Goal: Task Accomplishment & Management: Use online tool/utility

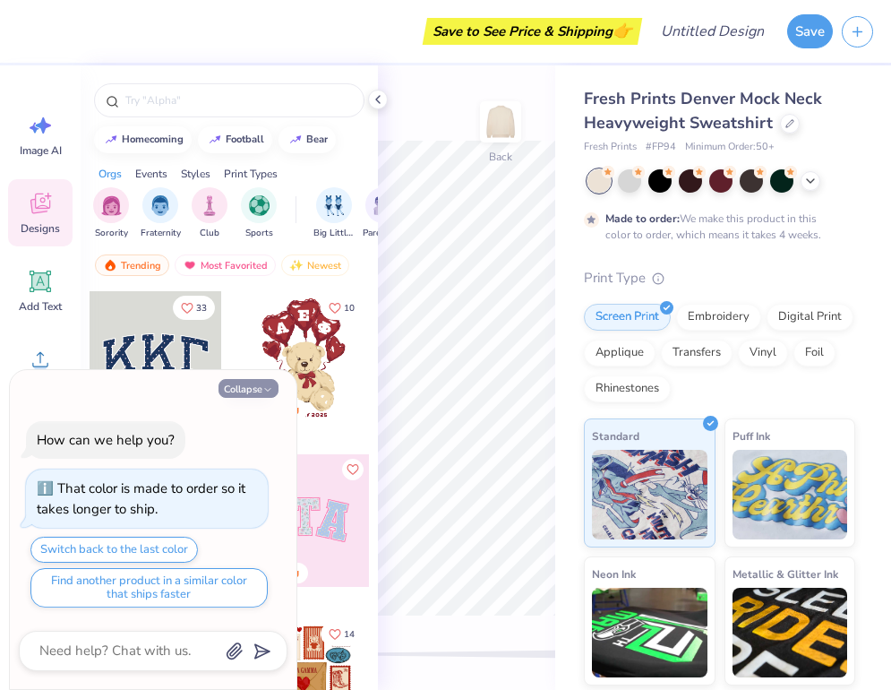
click at [262, 383] on button "Collapse" at bounding box center [249, 388] width 60 height 19
type textarea "x"
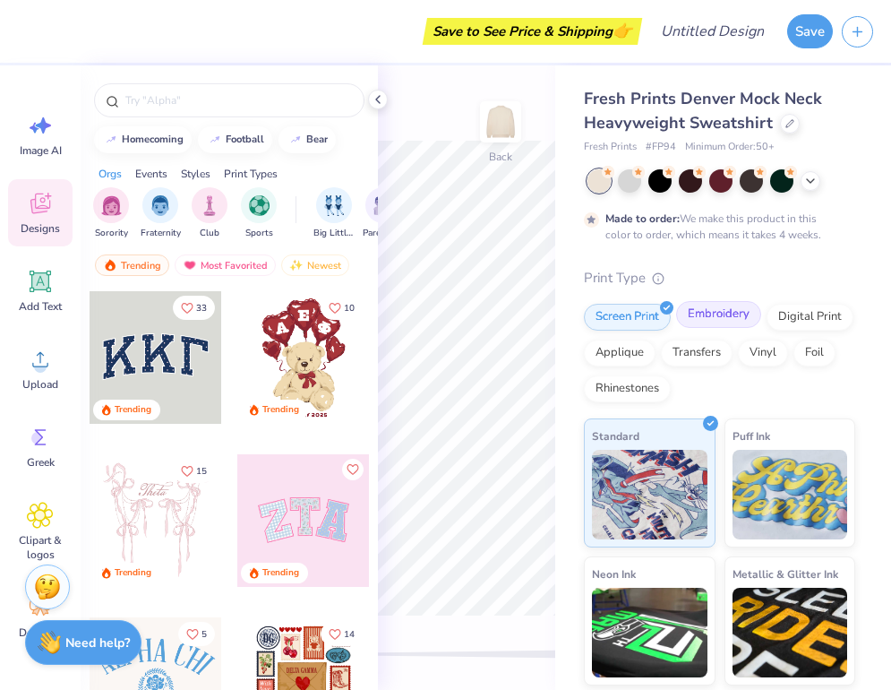
click at [712, 318] on div "Embroidery" at bounding box center [718, 314] width 85 height 27
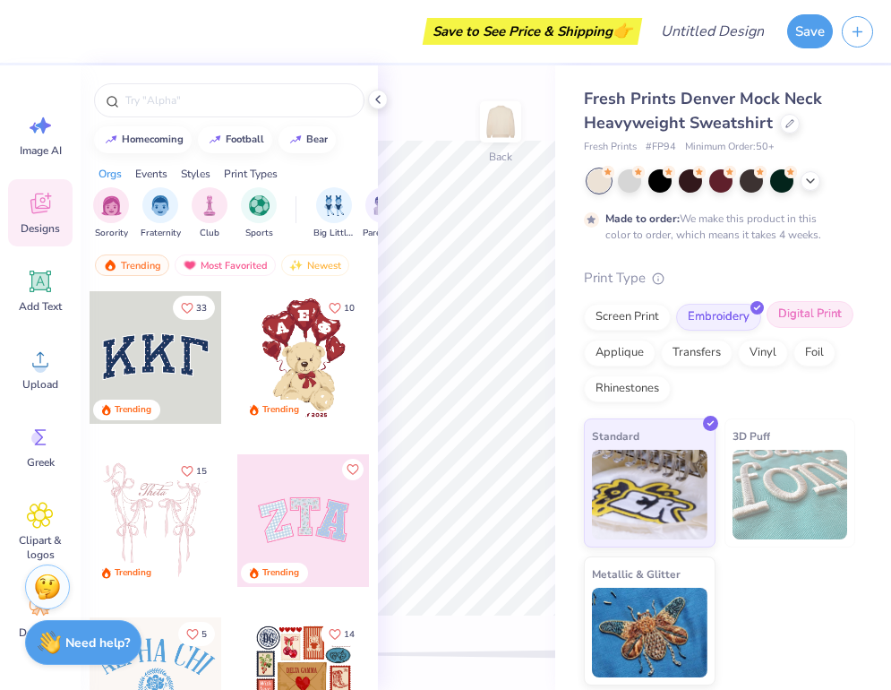
click at [845, 303] on icon at bounding box center [849, 306] width 8 height 8
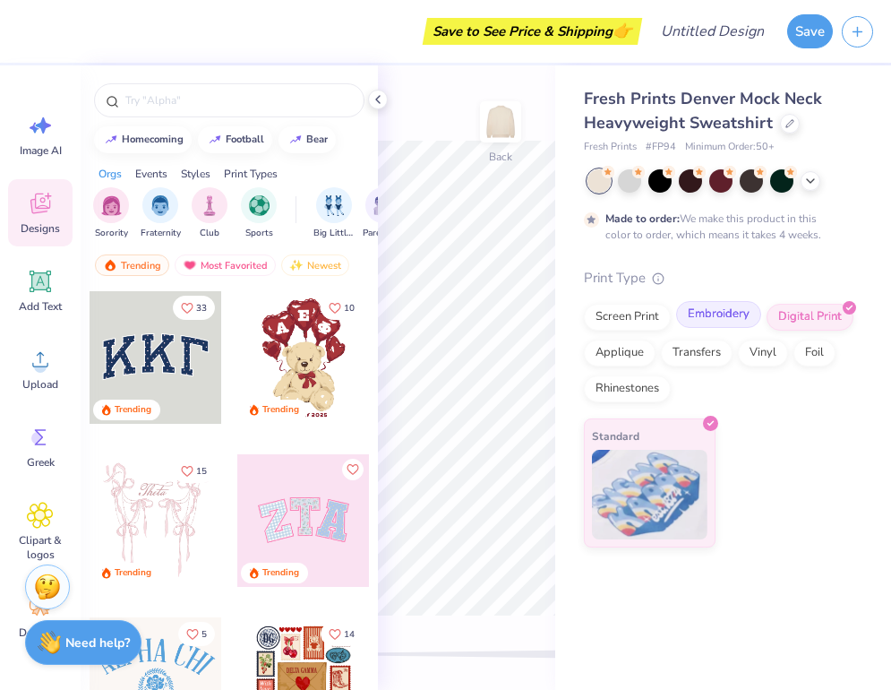
click at [729, 305] on div "Embroidery" at bounding box center [718, 314] width 85 height 27
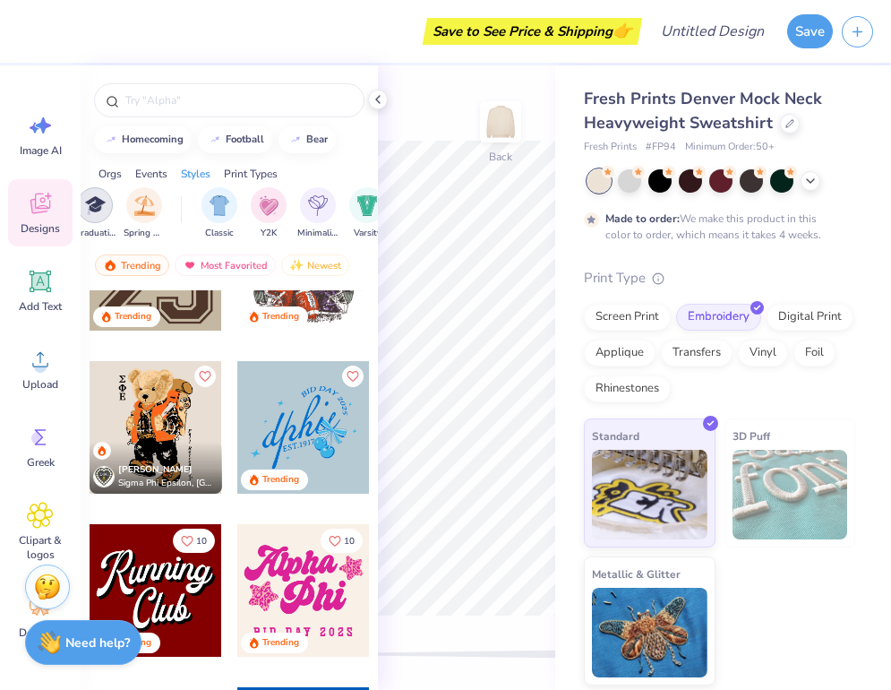
scroll to position [0, 839]
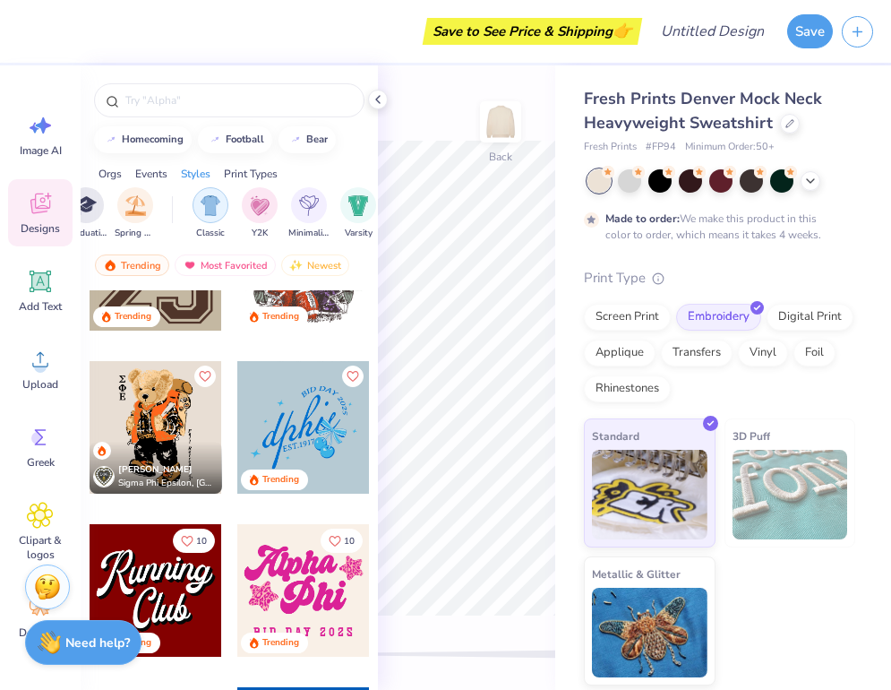
click at [217, 207] on img "filter for Classic" at bounding box center [211, 205] width 21 height 21
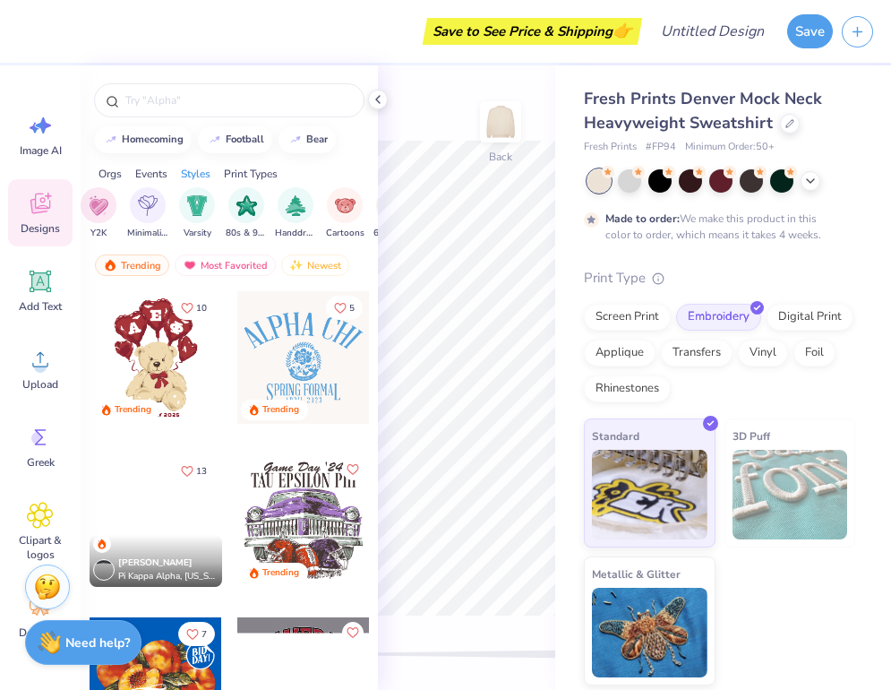
scroll to position [0, 1003]
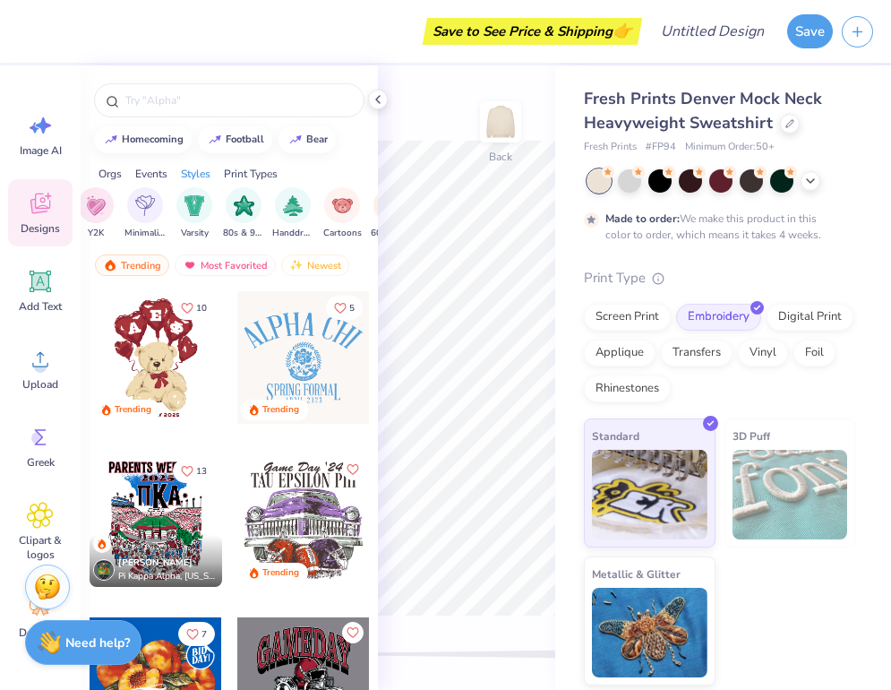
click at [215, 194] on div "Classic Y2K Minimalist Varsity 80s & 90s Handdrawn Cartoons 60s & 70s Grunge Ty…" at bounding box center [278, 213] width 499 height 53
click at [196, 196] on img "filter for Varsity" at bounding box center [195, 205] width 21 height 21
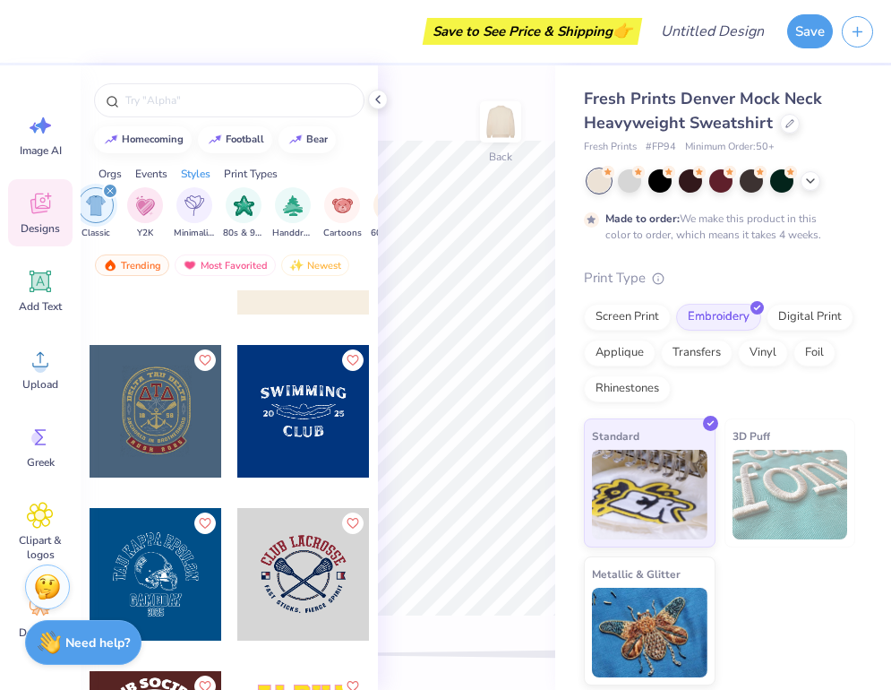
scroll to position [6931, 0]
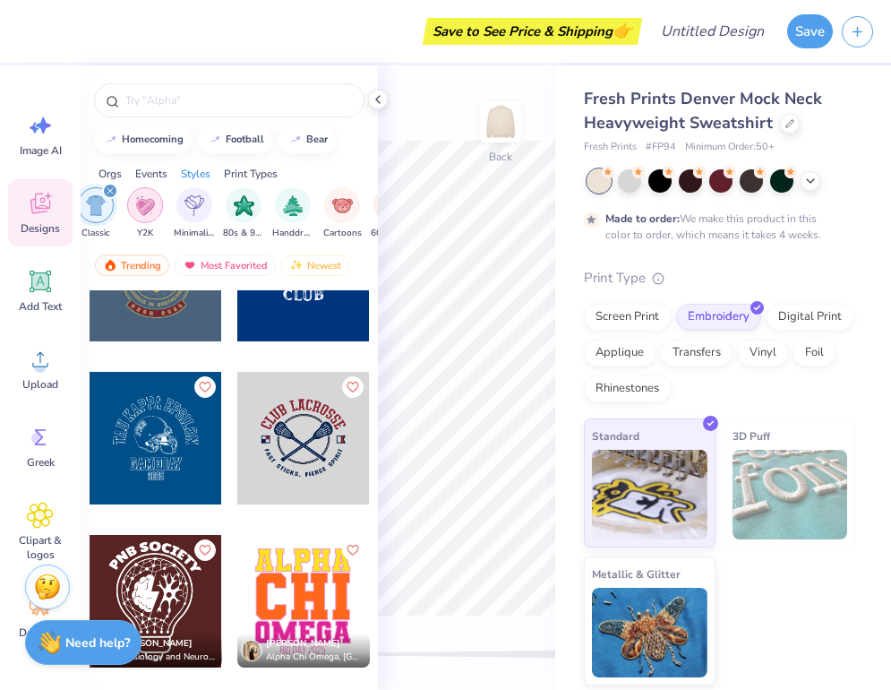
click at [156, 200] on div "filter for Y2K" at bounding box center [145, 205] width 36 height 36
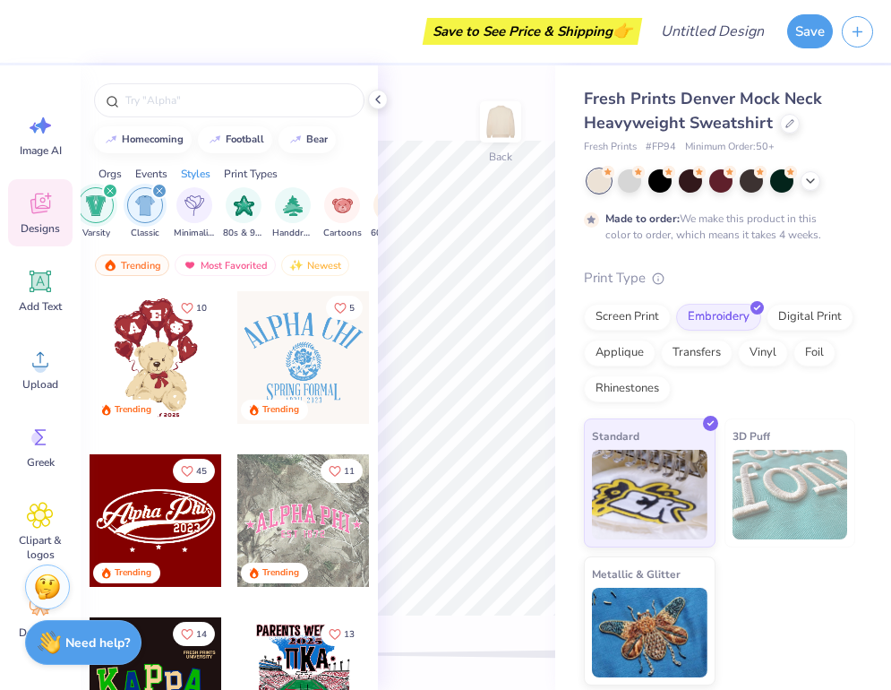
click at [172, 204] on div "Y2K Varsity Classic Minimalist 80s & 90s Handdrawn Cartoons 60s & 70s Grunge Ty…" at bounding box center [278, 213] width 499 height 53
click at [157, 189] on icon "filter for Classic" at bounding box center [159, 190] width 5 height 5
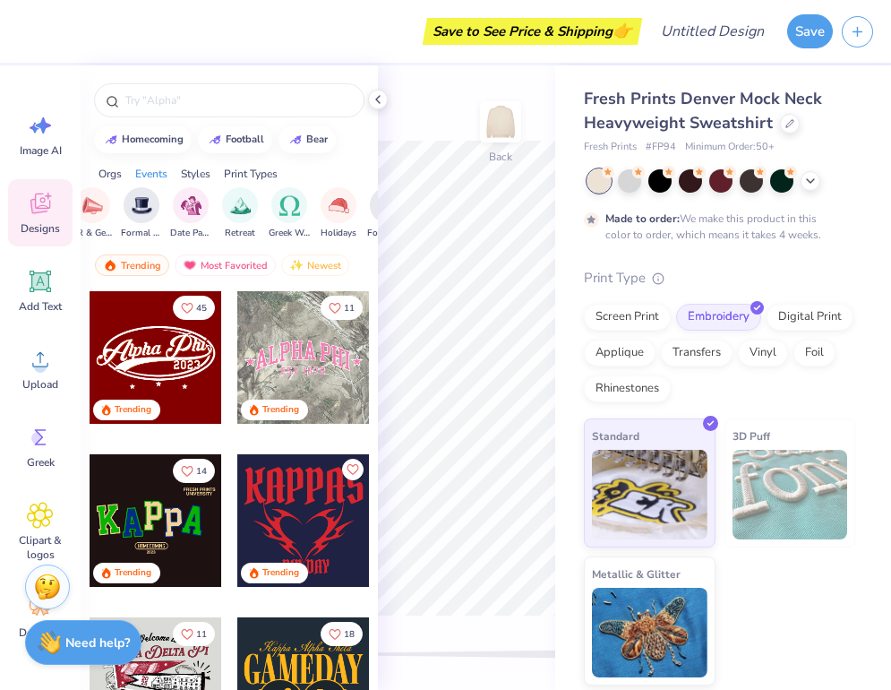
scroll to position [0, 489]
click at [194, 176] on div "Styles" at bounding box center [196, 174] width 30 height 16
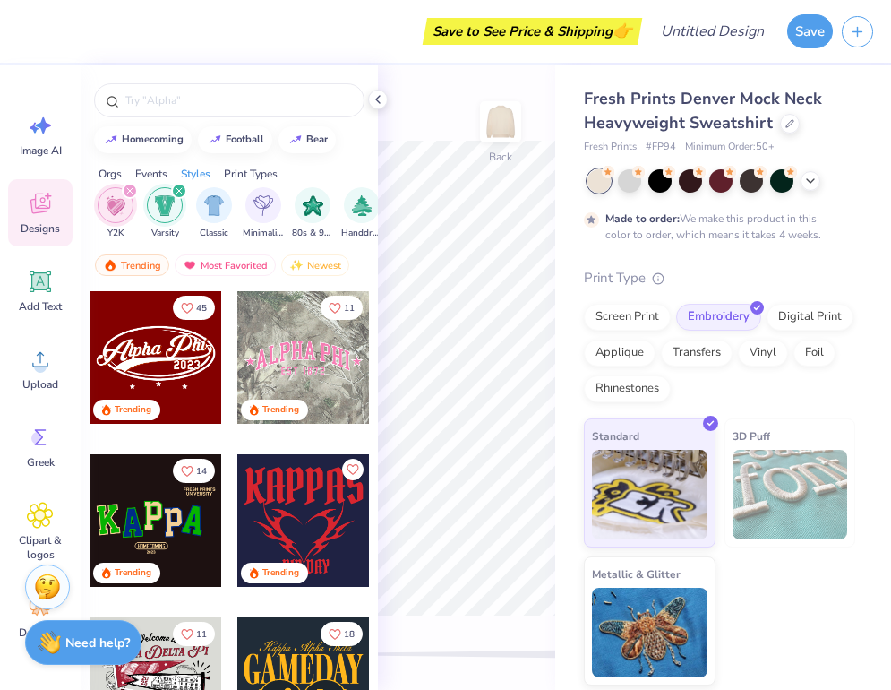
scroll to position [0, 939]
click at [123, 185] on div "filter for Y2K" at bounding box center [125, 191] width 16 height 16
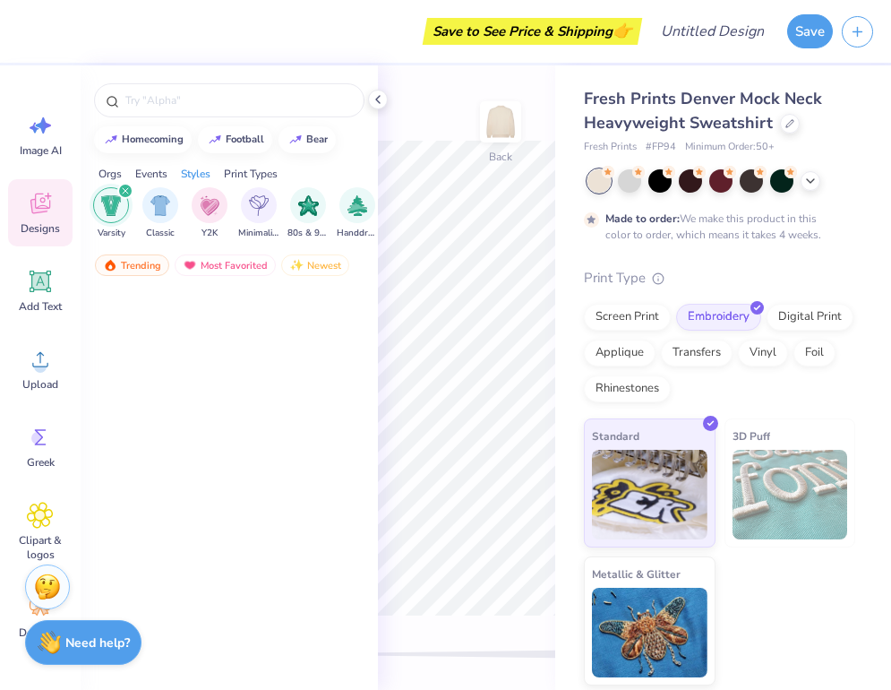
scroll to position [1884, 0]
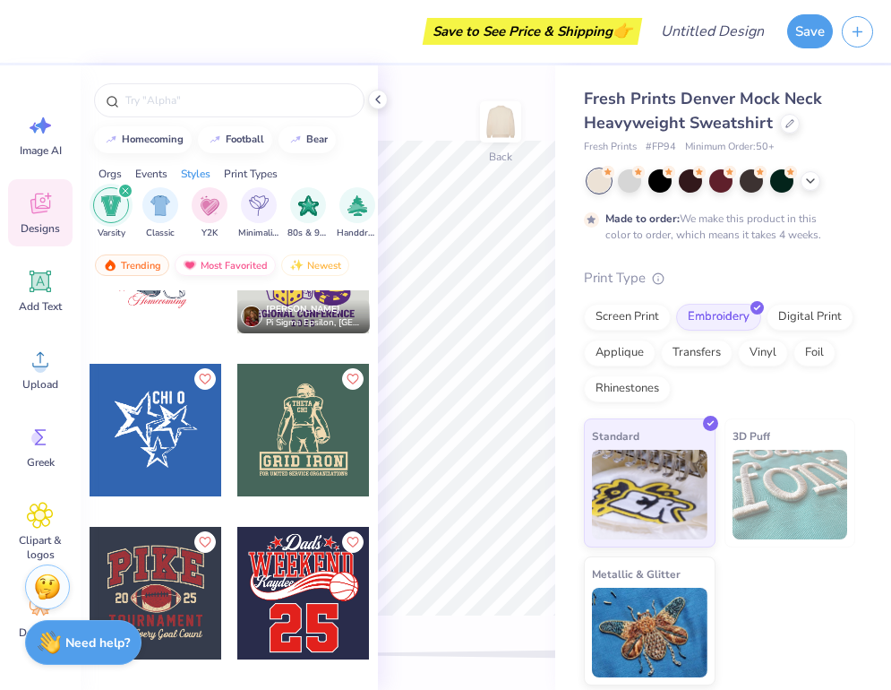
click at [251, 263] on div "Most Favorited" at bounding box center [225, 265] width 101 height 22
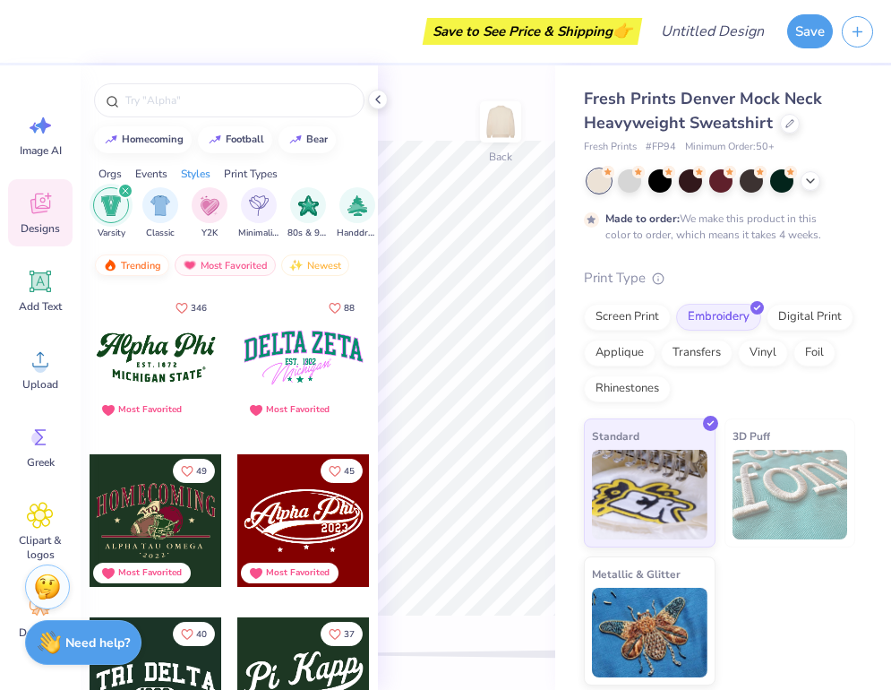
click at [141, 258] on div "Trending" at bounding box center [132, 265] width 74 height 22
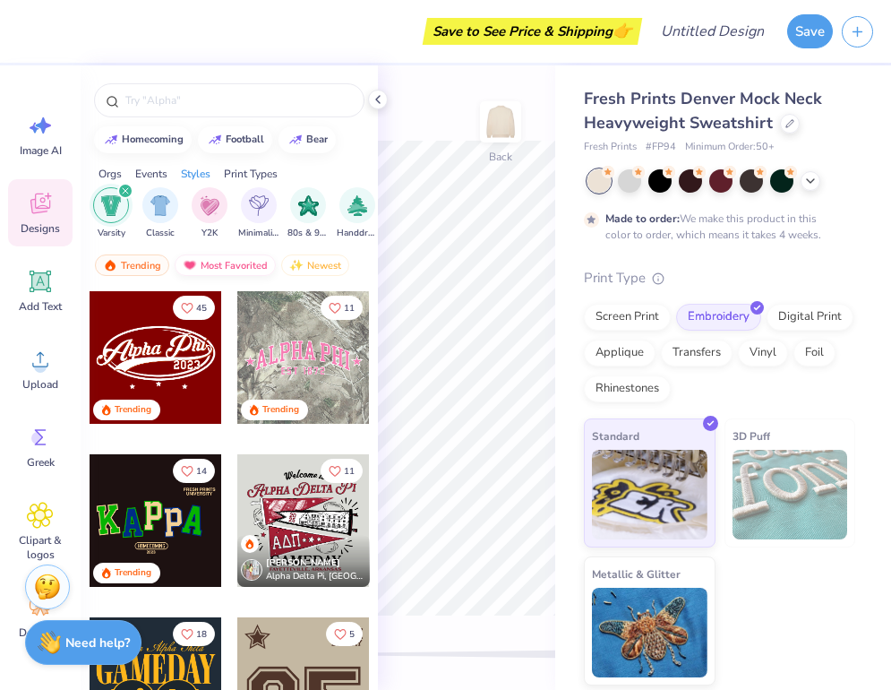
click at [192, 273] on div "Most Favorited" at bounding box center [225, 265] width 101 height 22
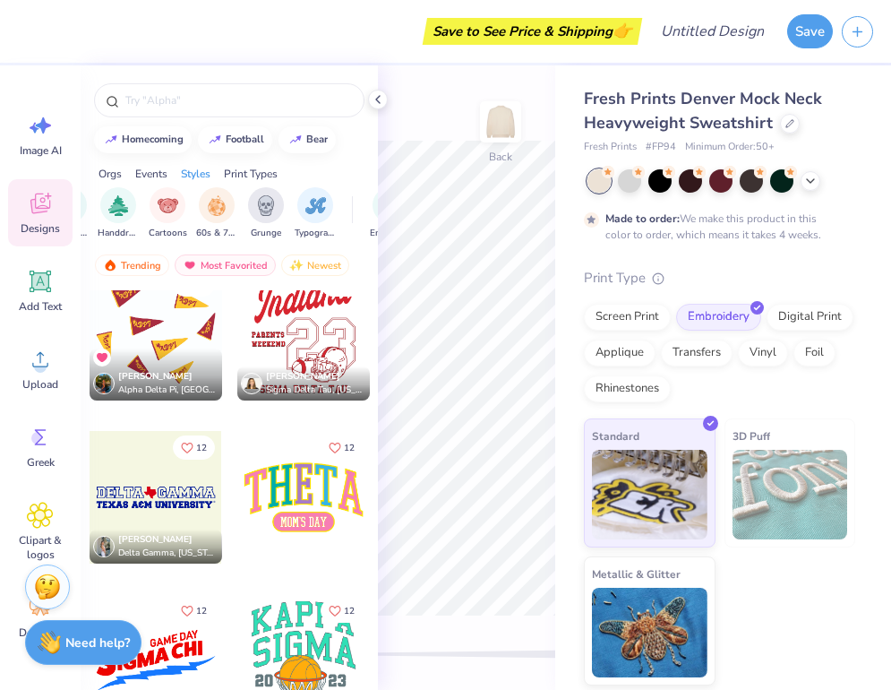
scroll to position [0, 1180]
click at [232, 196] on div "60s & 70s" at bounding box center [214, 213] width 41 height 53
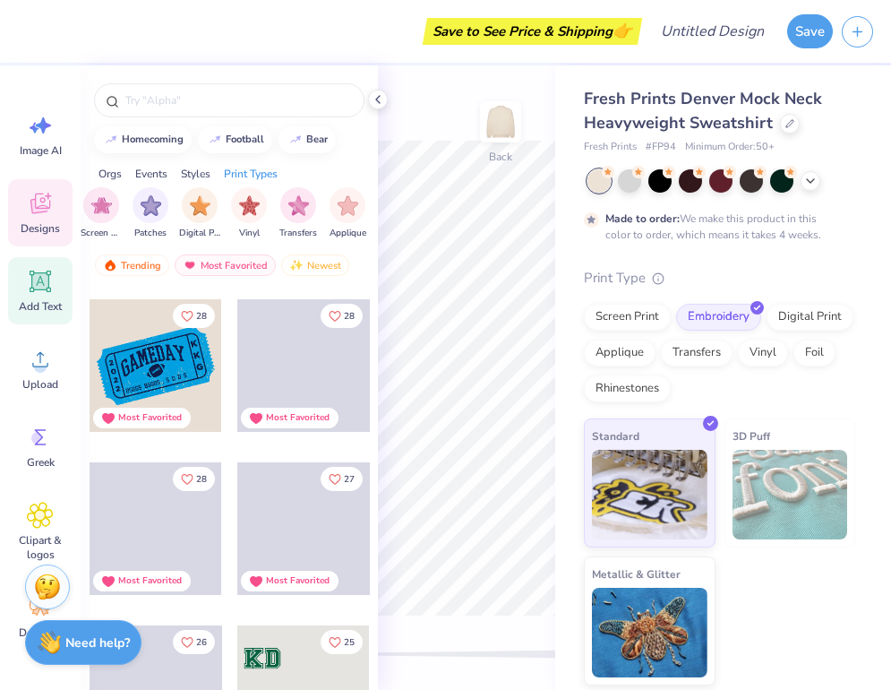
scroll to position [2142, 0]
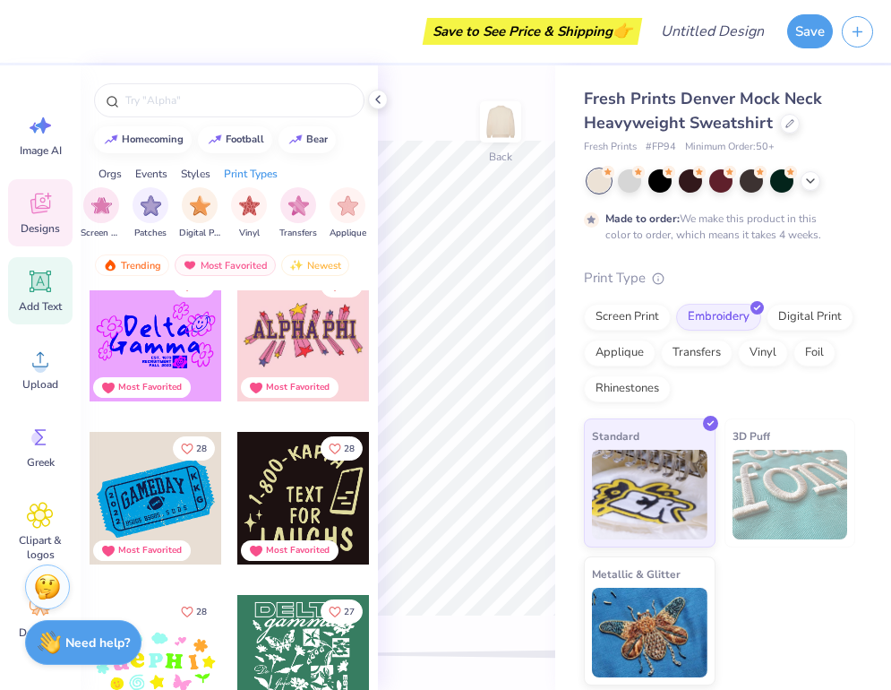
click at [50, 294] on icon at bounding box center [40, 281] width 27 height 27
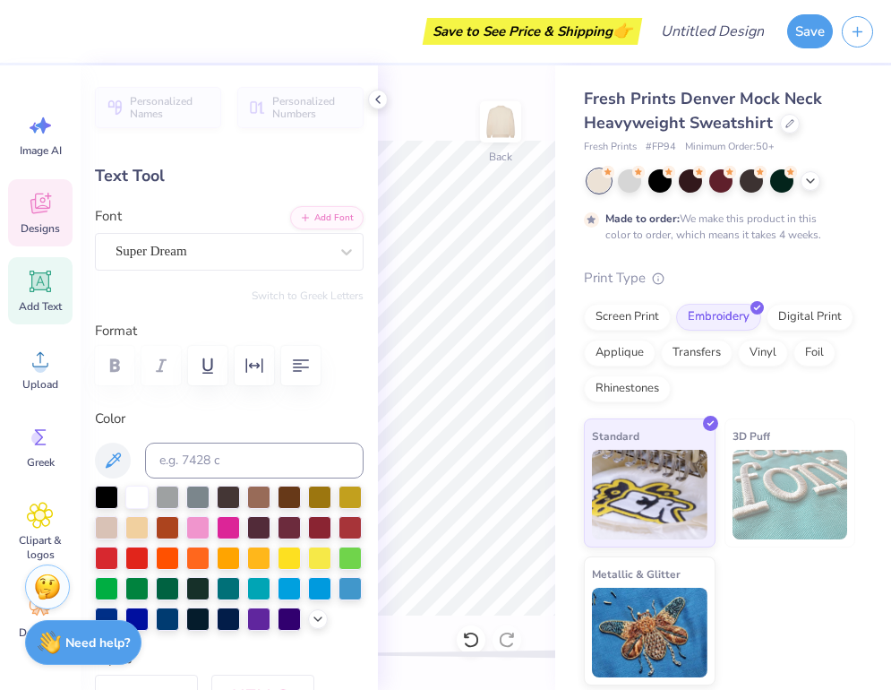
click at [36, 219] on div "Designs" at bounding box center [40, 212] width 65 height 67
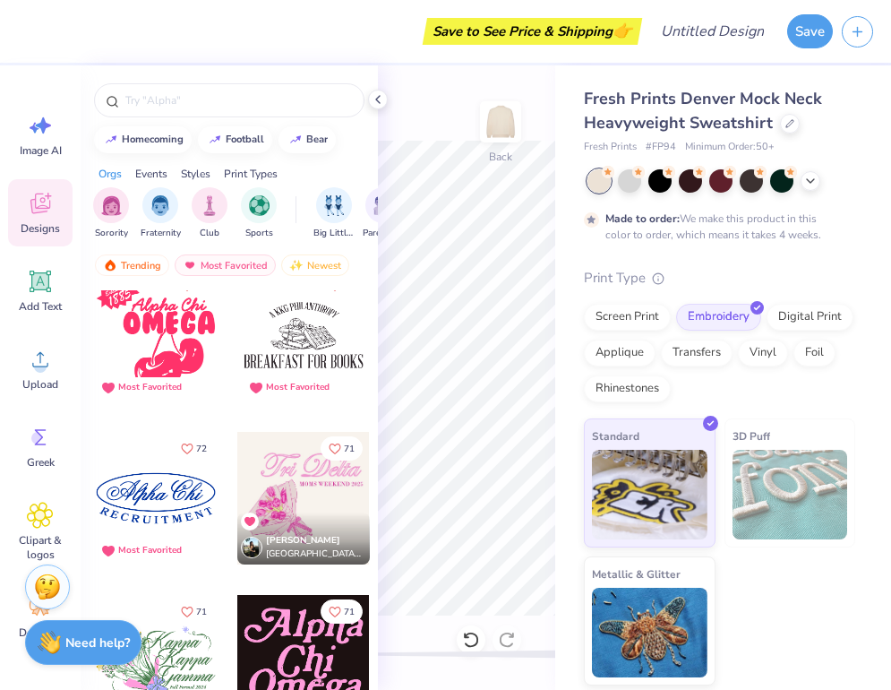
scroll to position [3612, 0]
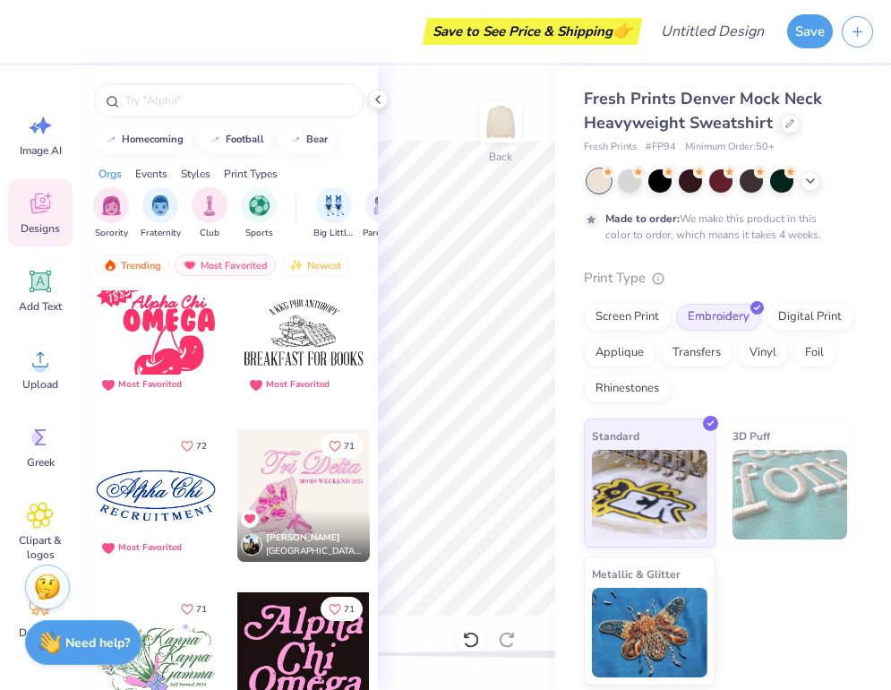
click at [173, 481] on div at bounding box center [156, 495] width 133 height 133
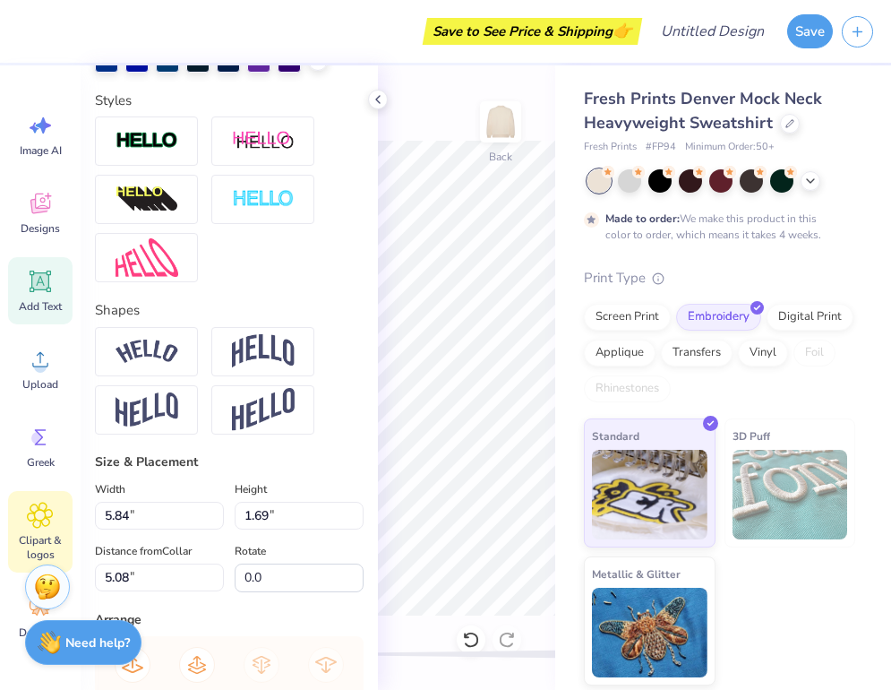
scroll to position [95, 0]
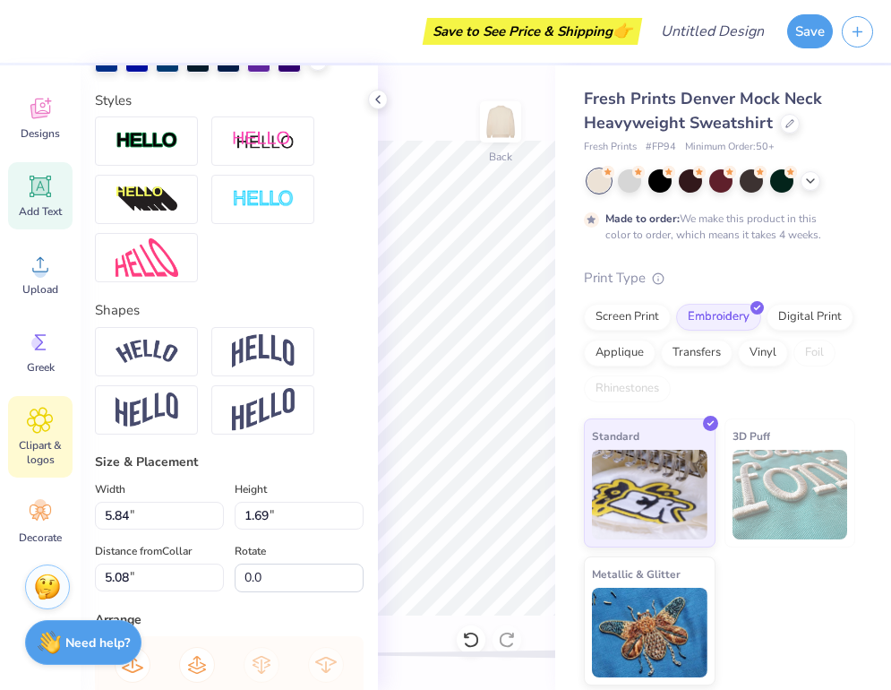
click at [46, 443] on span "Clipart & logos" at bounding box center [40, 452] width 59 height 29
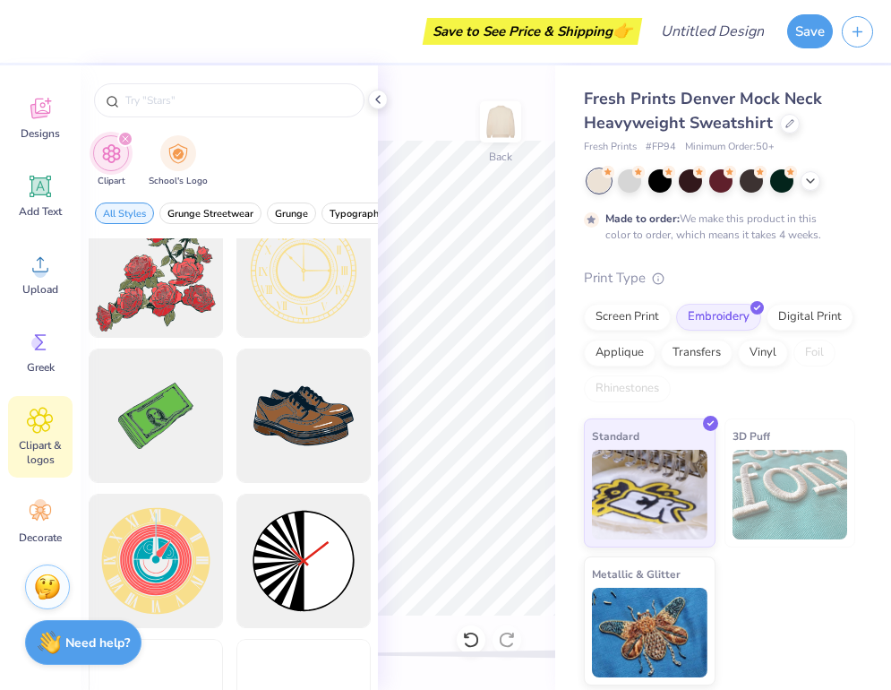
scroll to position [615, 0]
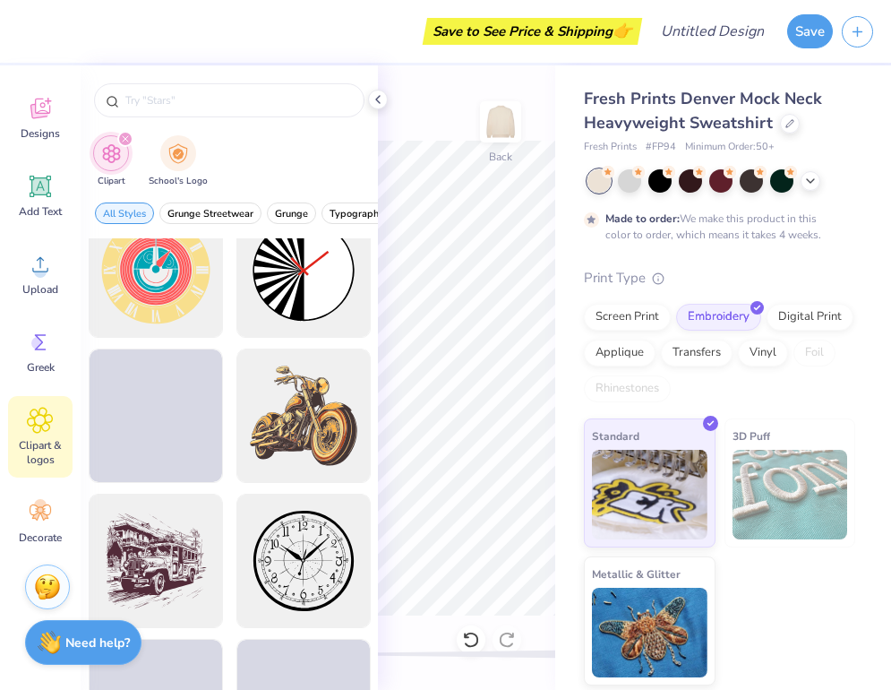
click at [184, 175] on span "School's Logo" at bounding box center [178, 181] width 59 height 13
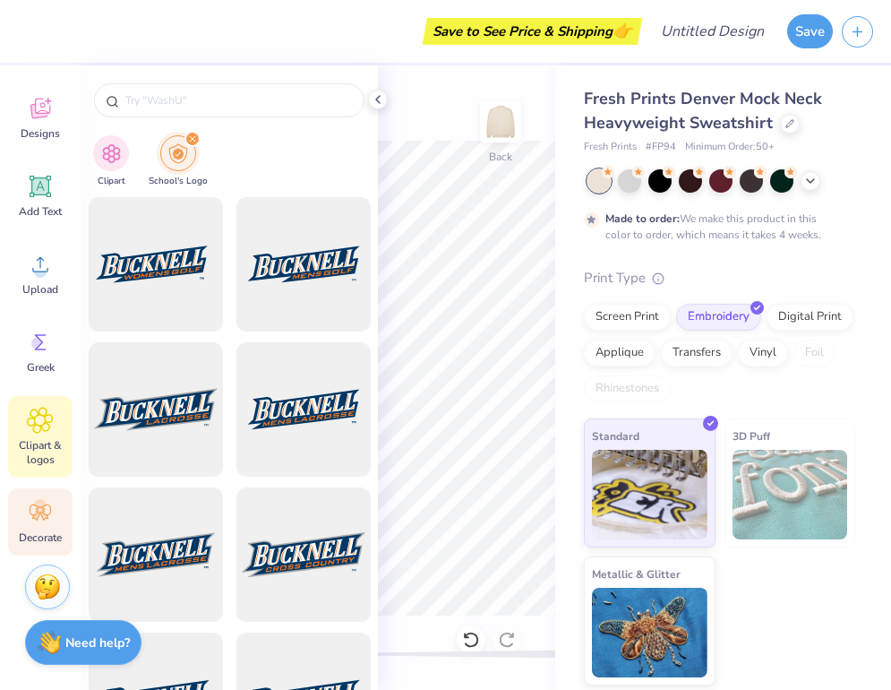
click at [38, 524] on icon at bounding box center [40, 512] width 27 height 27
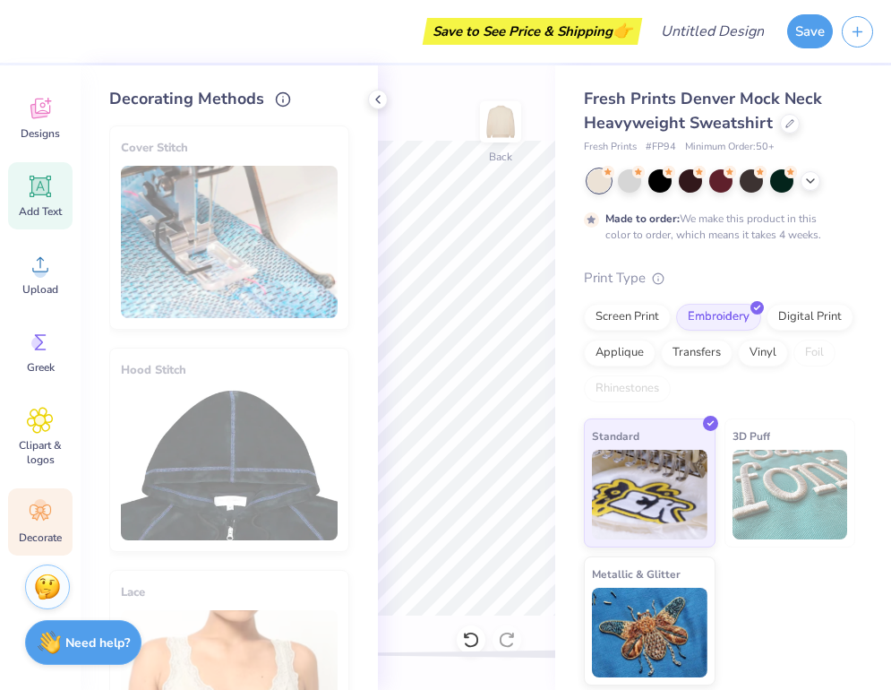
click at [60, 167] on div "Add Text" at bounding box center [40, 195] width 65 height 67
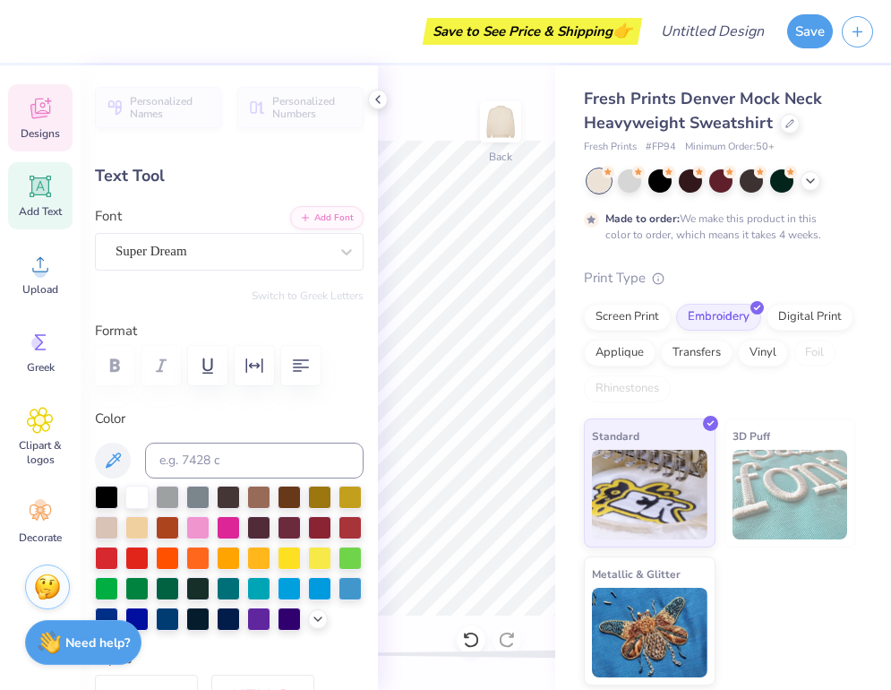
click at [44, 108] on icon at bounding box center [40, 108] width 27 height 27
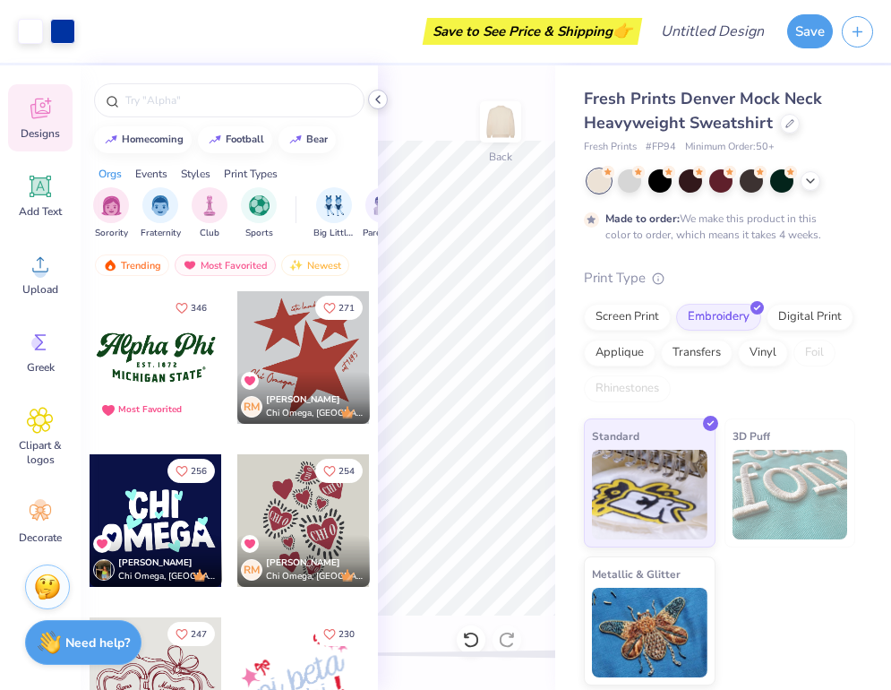
click at [378, 97] on polyline at bounding box center [378, 99] width 4 height 7
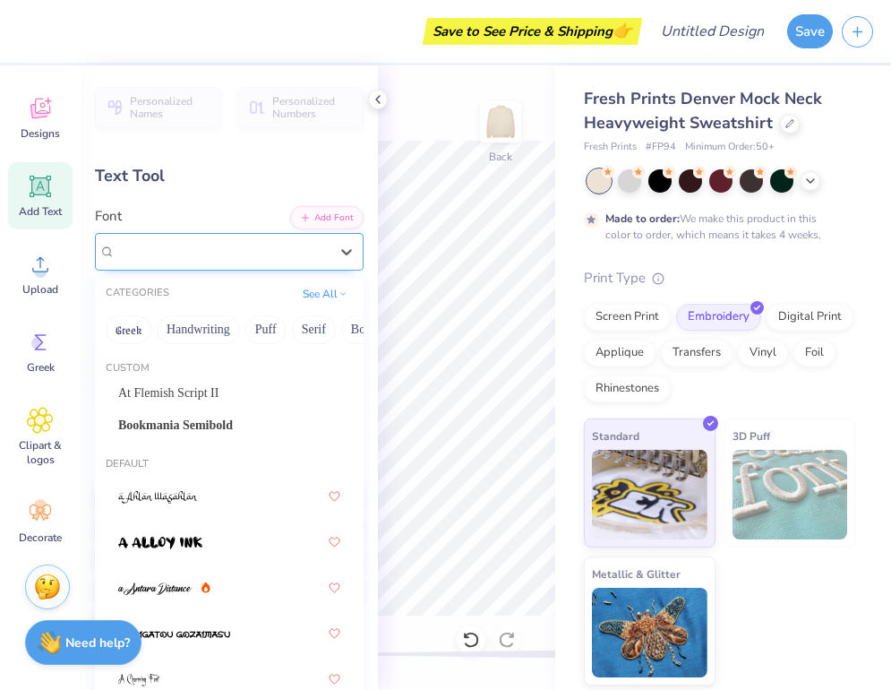
click at [210, 251] on div "Super Dream" at bounding box center [222, 251] width 217 height 28
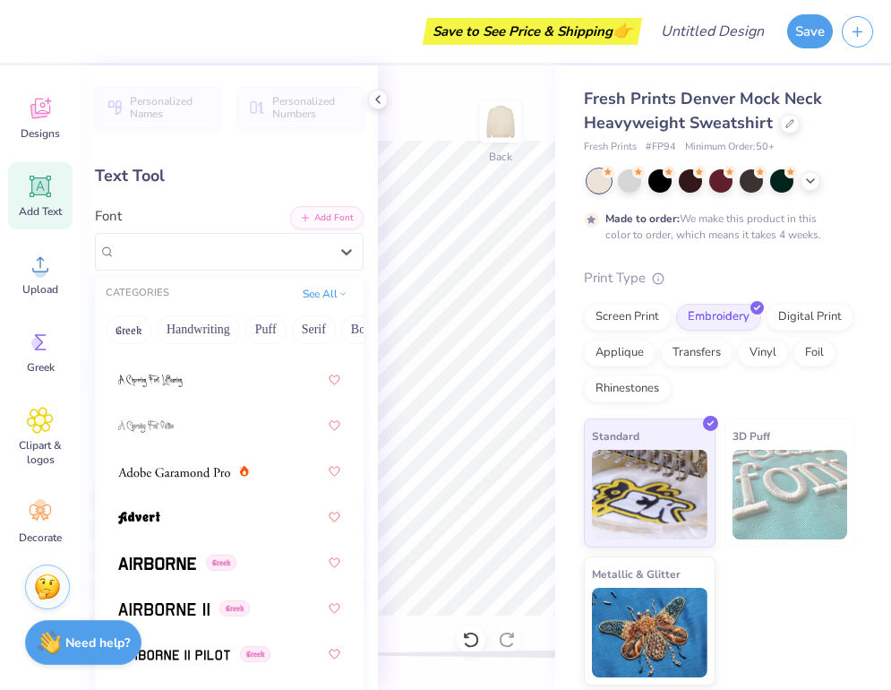
scroll to position [348, 0]
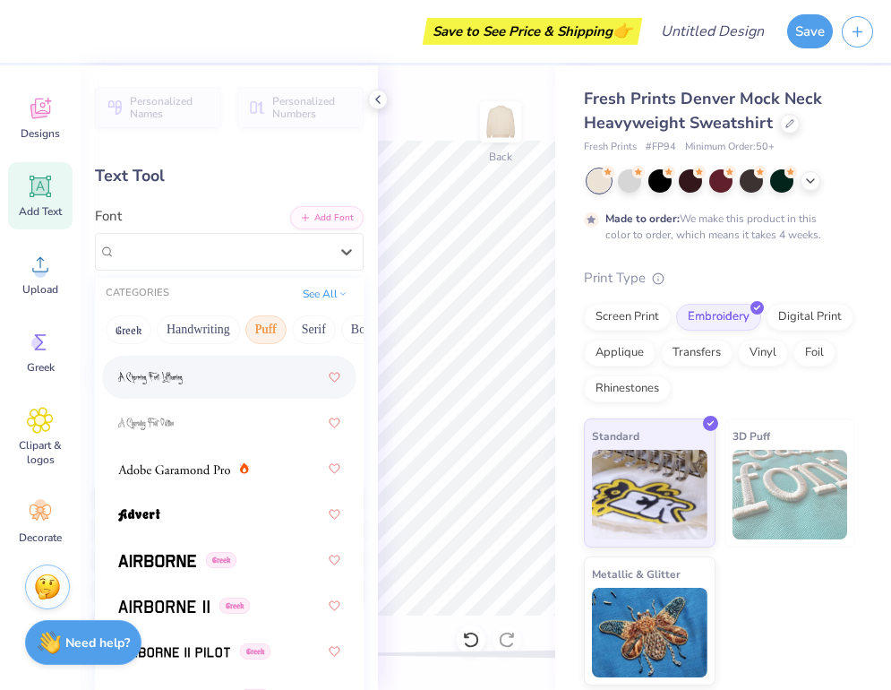
click at [265, 325] on button "Puff" at bounding box center [265, 329] width 41 height 29
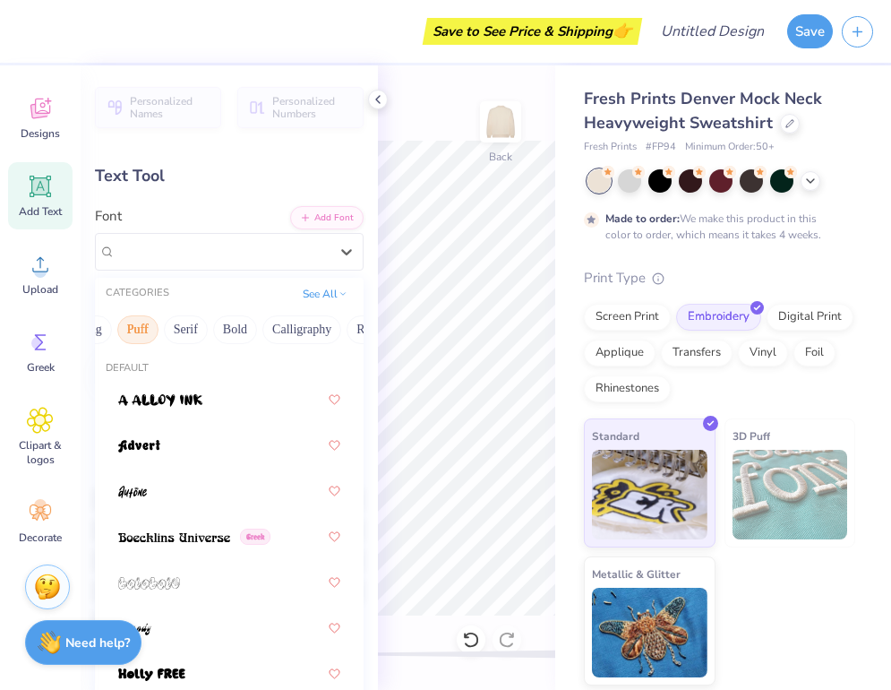
scroll to position [0, 137]
click at [226, 329] on button "Bold" at bounding box center [226, 329] width 44 height 29
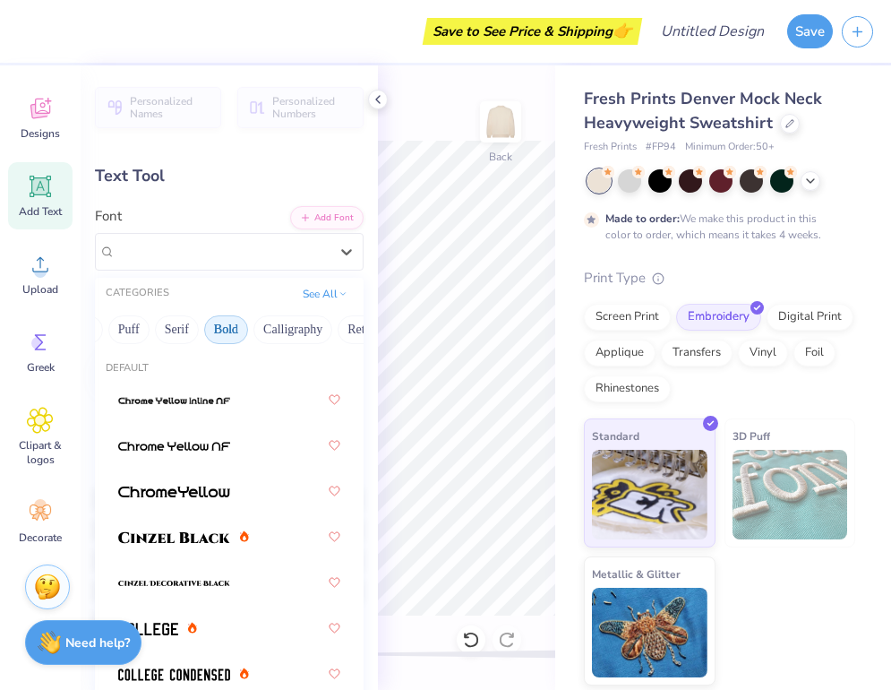
scroll to position [0, 261]
click at [240, 322] on button "Retro" at bounding box center [237, 329] width 47 height 29
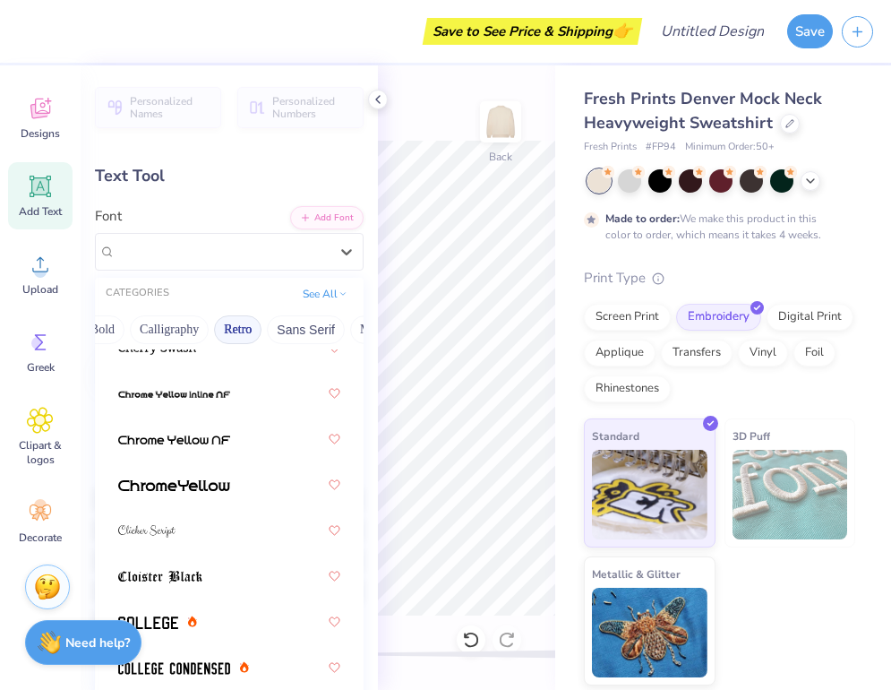
scroll to position [789, 0]
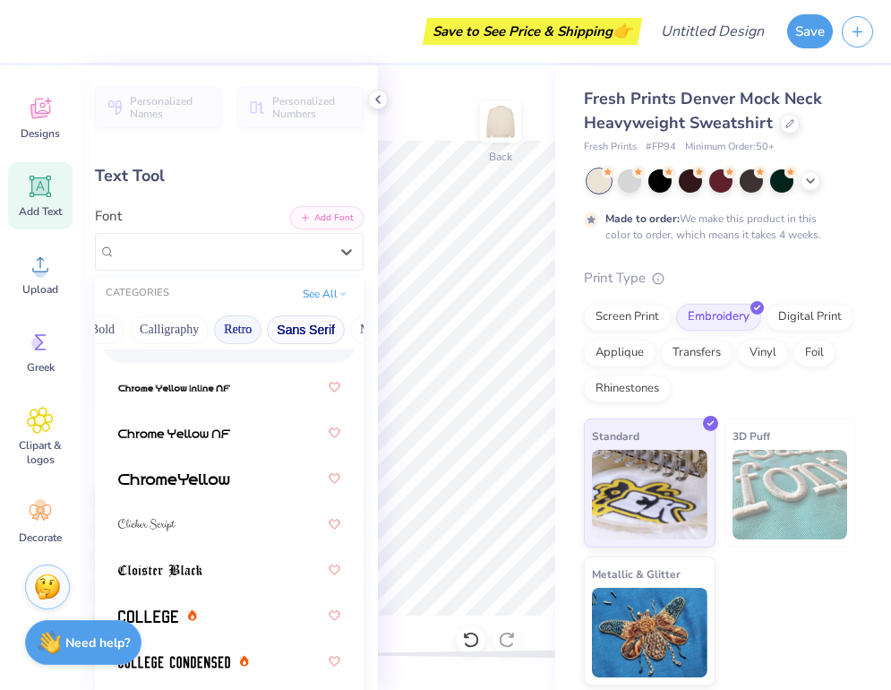
click at [297, 336] on button "Sans Serif" at bounding box center [306, 329] width 78 height 29
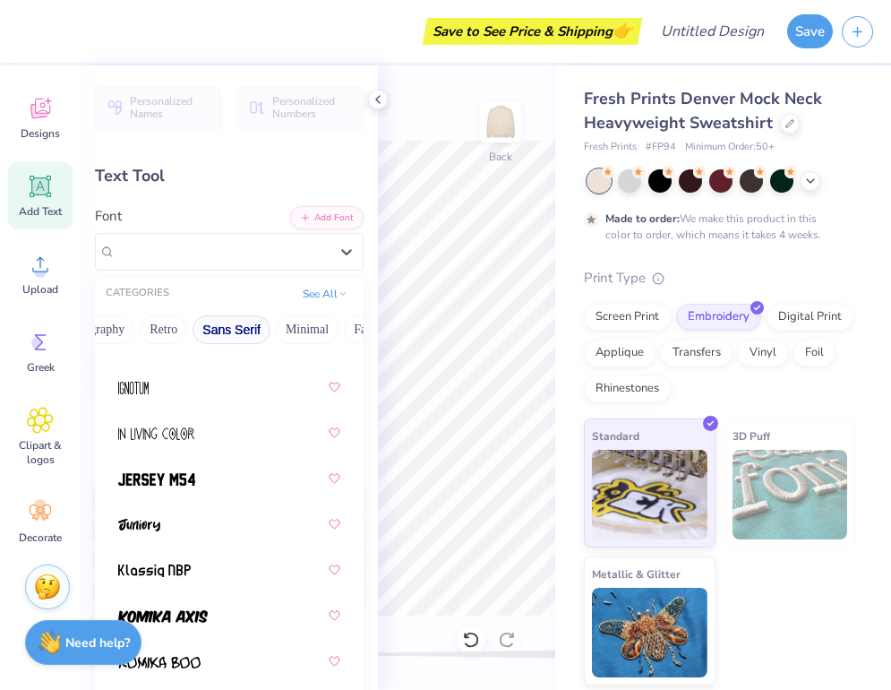
scroll to position [0, 345]
click at [297, 331] on button "Minimal" at bounding box center [297, 329] width 63 height 29
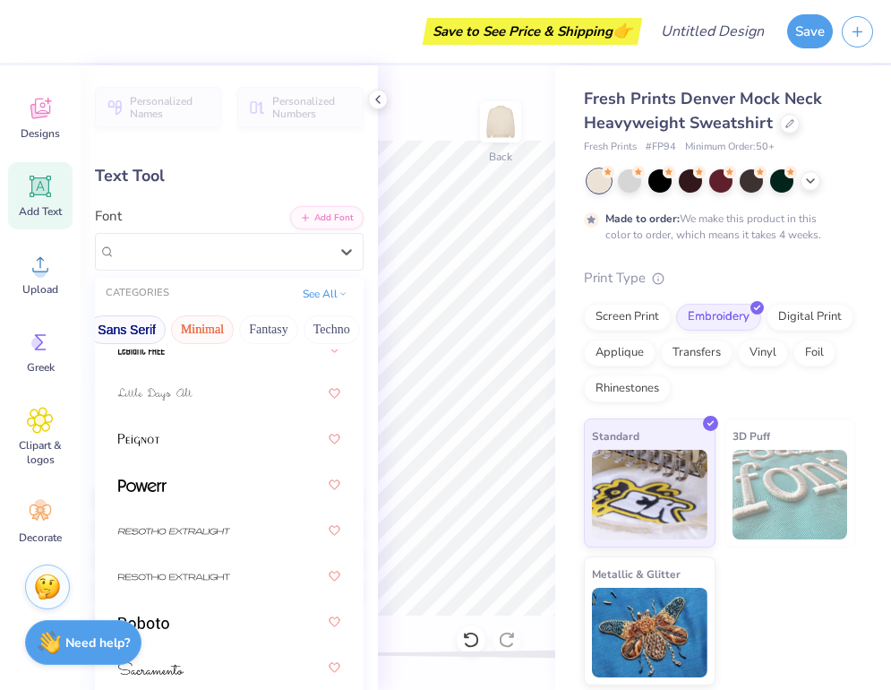
scroll to position [0, 443]
click at [288, 331] on button "Fantasy" at bounding box center [266, 329] width 59 height 29
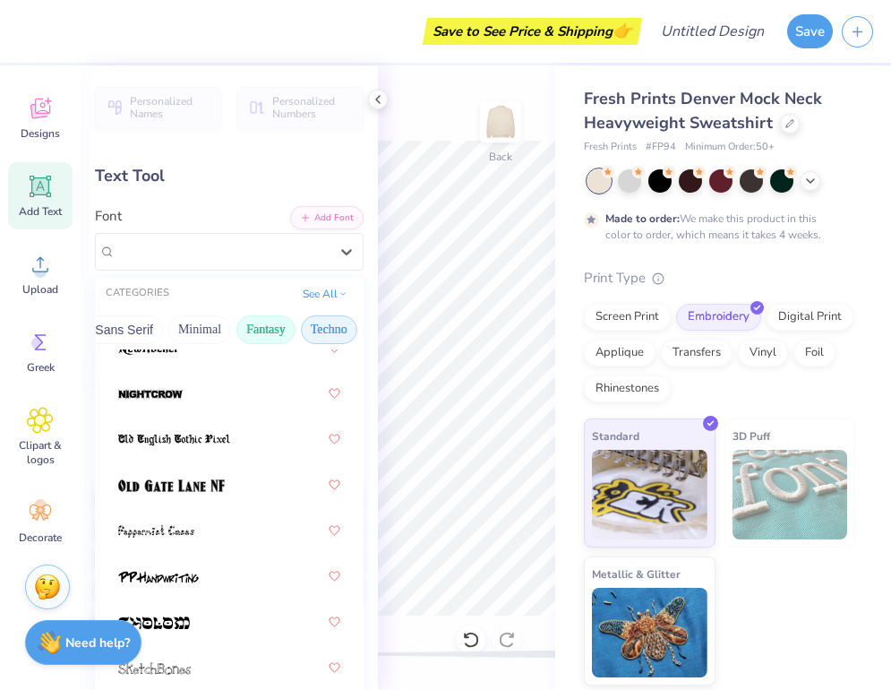
click at [317, 332] on button "Techno" at bounding box center [329, 329] width 56 height 29
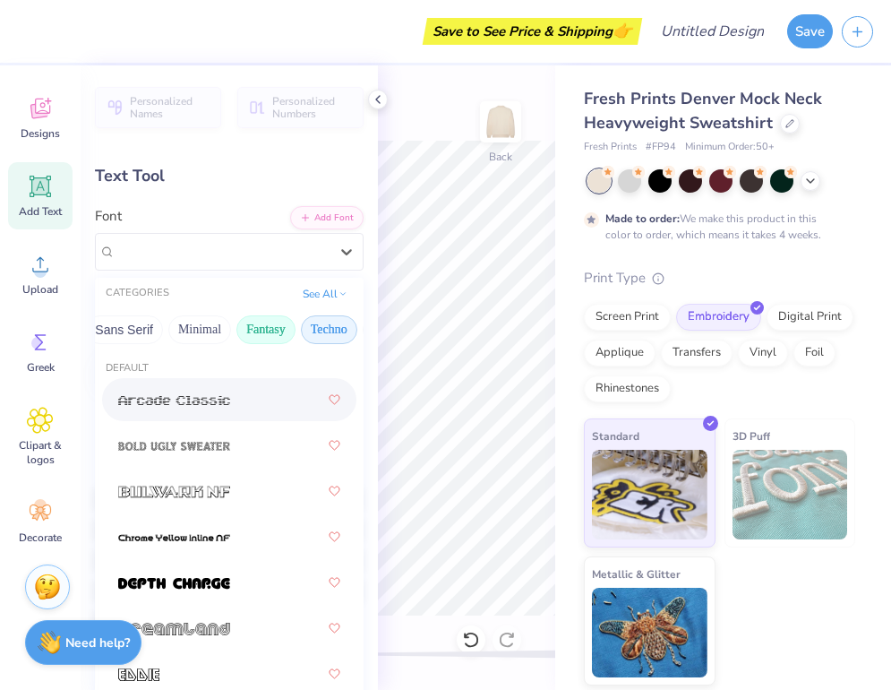
scroll to position [0, 498]
click at [314, 335] on button "Others" at bounding box center [333, 329] width 53 height 29
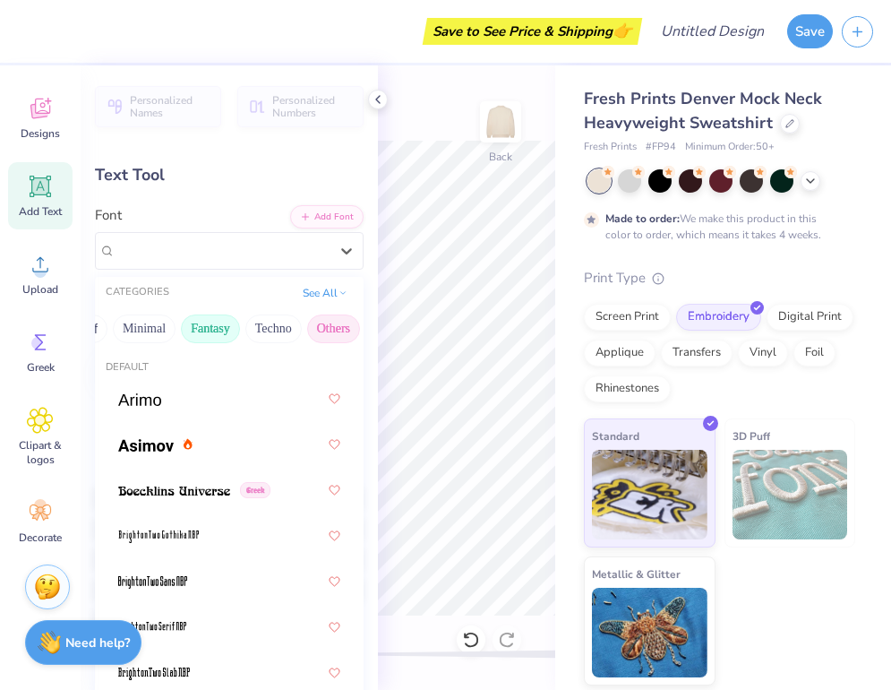
scroll to position [2, 0]
click at [148, 323] on button "Minimal" at bounding box center [144, 328] width 63 height 29
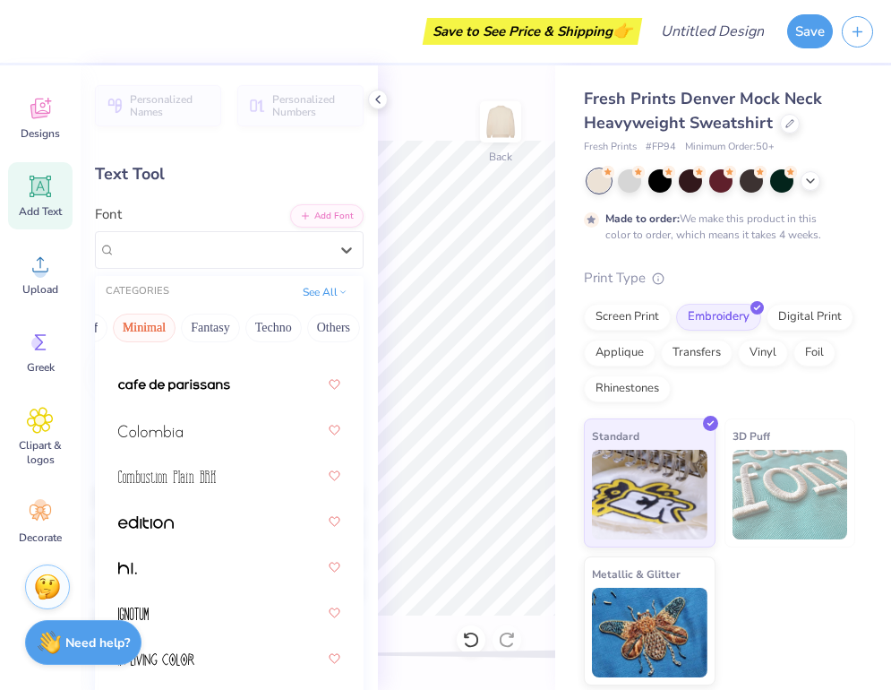
scroll to position [491, 0]
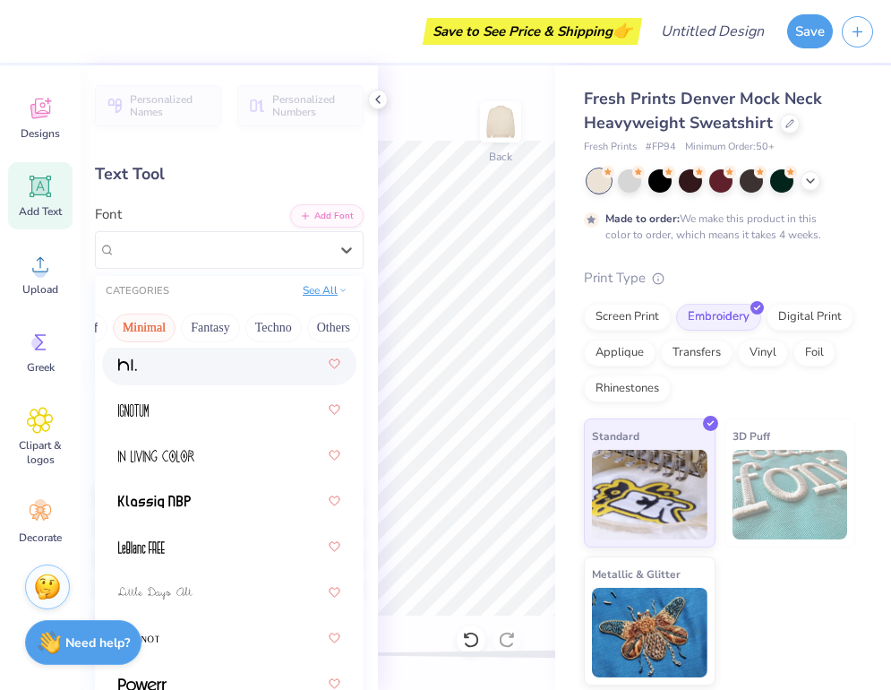
click at [334, 282] on button "See All" at bounding box center [325, 290] width 56 height 18
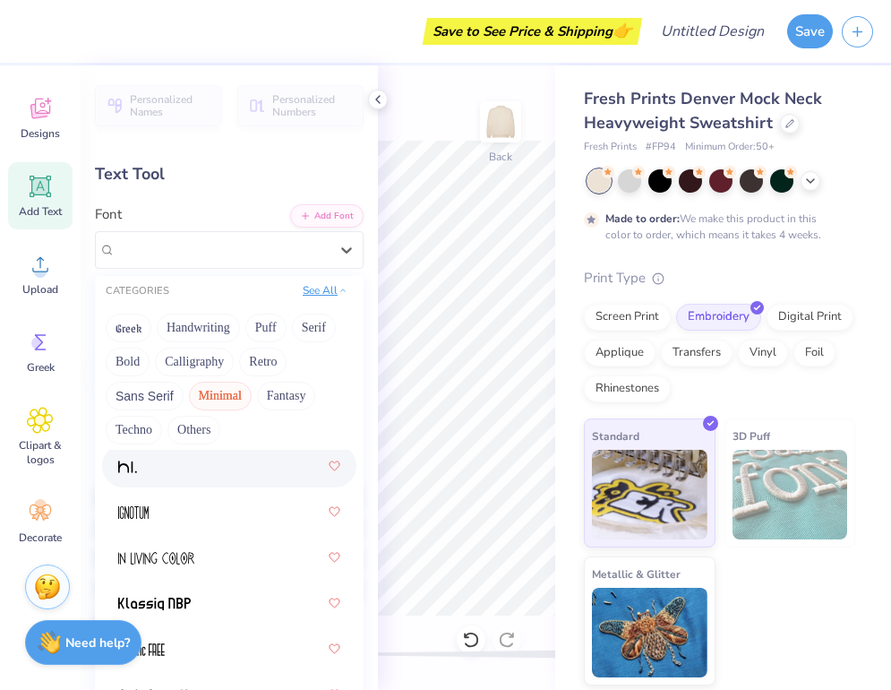
scroll to position [0, 0]
click at [138, 358] on button "Bold" at bounding box center [128, 362] width 44 height 29
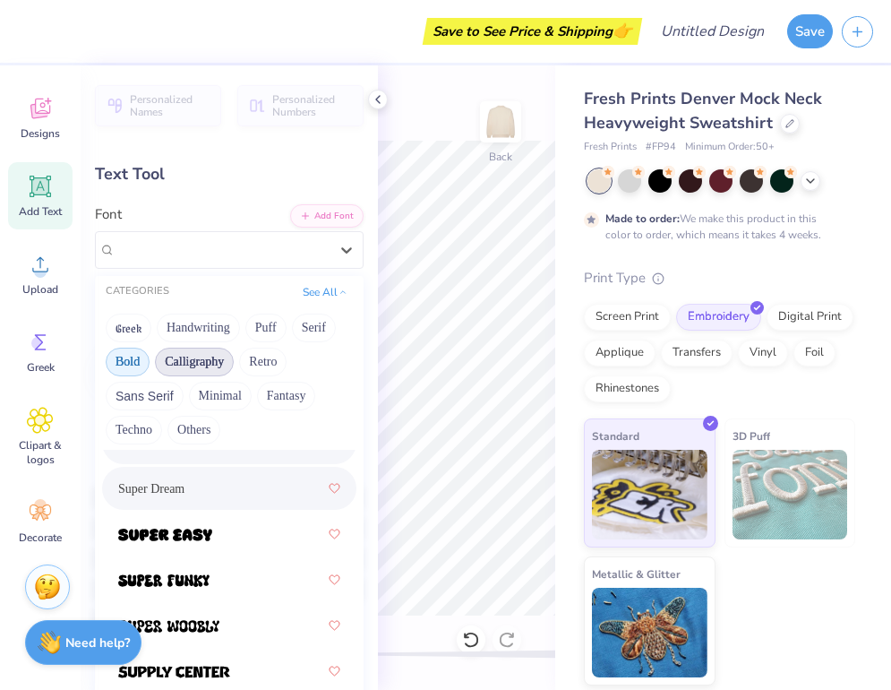
click at [185, 350] on button "Calligraphy" at bounding box center [194, 362] width 79 height 29
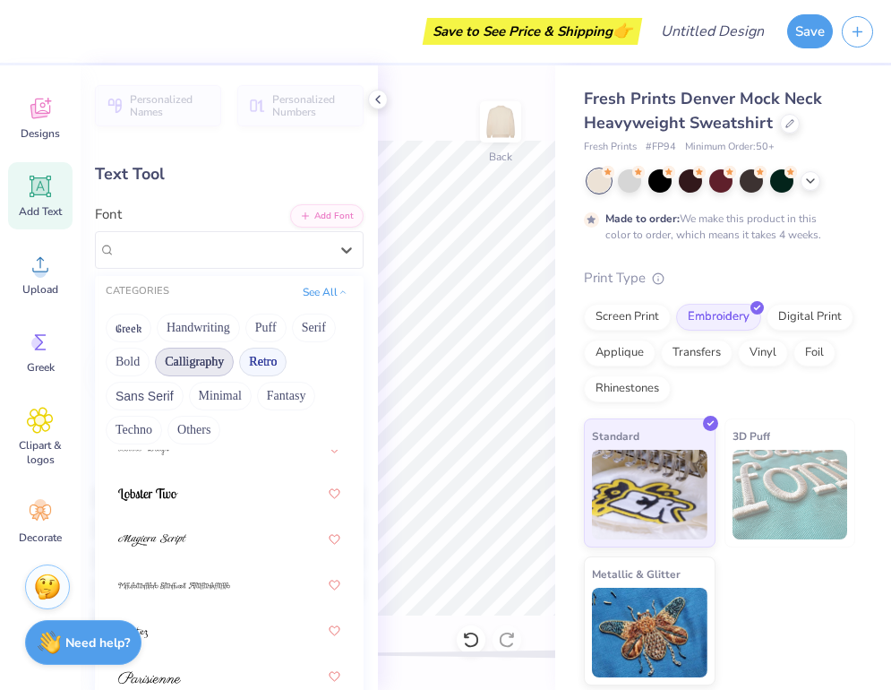
click at [257, 360] on button "Retro" at bounding box center [262, 362] width 47 height 29
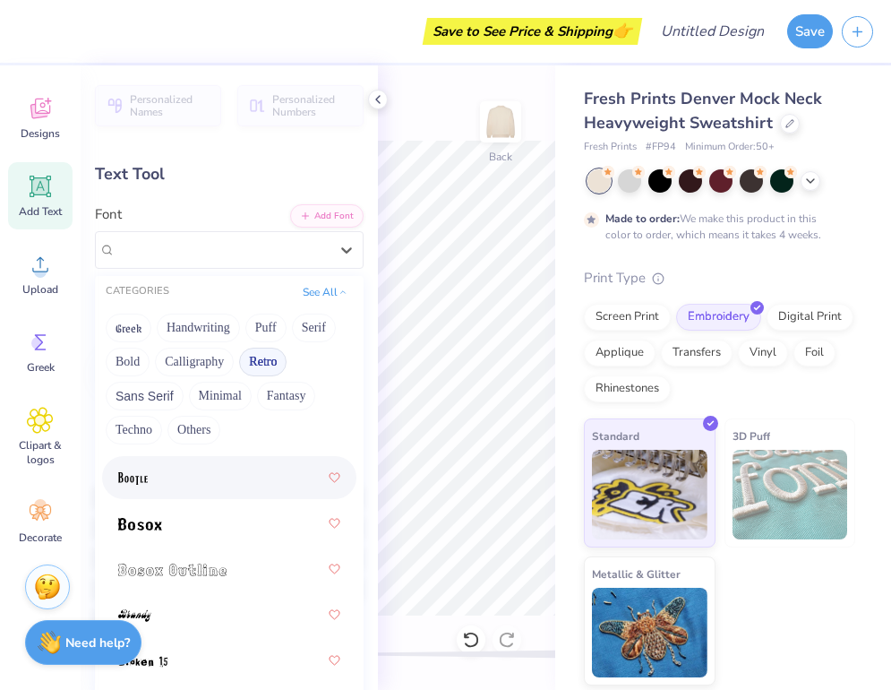
scroll to position [257, 0]
click at [326, 332] on button "Serif" at bounding box center [314, 328] width 44 height 29
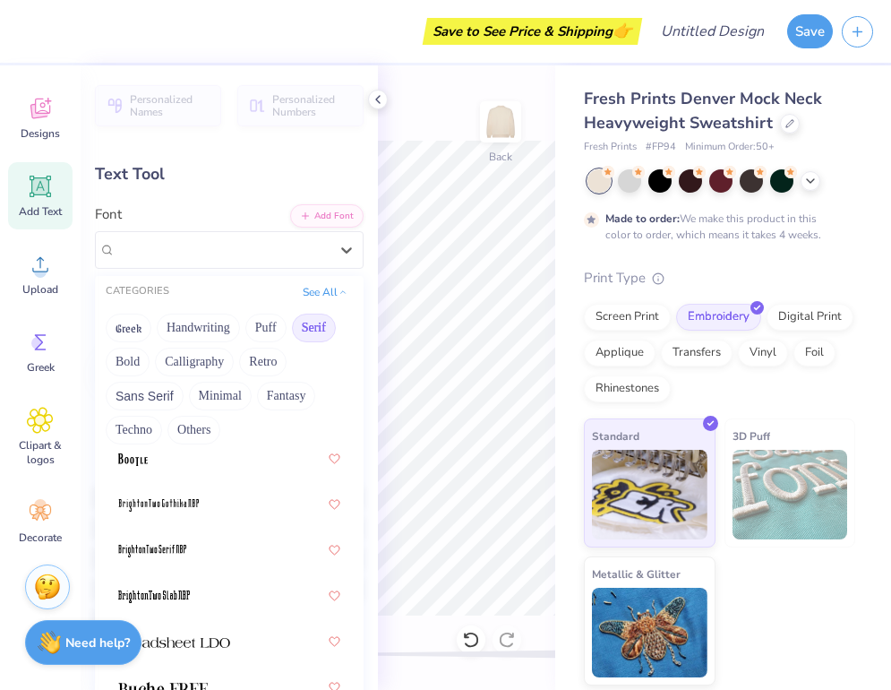
scroll to position [0, 0]
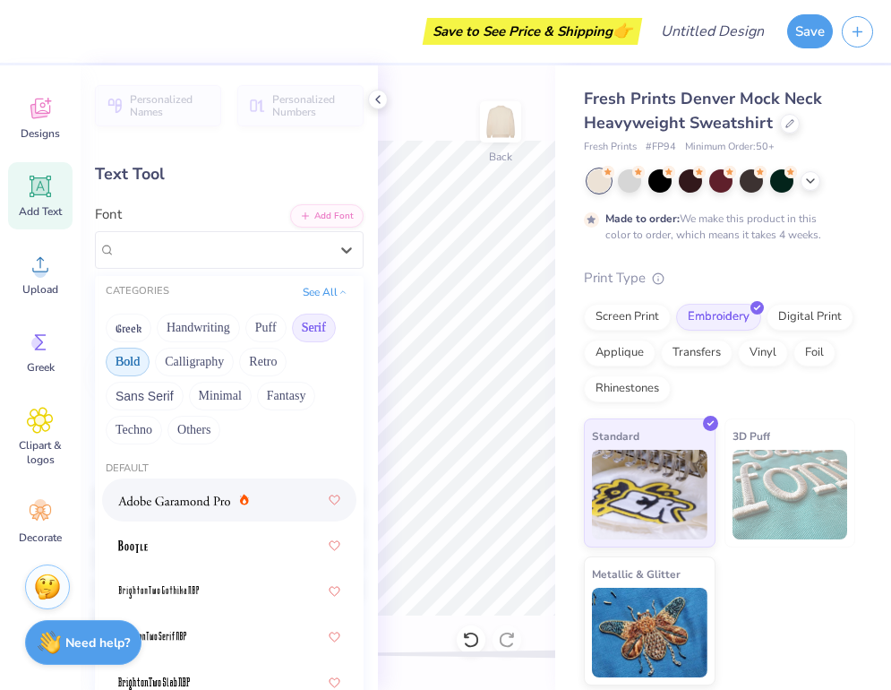
click at [144, 351] on button "Bold" at bounding box center [128, 362] width 44 height 29
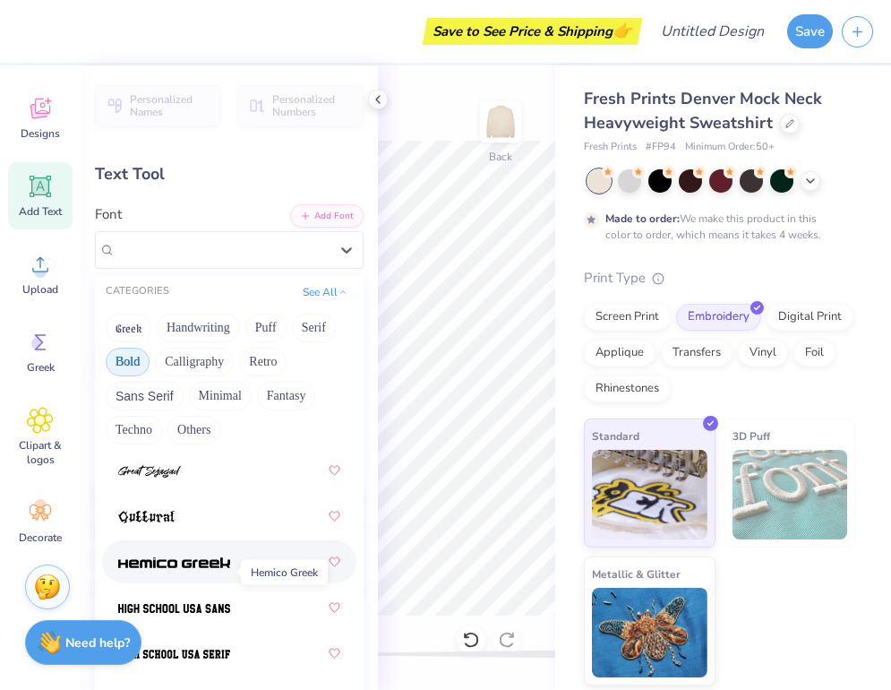
scroll to position [1218, 0]
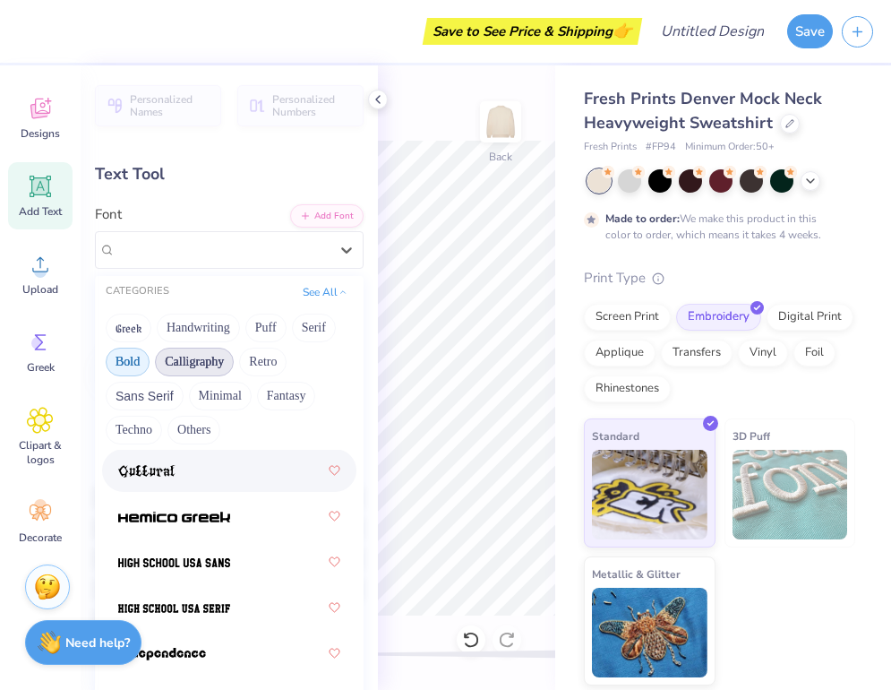
click at [203, 353] on button "Calligraphy" at bounding box center [194, 362] width 79 height 29
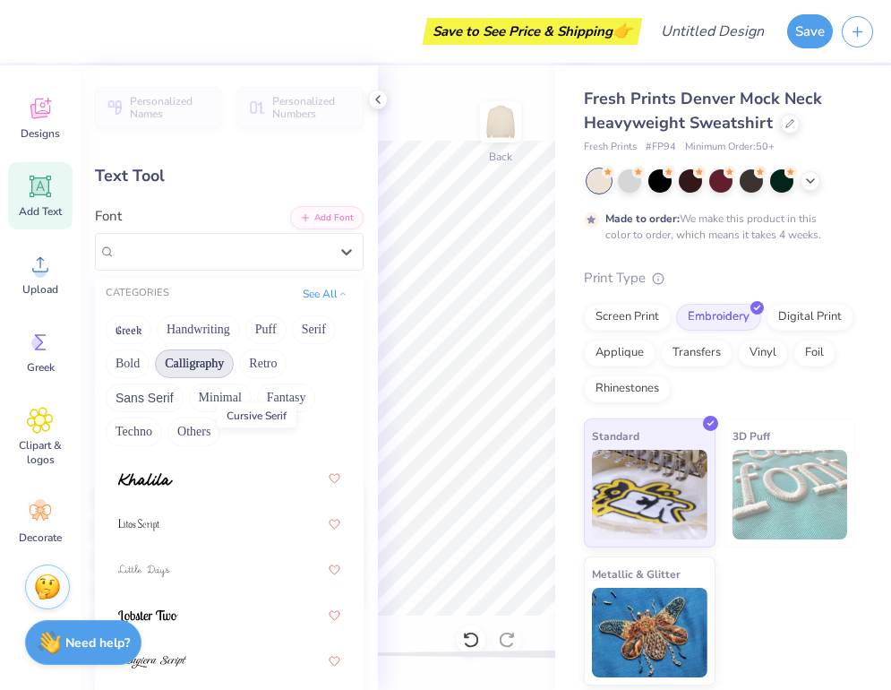
scroll to position [785, 0]
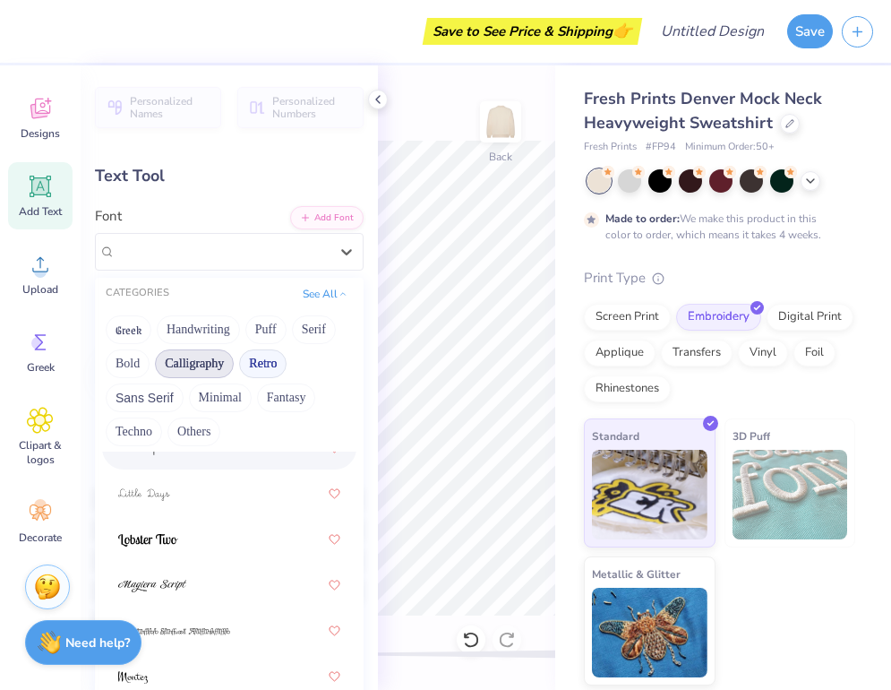
click at [271, 359] on button "Retro" at bounding box center [262, 363] width 47 height 29
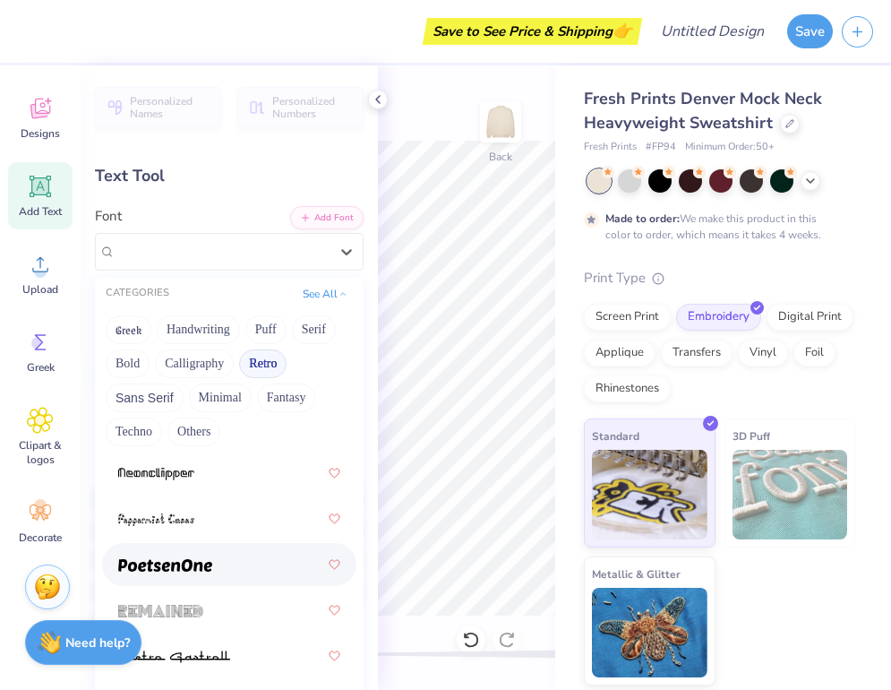
scroll to position [3188, 0]
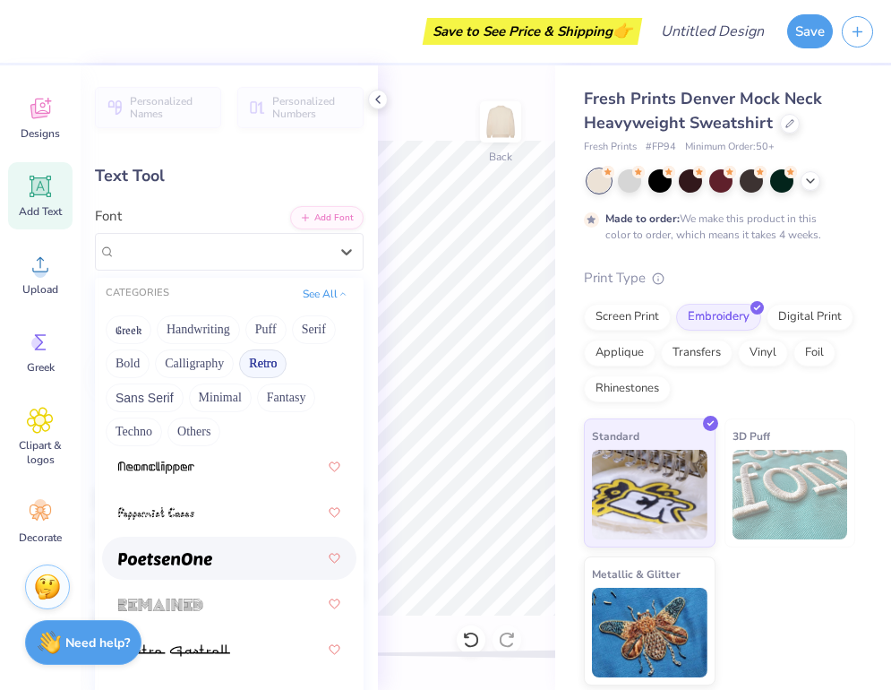
click at [214, 557] on div at bounding box center [229, 558] width 222 height 32
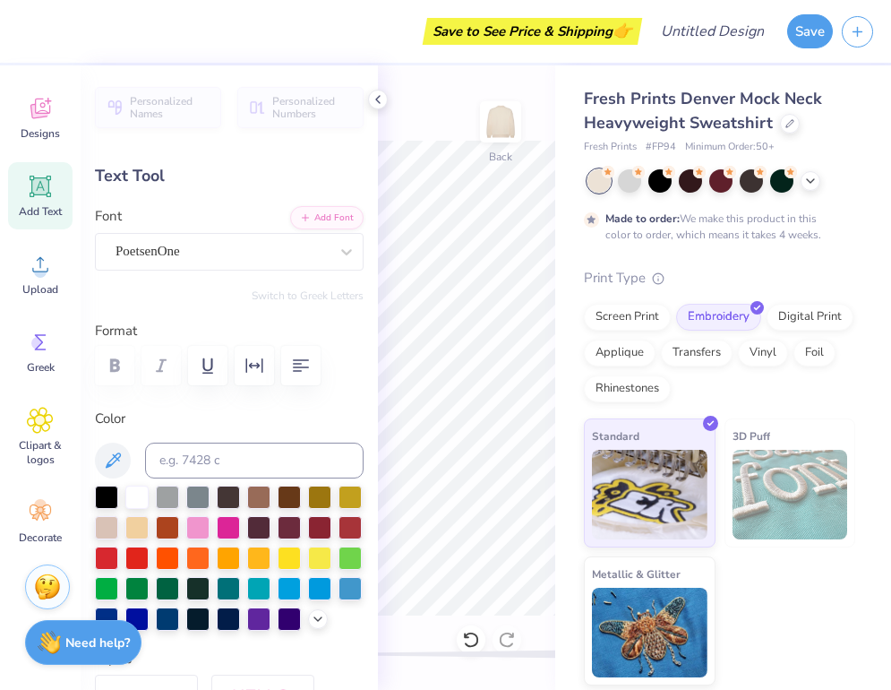
click at [53, 196] on icon at bounding box center [40, 186] width 27 height 27
type input "9.15"
type textarea "JOY"
click at [376, 96] on icon at bounding box center [378, 99] width 14 height 14
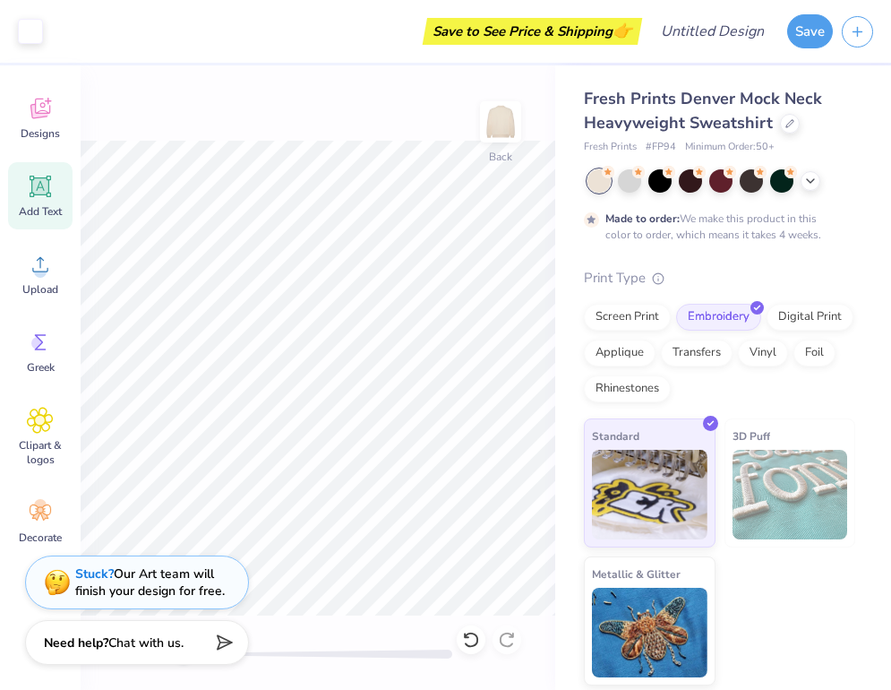
type input "4.15"
type input "1.72"
type input "9.14"
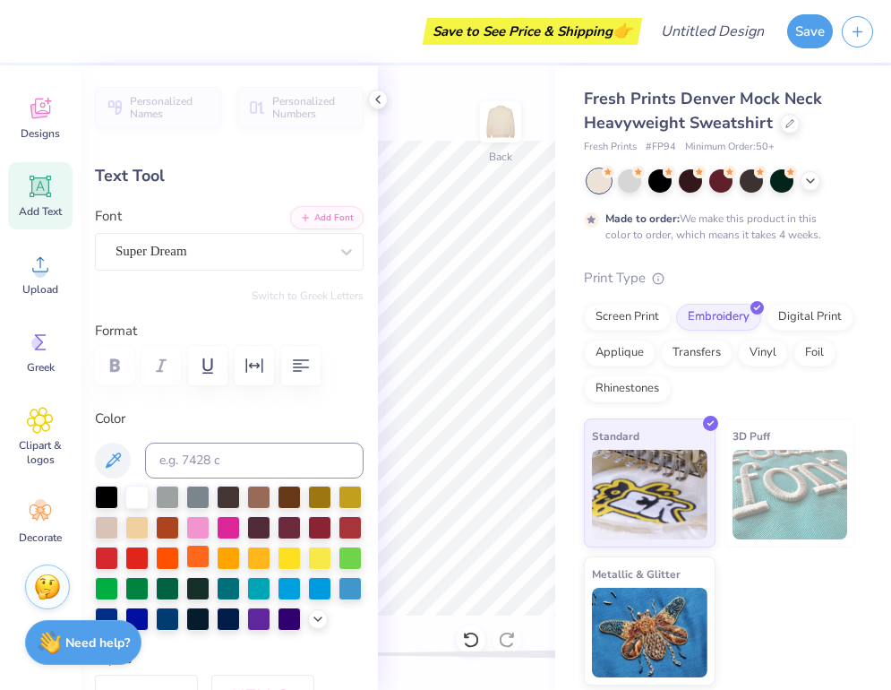
click at [197, 545] on div at bounding box center [197, 556] width 23 height 23
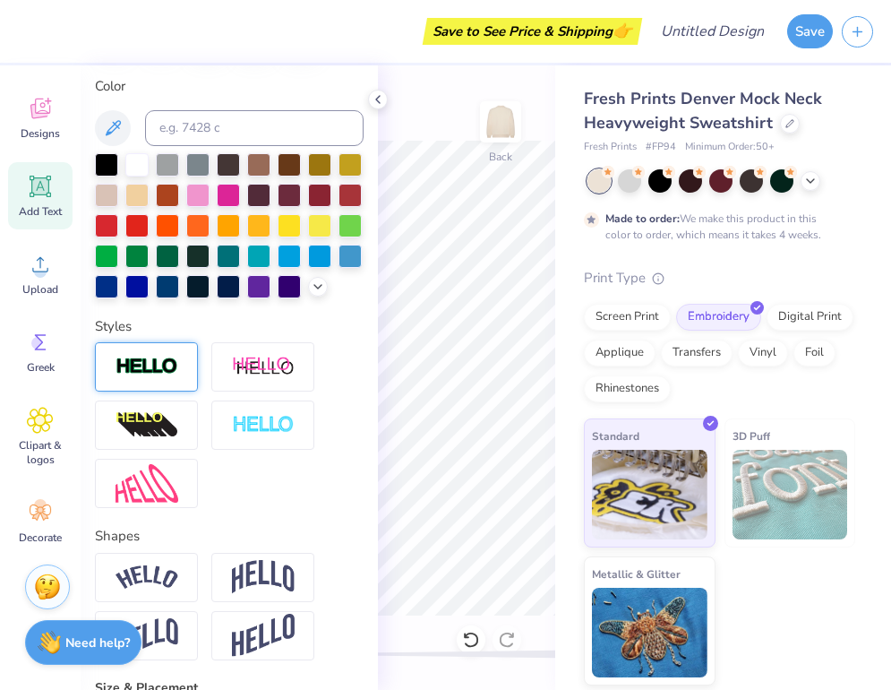
click at [190, 366] on div at bounding box center [146, 366] width 103 height 49
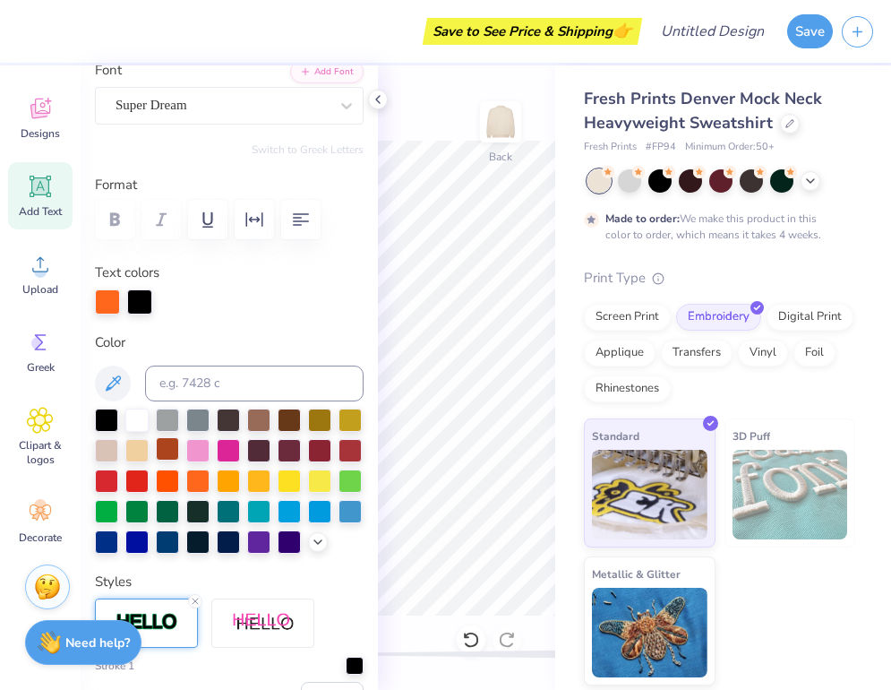
scroll to position [147, 0]
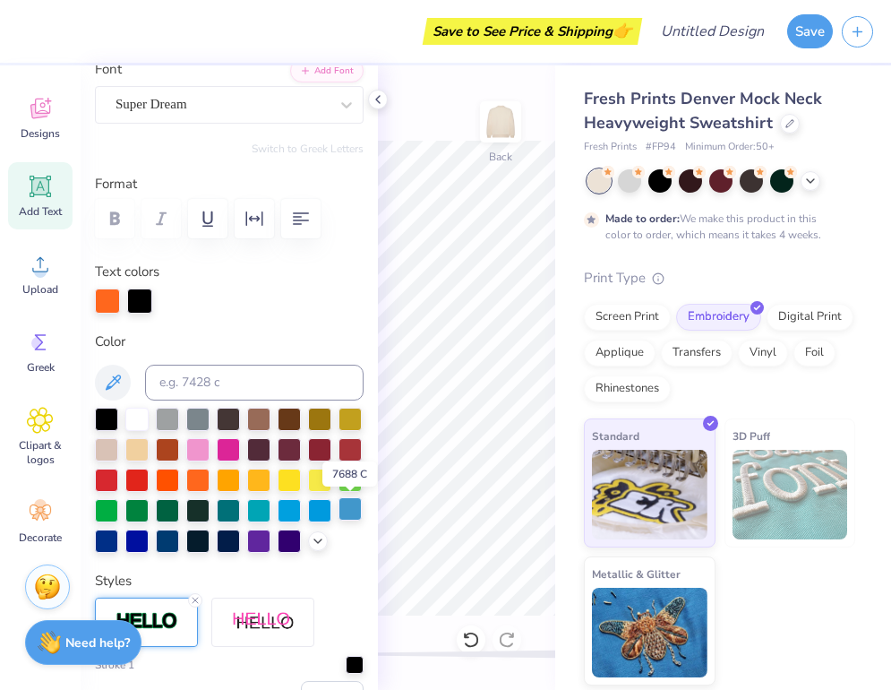
click at [353, 512] on div at bounding box center [350, 508] width 23 height 23
click at [320, 534] on icon at bounding box center [318, 539] width 14 height 14
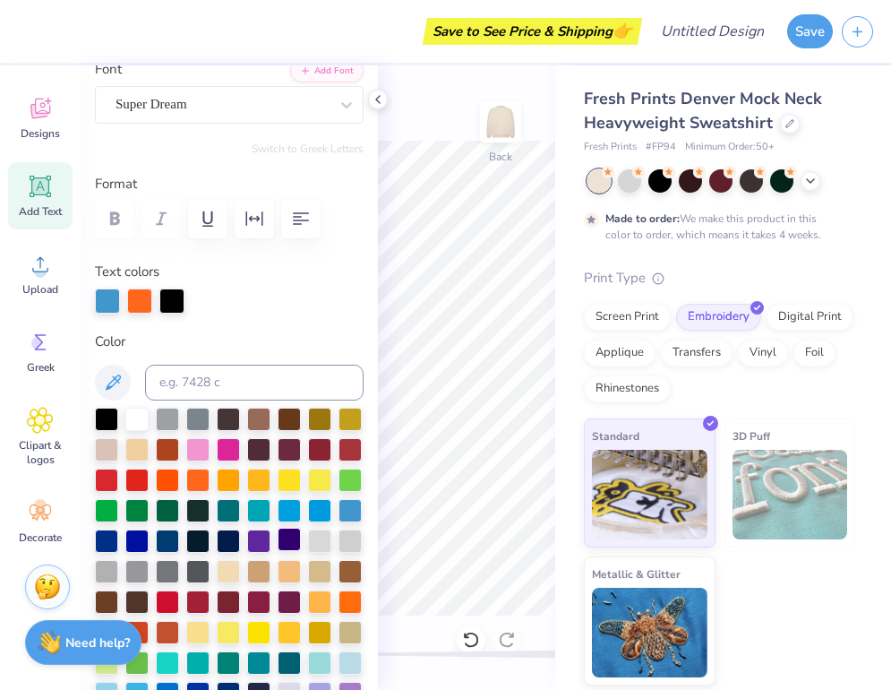
click at [288, 541] on div at bounding box center [289, 539] width 23 height 23
click at [39, 420] on icon at bounding box center [40, 420] width 11 height 11
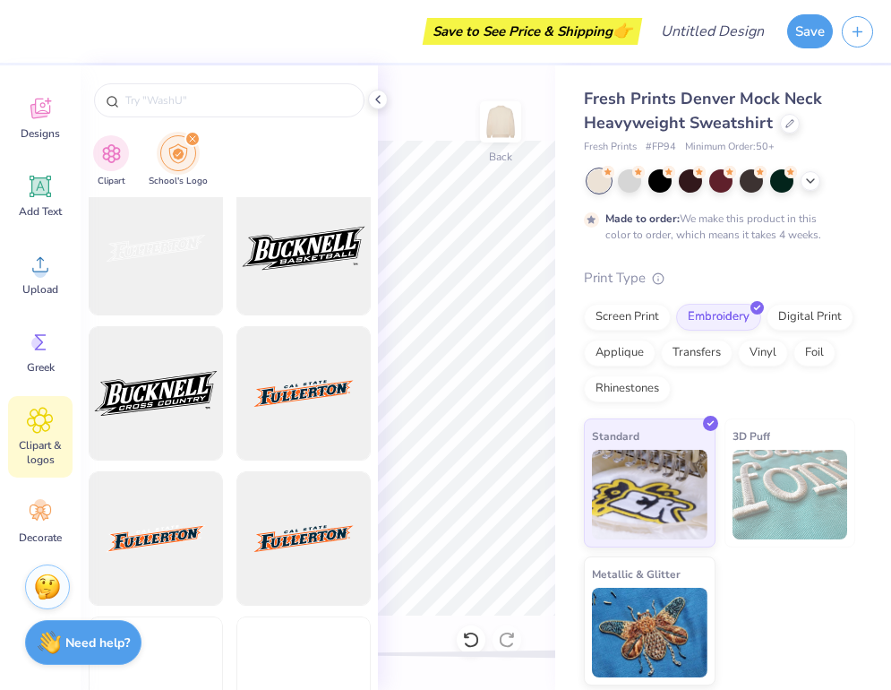
scroll to position [5887, 0]
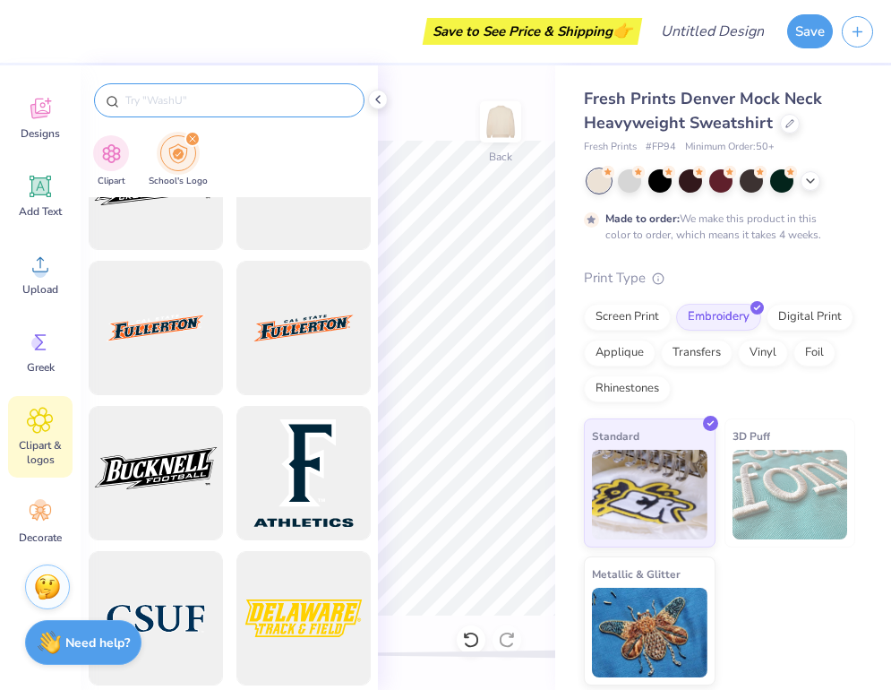
click at [219, 105] on input "text" at bounding box center [238, 100] width 229 height 18
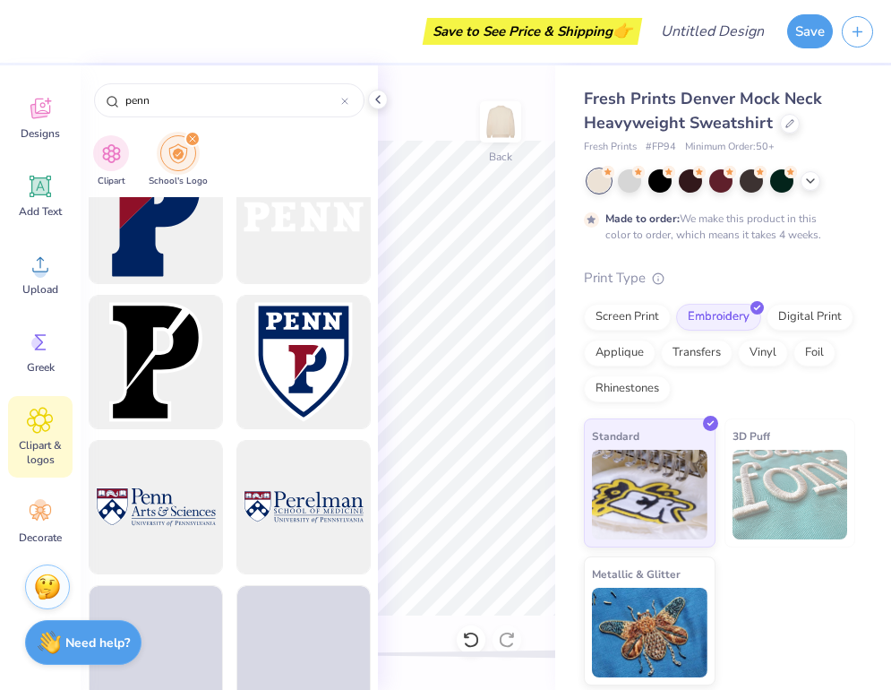
scroll to position [1783, 0]
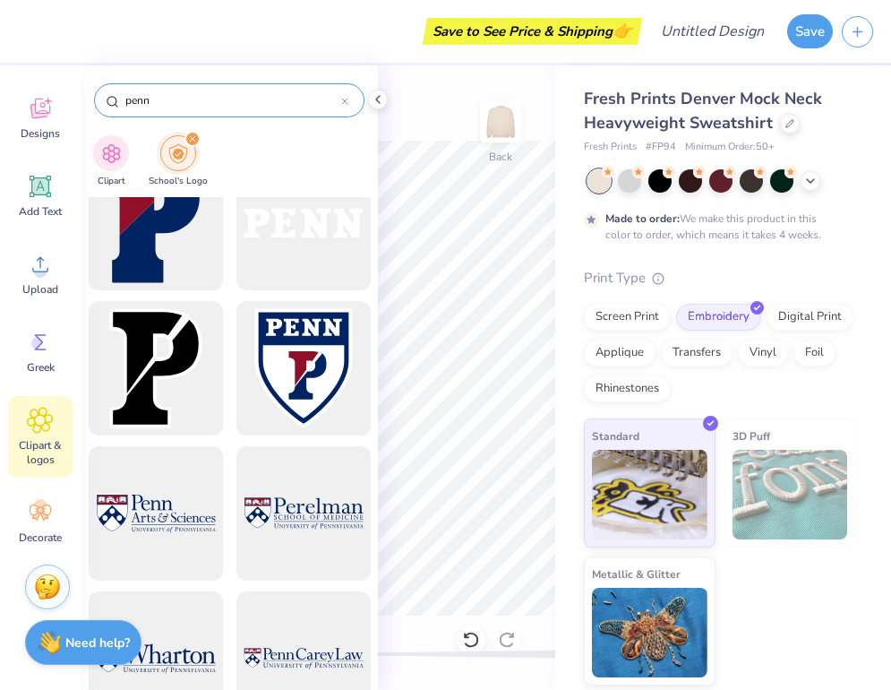
click at [141, 111] on div "penn" at bounding box center [229, 100] width 271 height 34
click at [137, 98] on input "penn" at bounding box center [233, 100] width 218 height 18
type input "columbia"
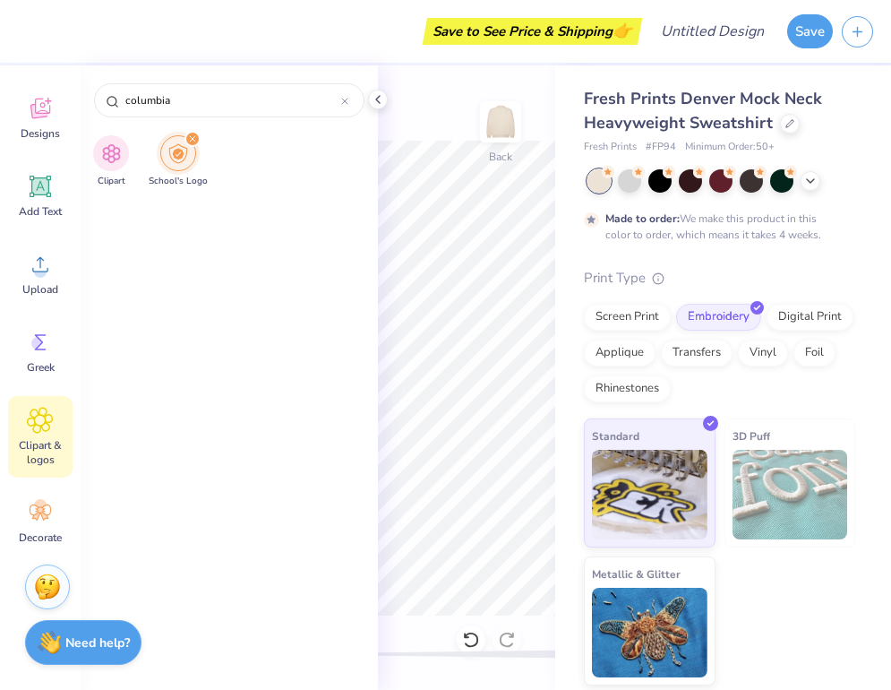
scroll to position [6523, 0]
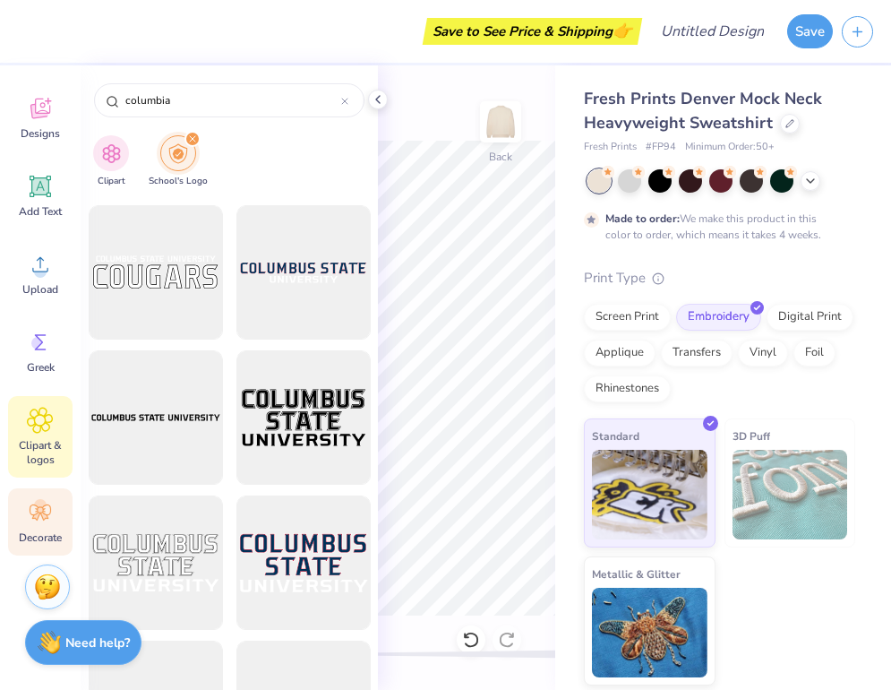
click at [34, 510] on icon at bounding box center [40, 512] width 27 height 27
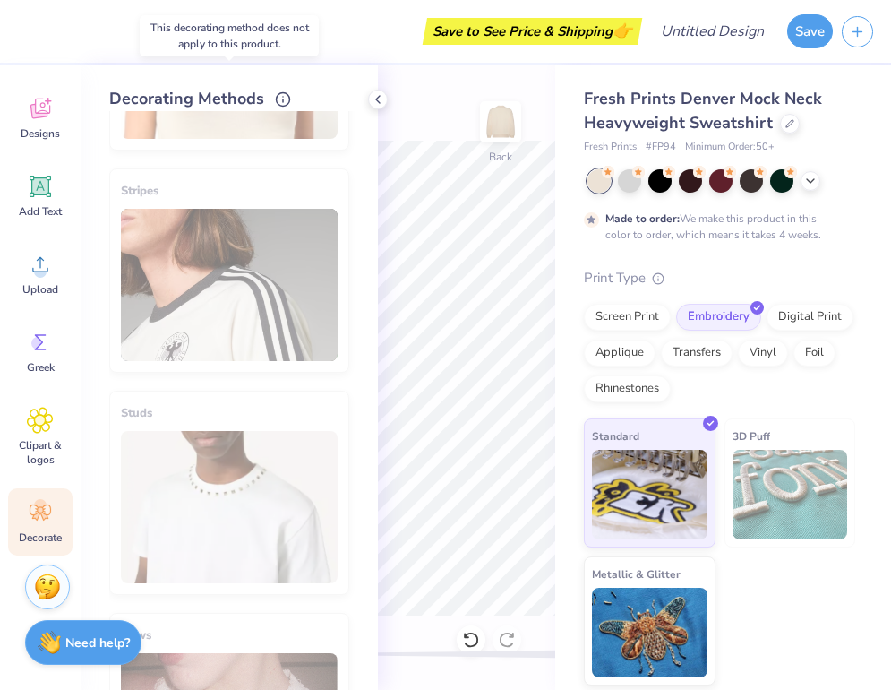
scroll to position [991, 0]
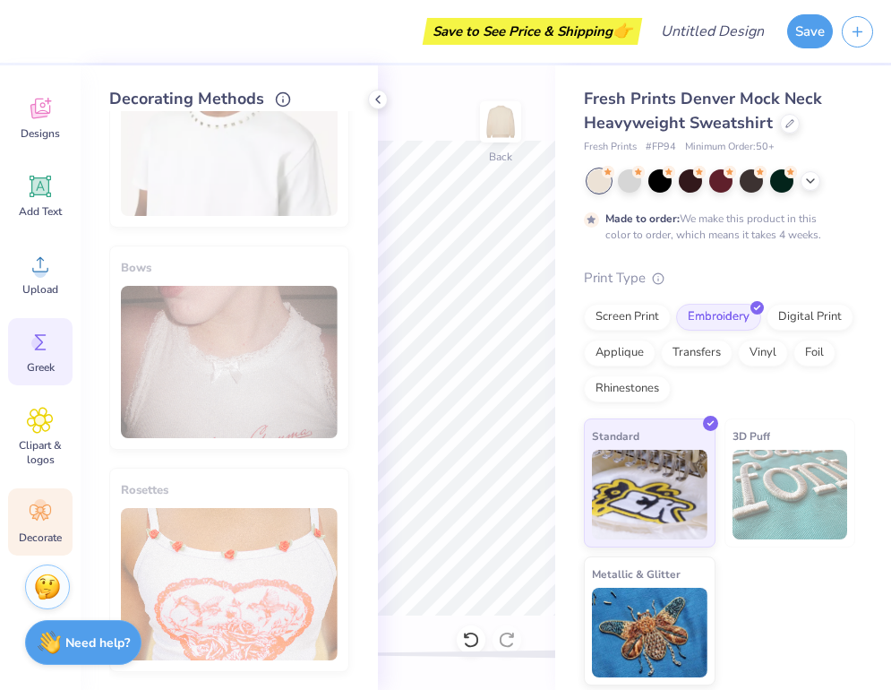
click at [43, 326] on div "Greek" at bounding box center [40, 351] width 65 height 67
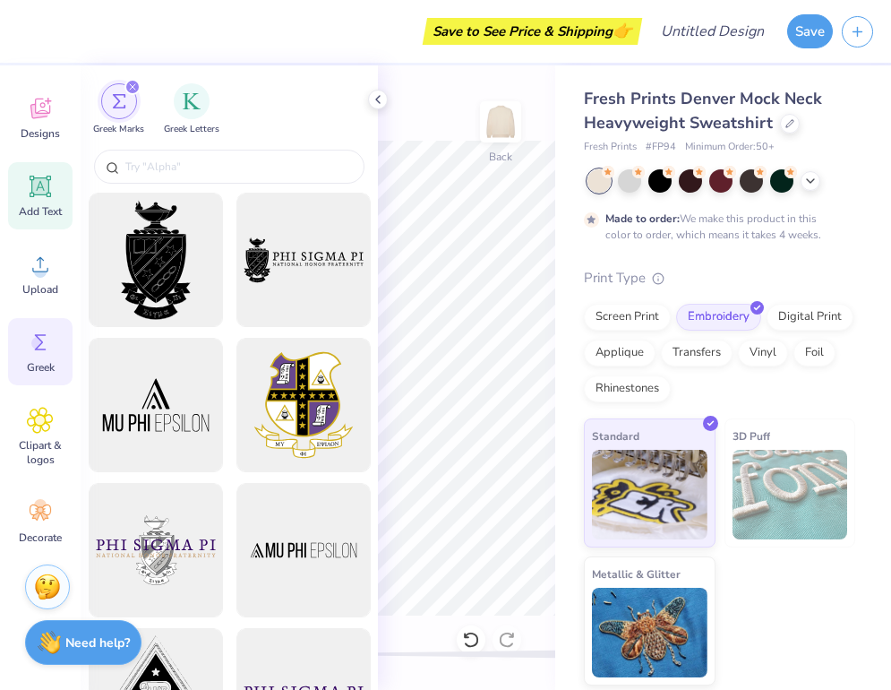
click at [45, 193] on icon at bounding box center [40, 186] width 17 height 17
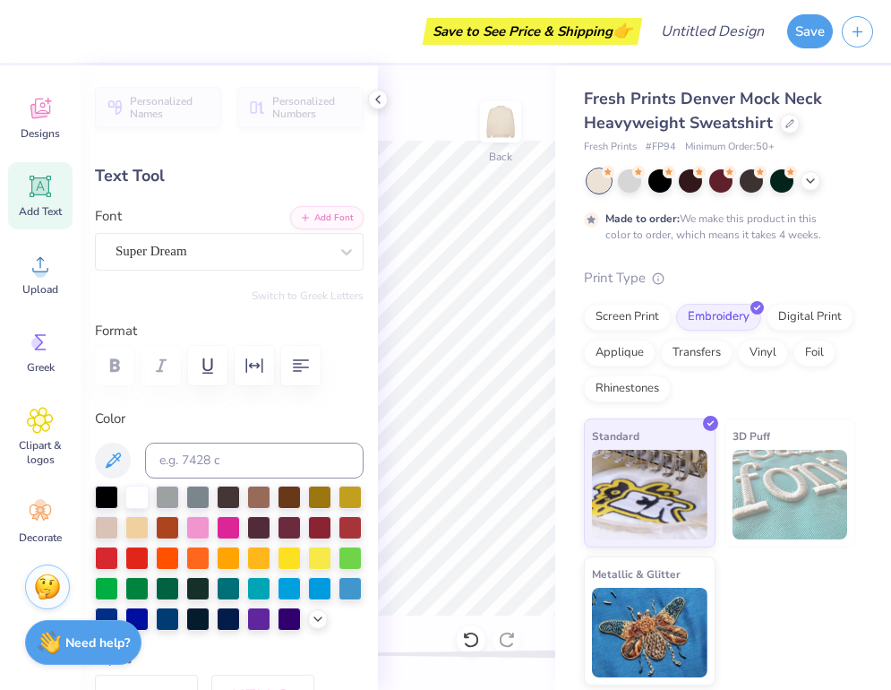
type textarea "TET"
click at [43, 136] on span "Designs" at bounding box center [40, 133] width 39 height 14
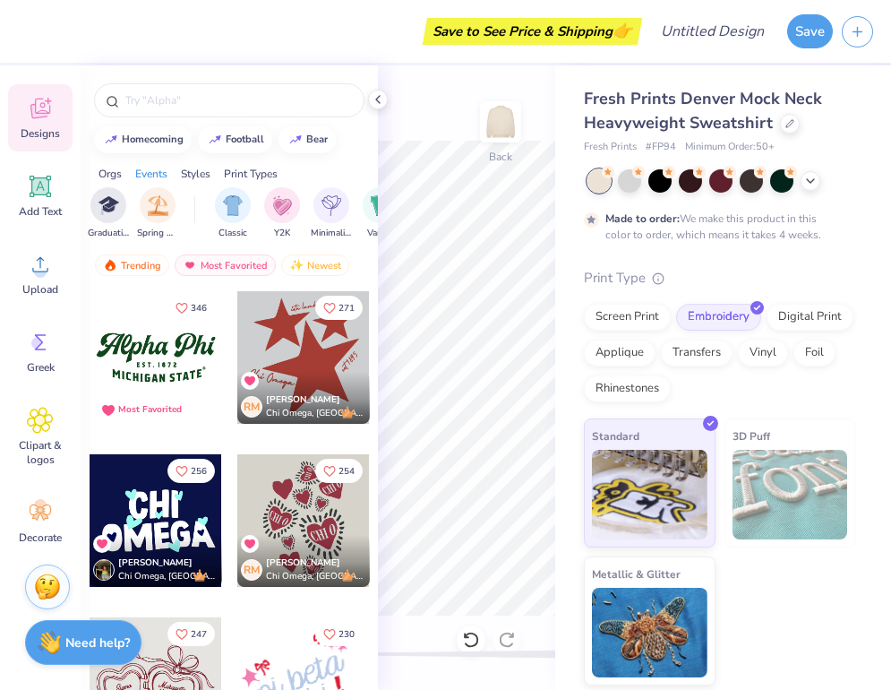
scroll to position [0, 1117]
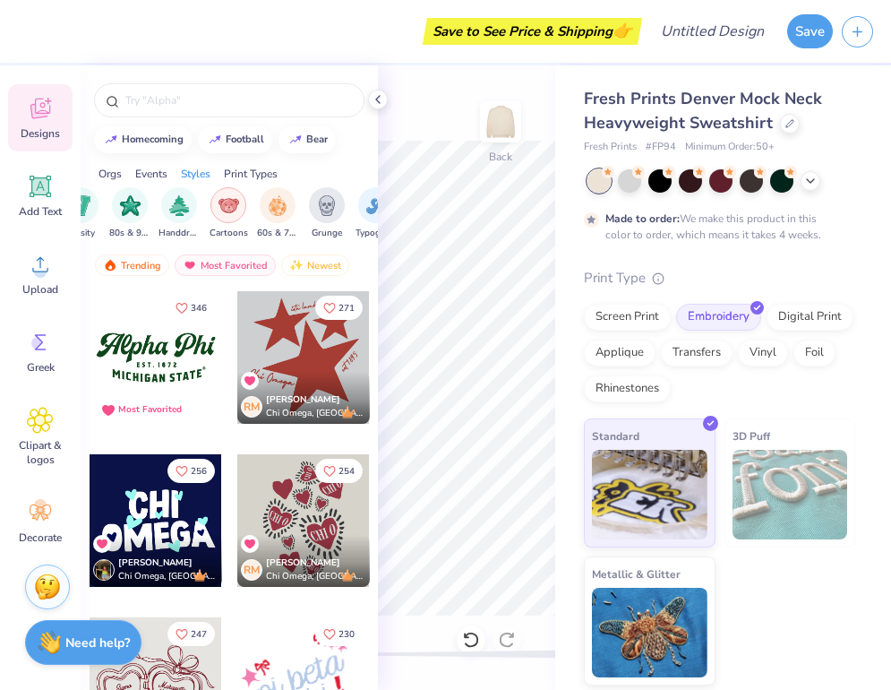
click at [232, 211] on img "filter for Cartoons" at bounding box center [229, 205] width 21 height 21
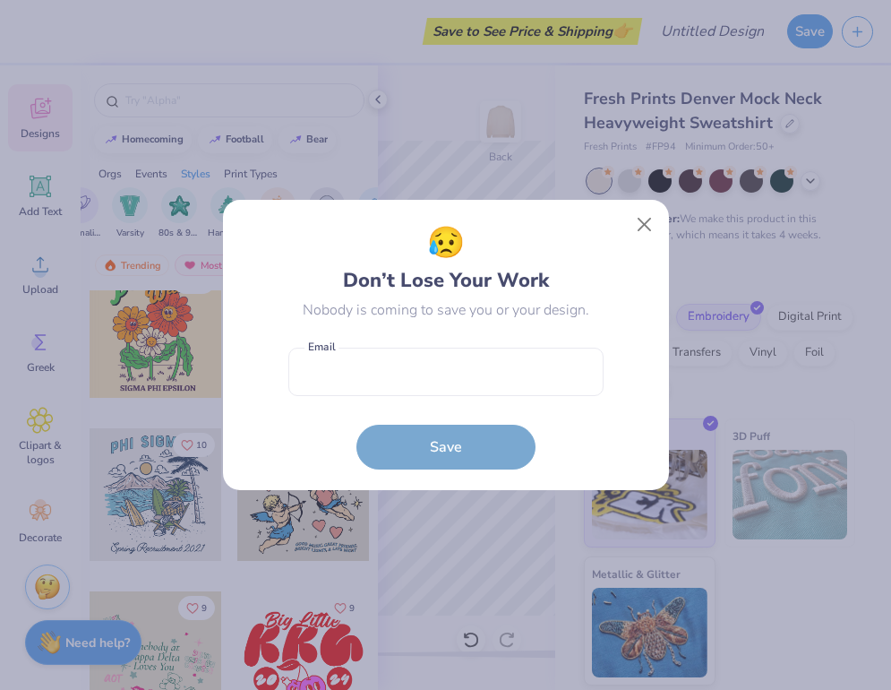
scroll to position [8340, 0]
click at [636, 216] on button "Close" at bounding box center [644, 225] width 34 height 34
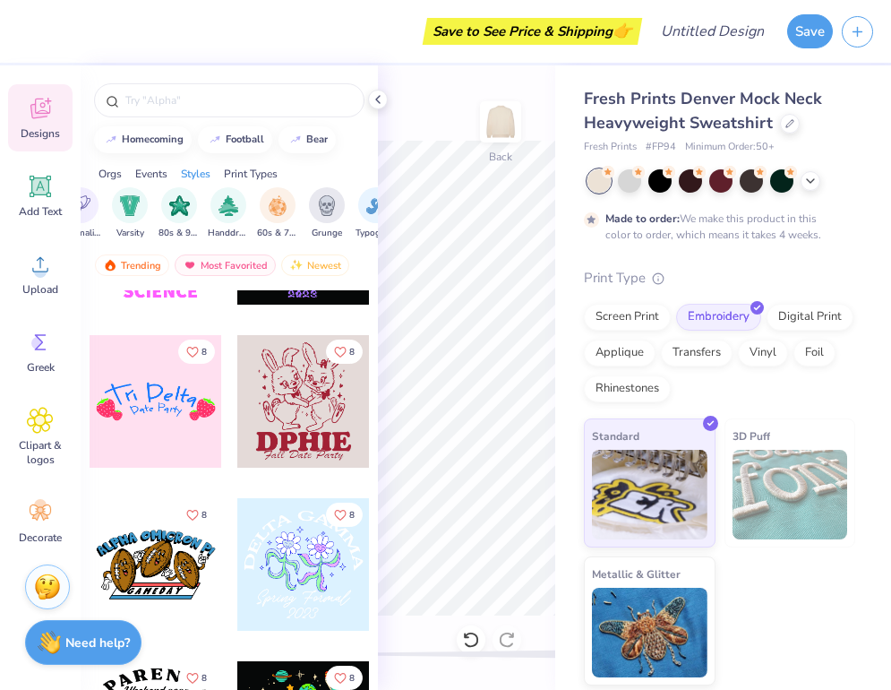
scroll to position [10716, 0]
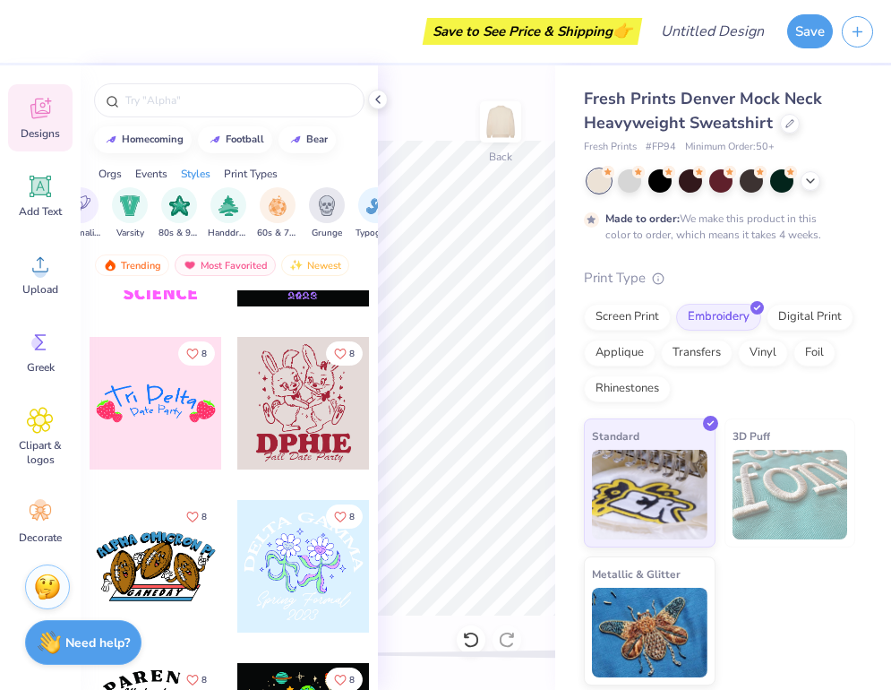
click at [312, 430] on div at bounding box center [303, 403] width 133 height 133
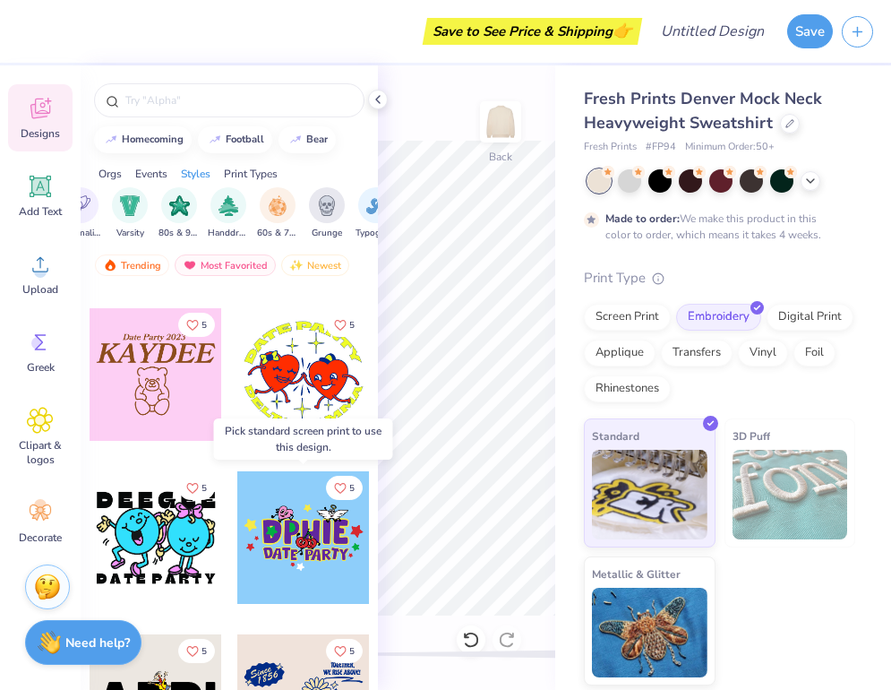
scroll to position [16779, 0]
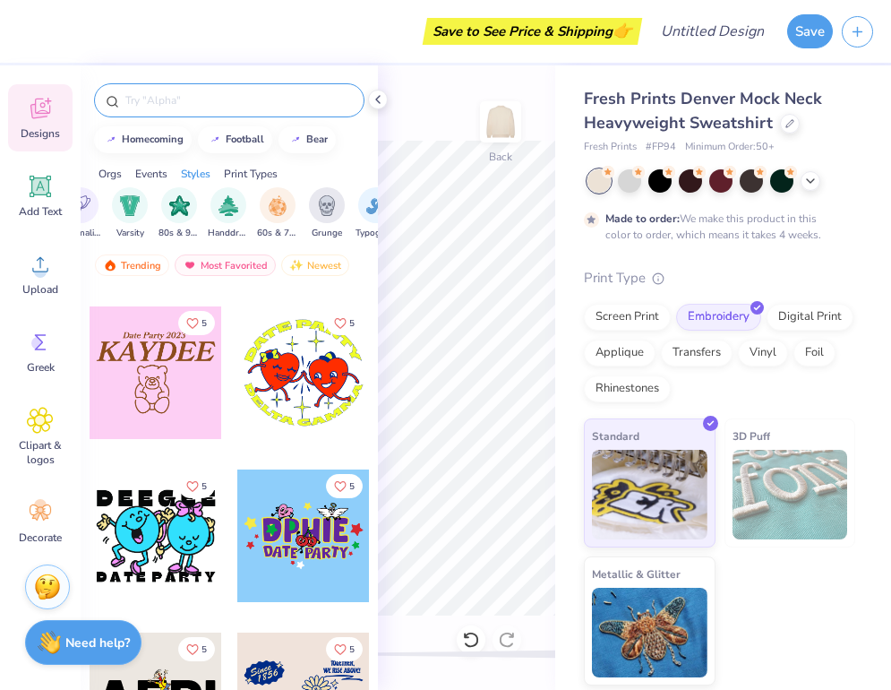
click at [219, 101] on input "text" at bounding box center [238, 100] width 229 height 18
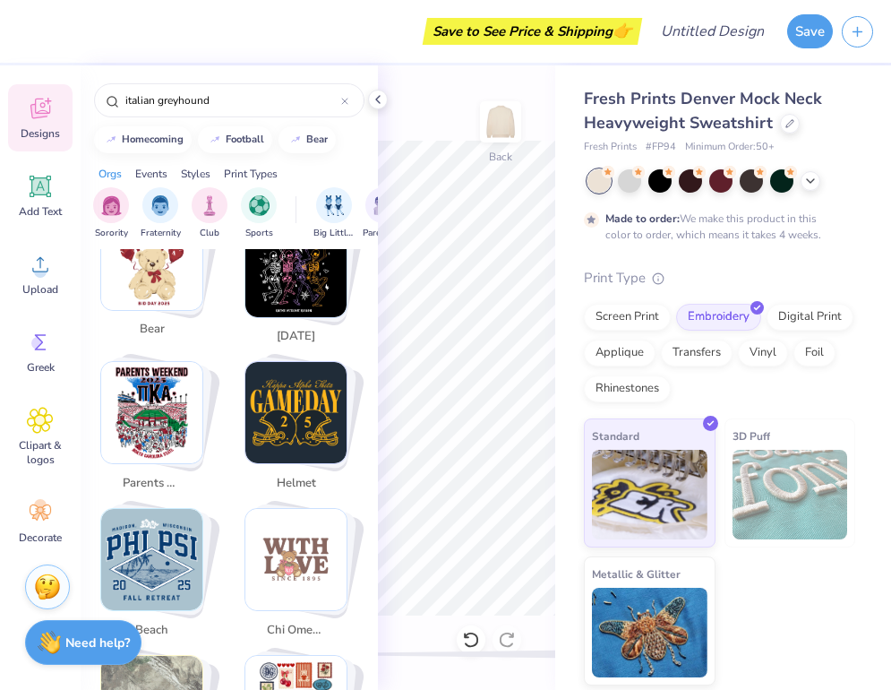
scroll to position [546, 0]
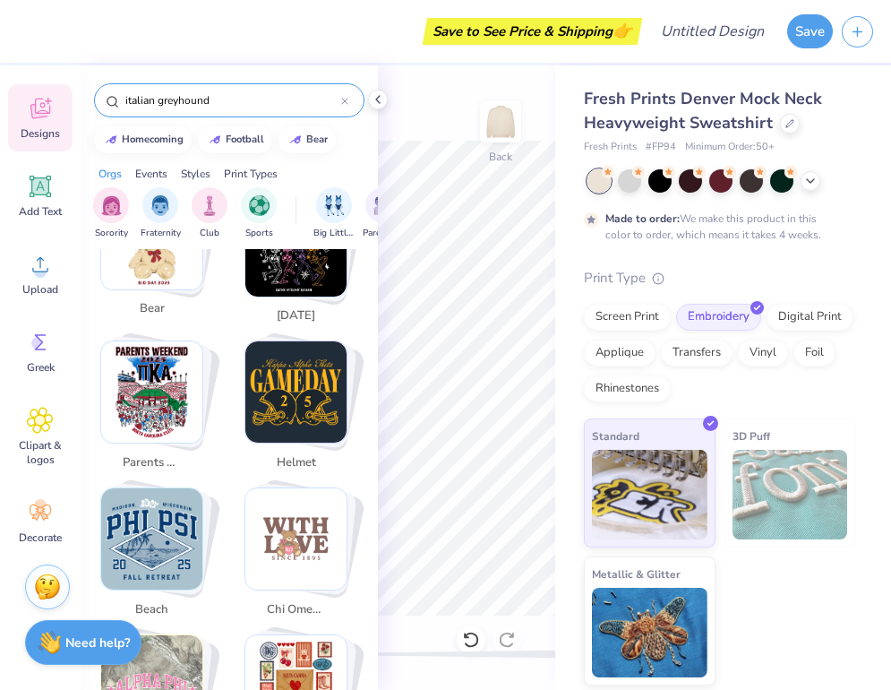
click at [242, 99] on input "italian greyhound" at bounding box center [233, 100] width 218 height 18
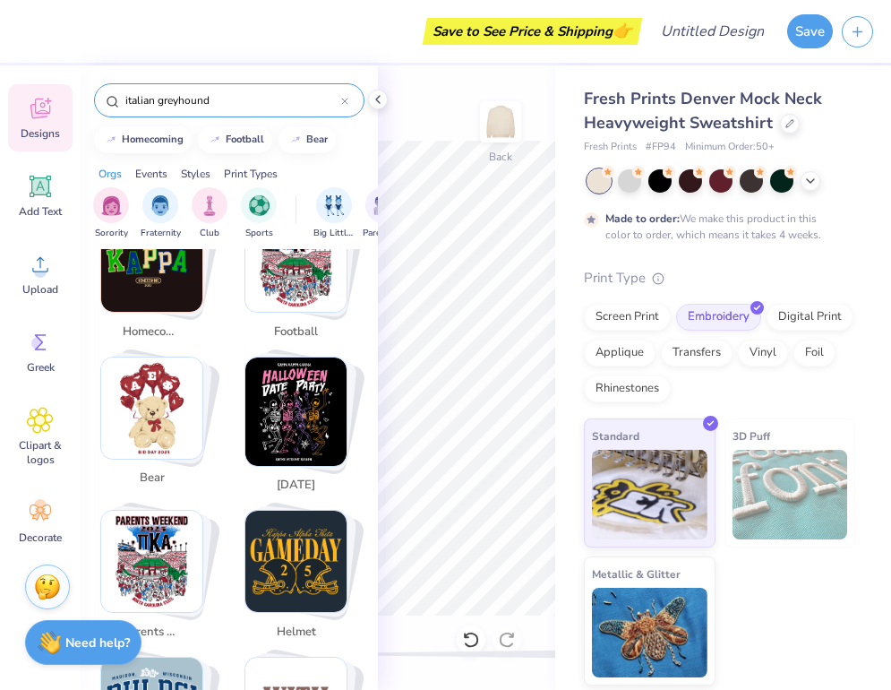
scroll to position [0, 0]
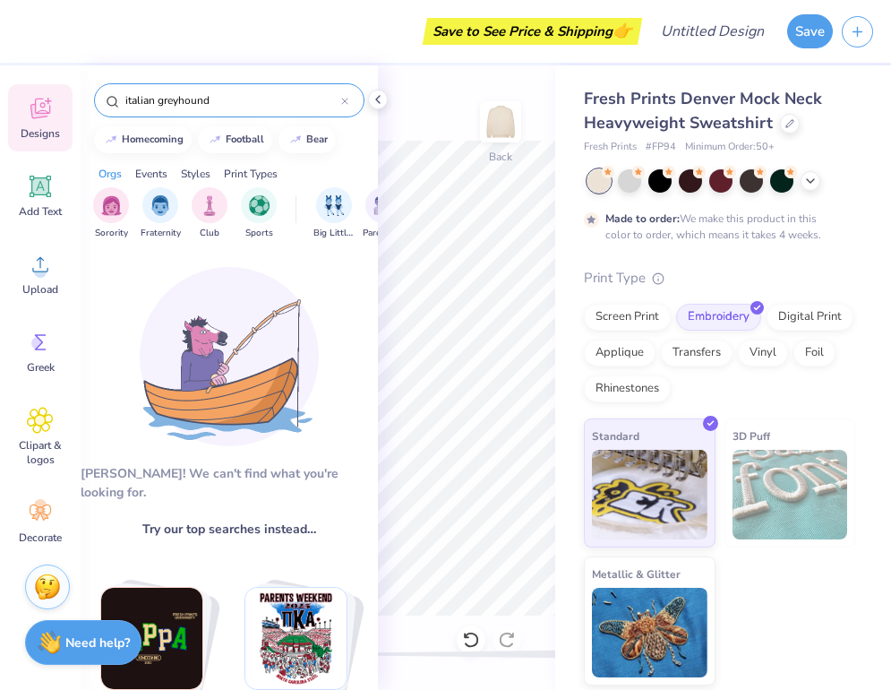
click at [133, 106] on input "italian greyhound" at bounding box center [233, 100] width 218 height 18
click at [190, 99] on input "greyhound" at bounding box center [233, 100] width 218 height 18
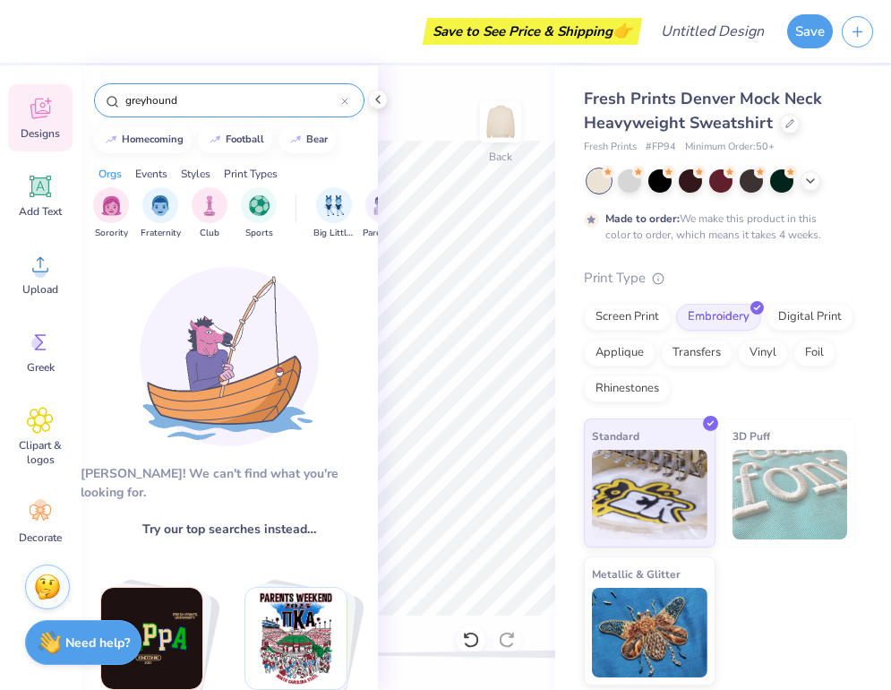
click at [190, 99] on input "greyhound" at bounding box center [233, 100] width 218 height 18
click at [190, 99] on input "앻" at bounding box center [233, 100] width 218 height 18
type input "dog"
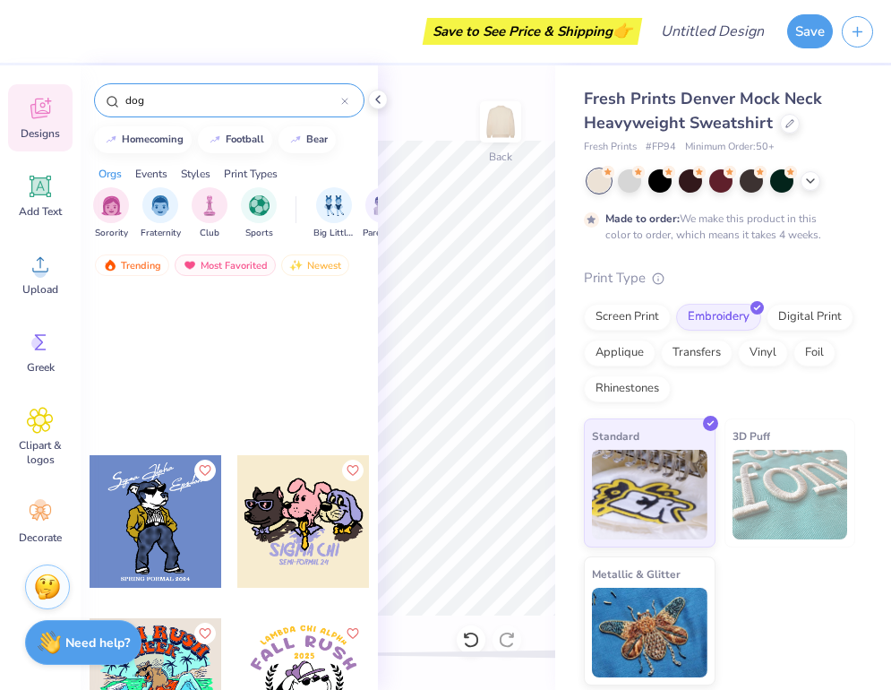
scroll to position [178, 0]
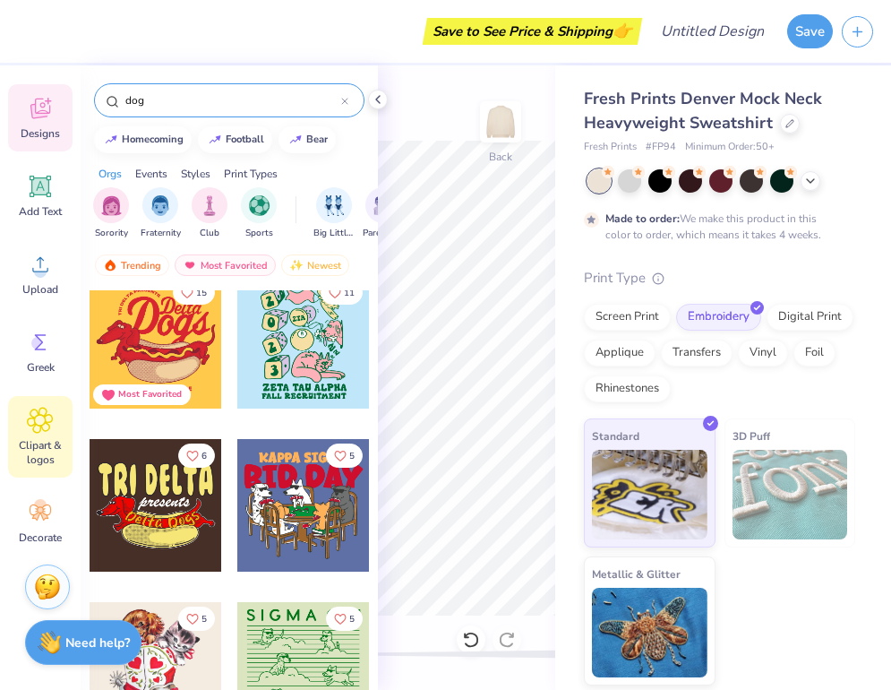
click at [46, 409] on icon at bounding box center [40, 420] width 25 height 25
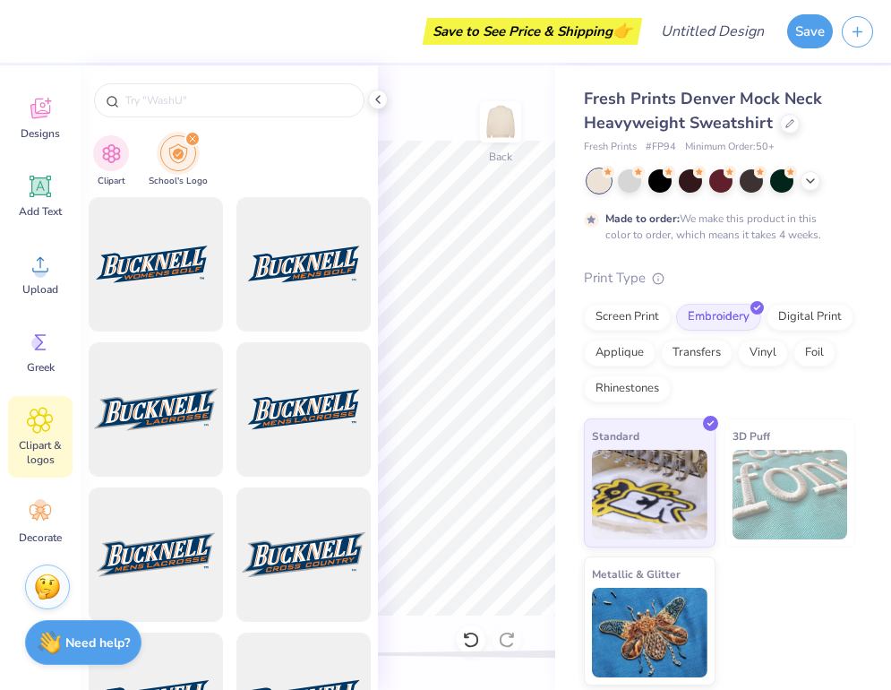
click at [192, 138] on icon "filter for School's Logo" at bounding box center [192, 138] width 7 height 7
click at [116, 150] on img "filter for Clipart" at bounding box center [111, 153] width 21 height 21
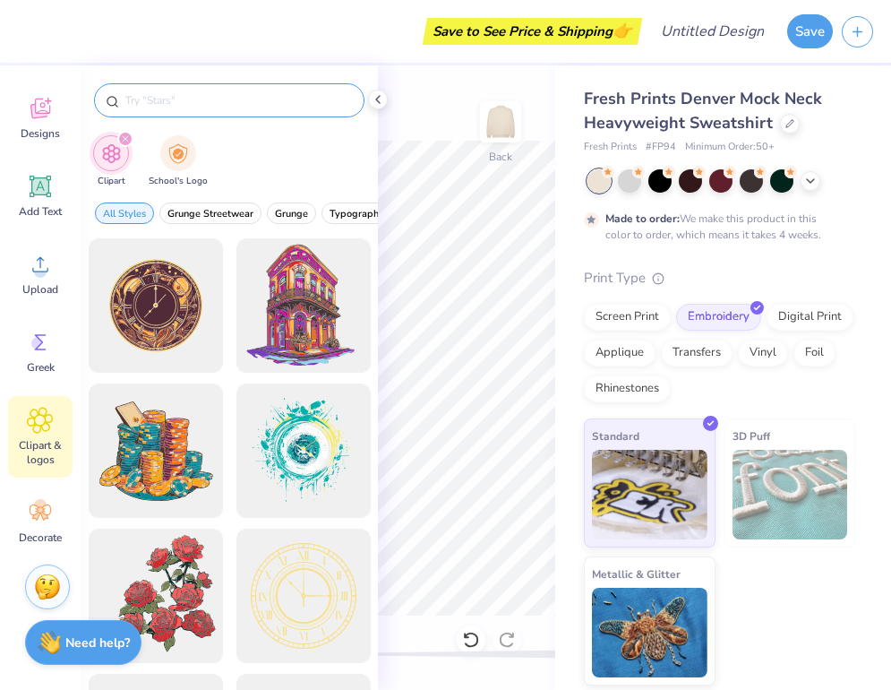
click at [202, 91] on input "text" at bounding box center [238, 100] width 229 height 18
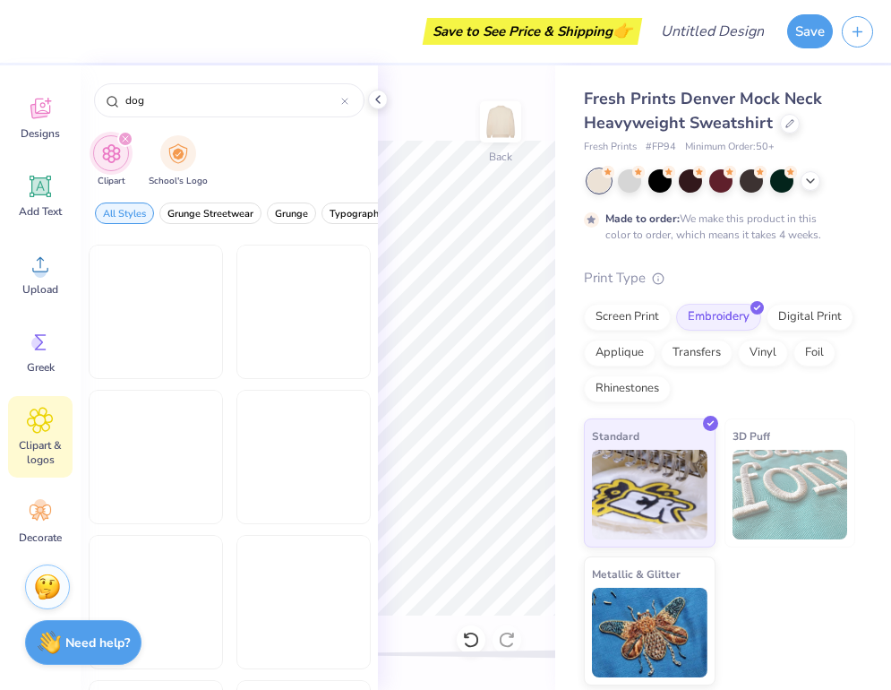
scroll to position [5680, 0]
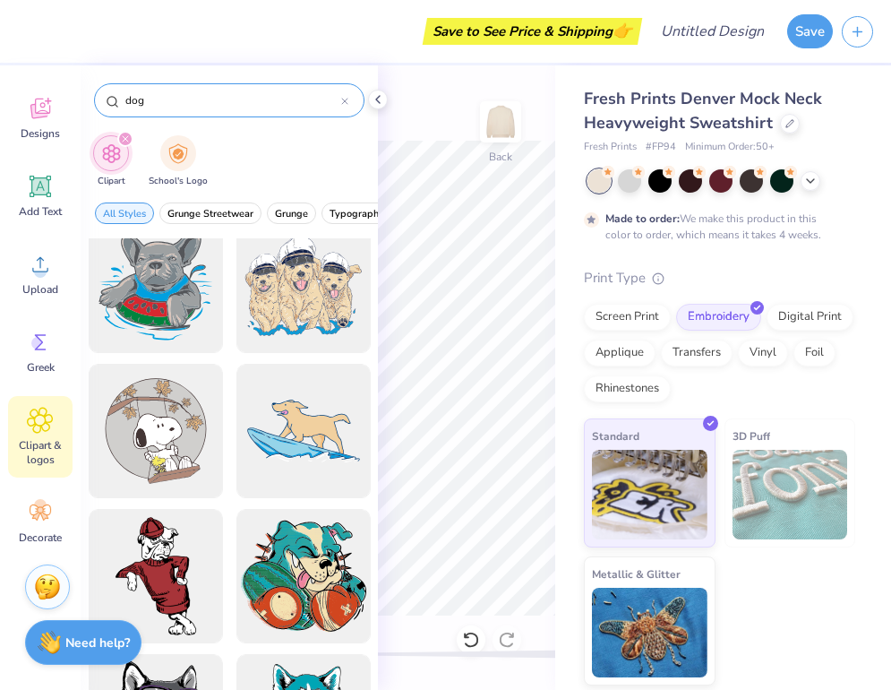
click at [153, 96] on input "dog" at bounding box center [233, 100] width 218 height 18
click at [152, 96] on input "dog" at bounding box center [233, 100] width 218 height 18
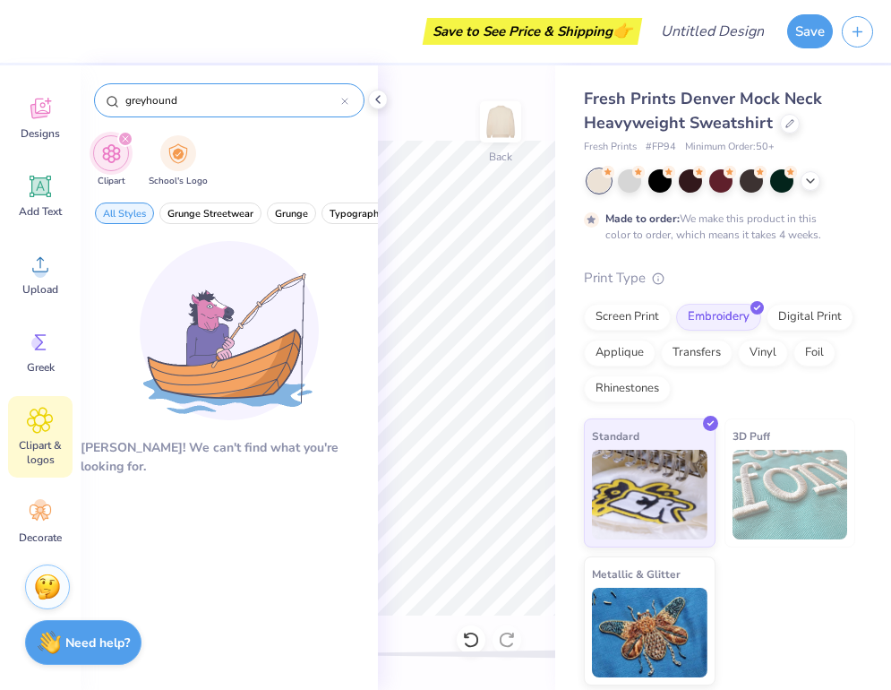
click at [146, 92] on input "greyhound" at bounding box center [233, 100] width 218 height 18
type input "dog"
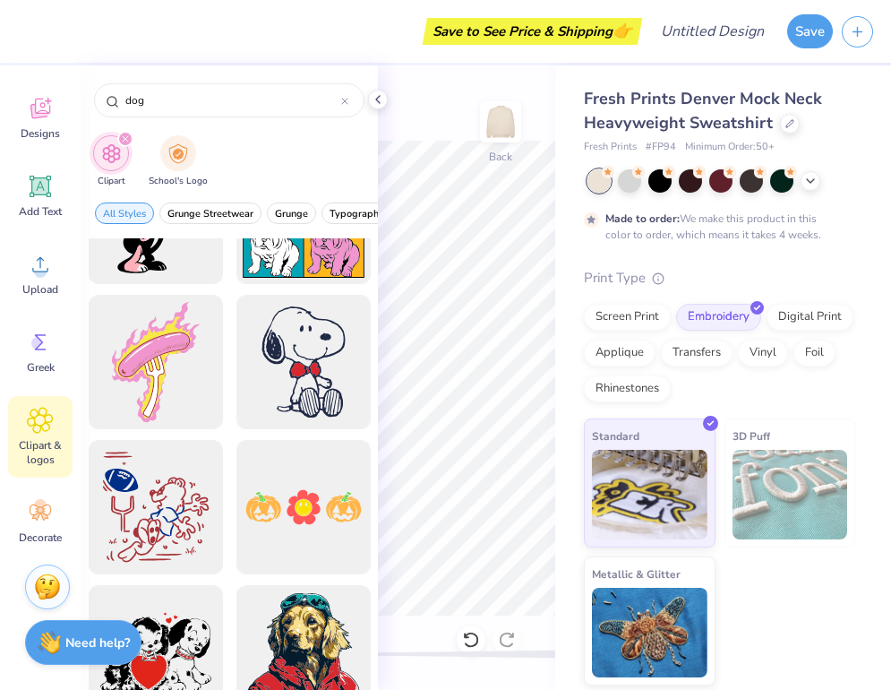
scroll to position [10288, 0]
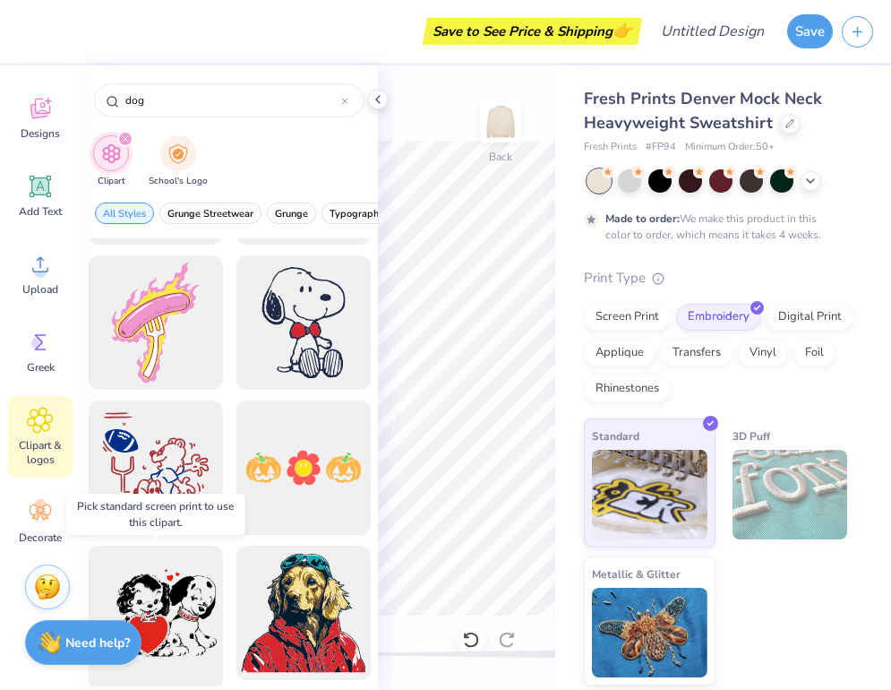
click at [152, 607] on div at bounding box center [156, 613] width 148 height 148
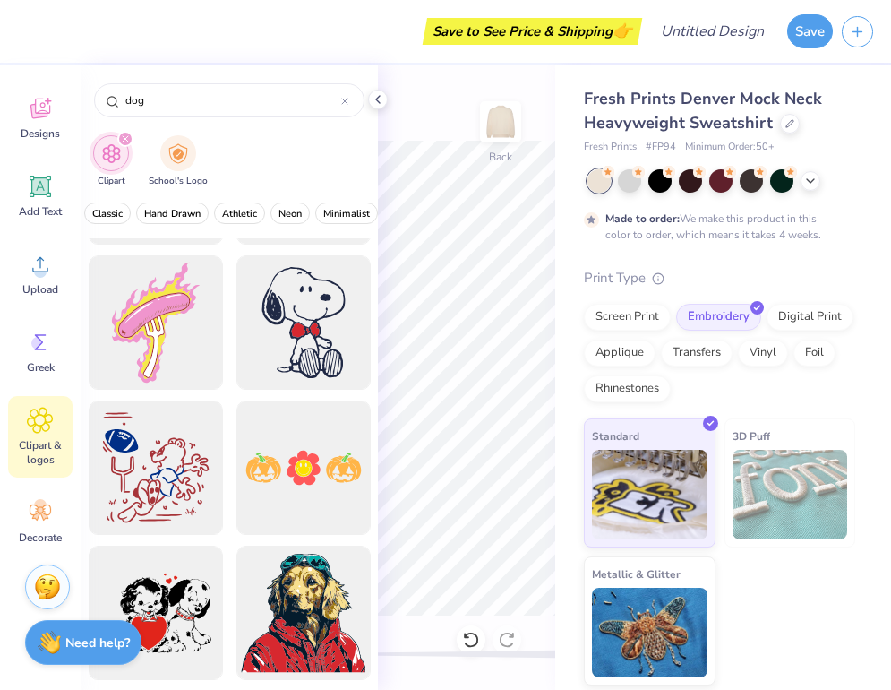
scroll to position [0, 741]
click at [268, 211] on span "Preppy" at bounding box center [271, 213] width 33 height 13
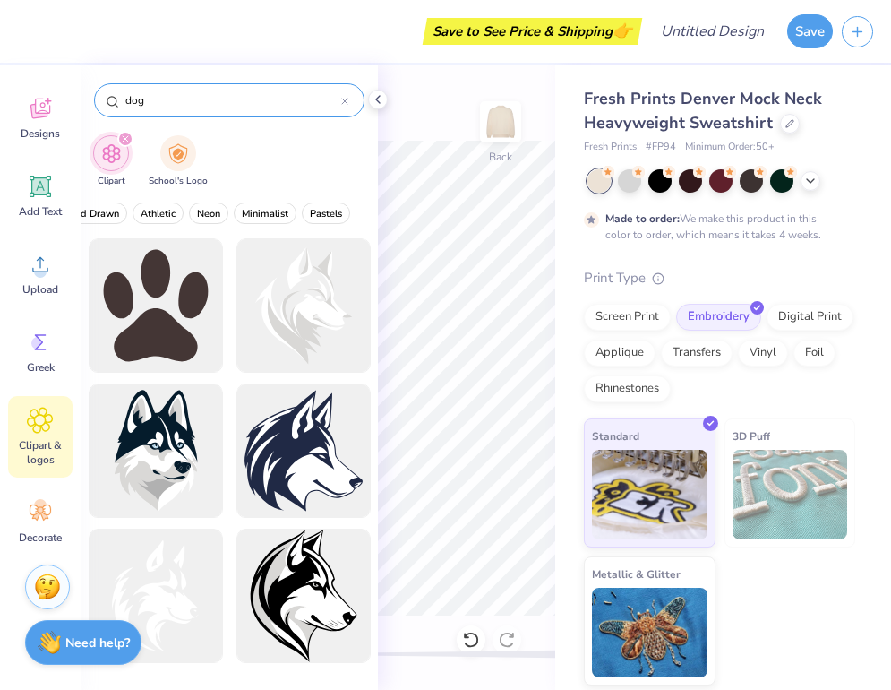
click at [187, 104] on input "dog" at bounding box center [233, 100] width 218 height 18
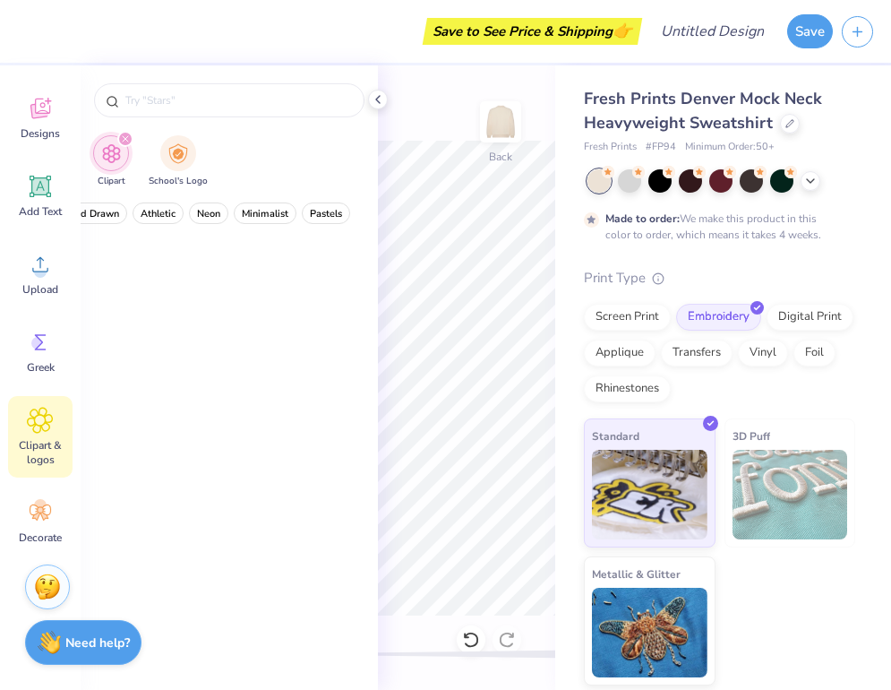
scroll to position [2057, 0]
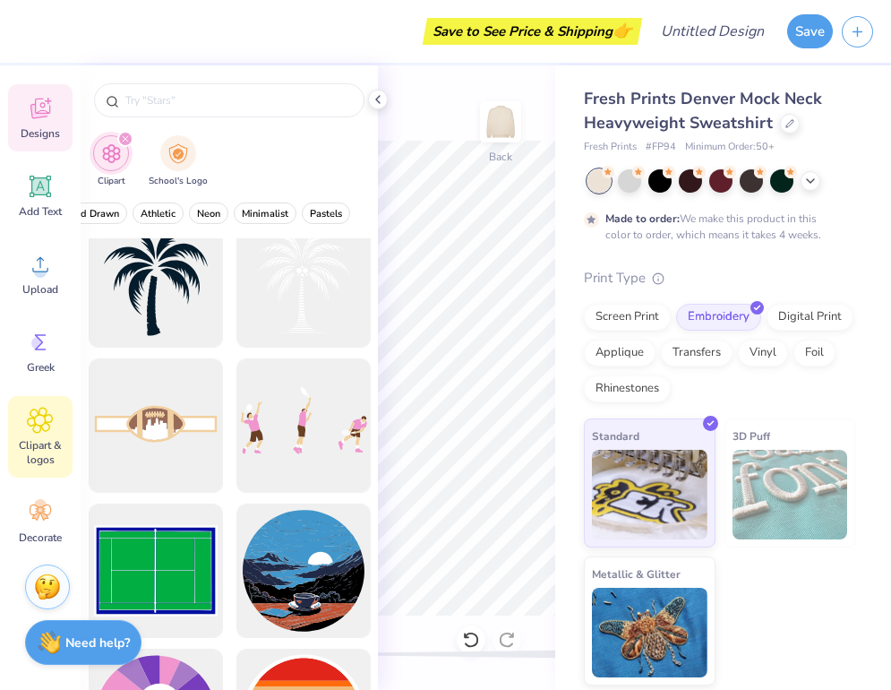
click at [33, 128] on span "Designs" at bounding box center [40, 133] width 39 height 14
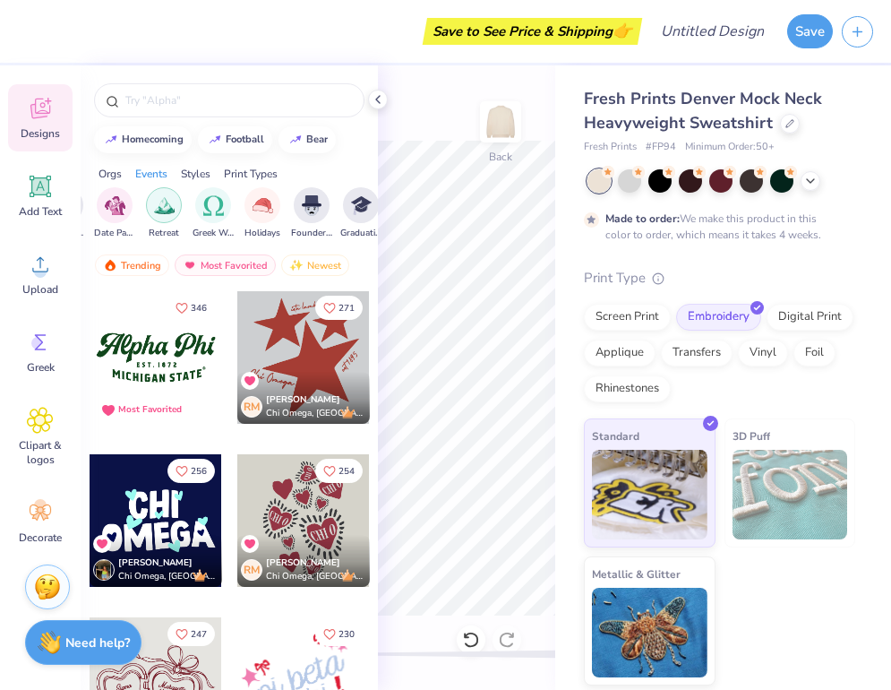
scroll to position [0, 578]
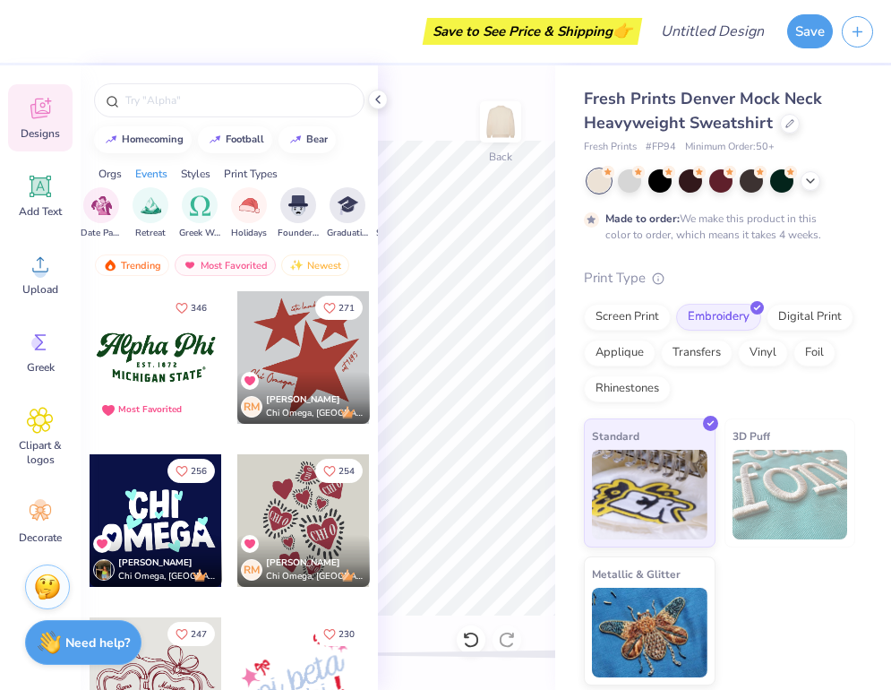
click at [264, 195] on div "Holidays" at bounding box center [249, 213] width 36 height 53
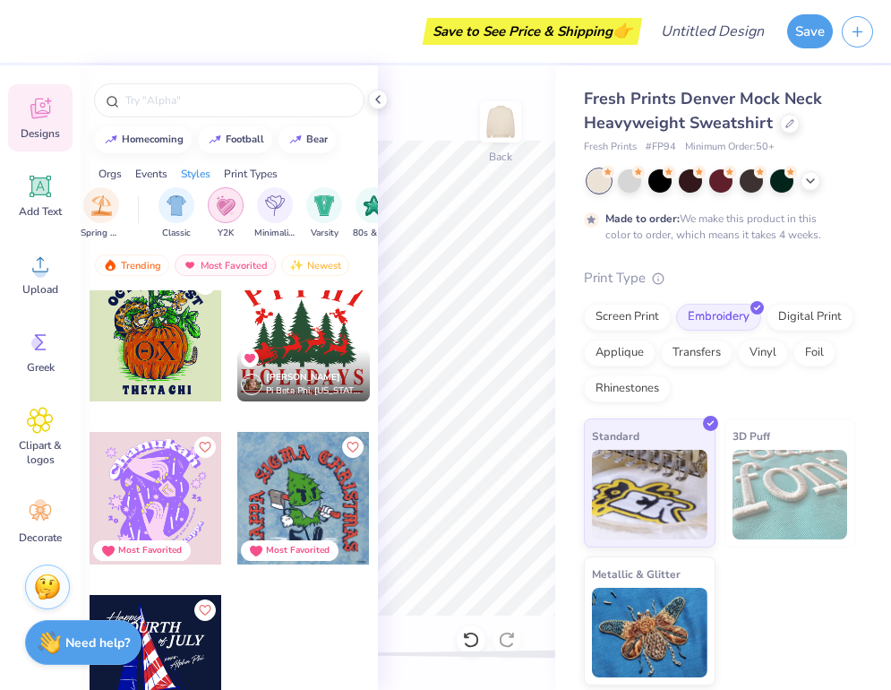
scroll to position [0, 877]
click at [178, 194] on div "filter for Classic" at bounding box center [173, 205] width 36 height 36
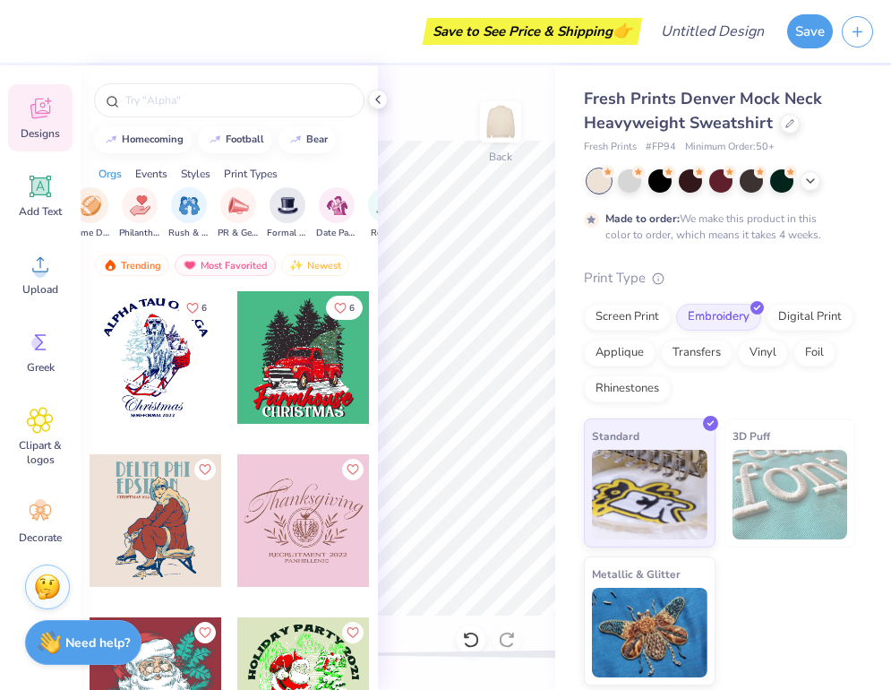
scroll to position [0, 0]
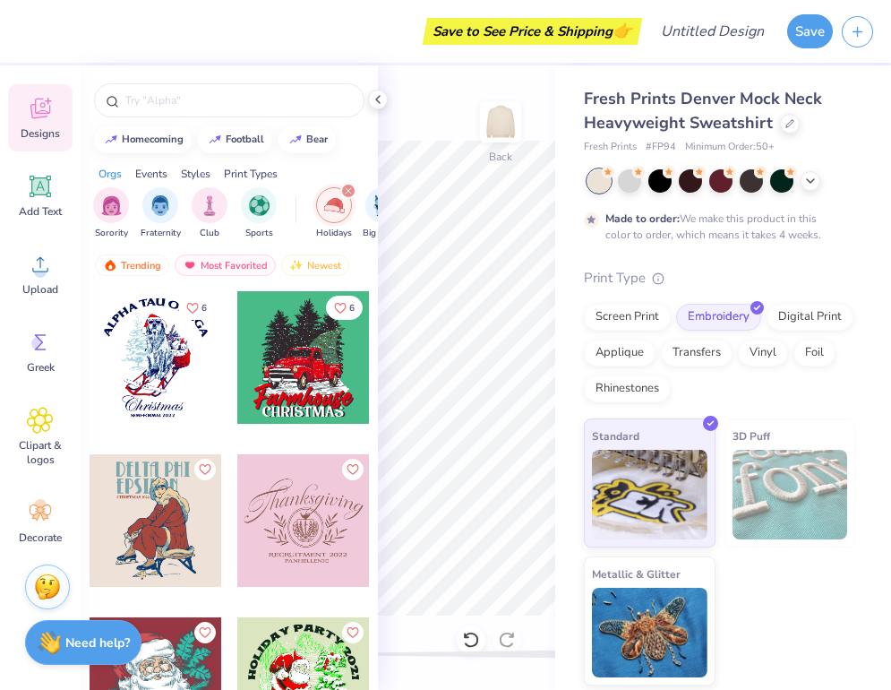
click at [343, 189] on div "filter for Holidays" at bounding box center [348, 191] width 16 height 16
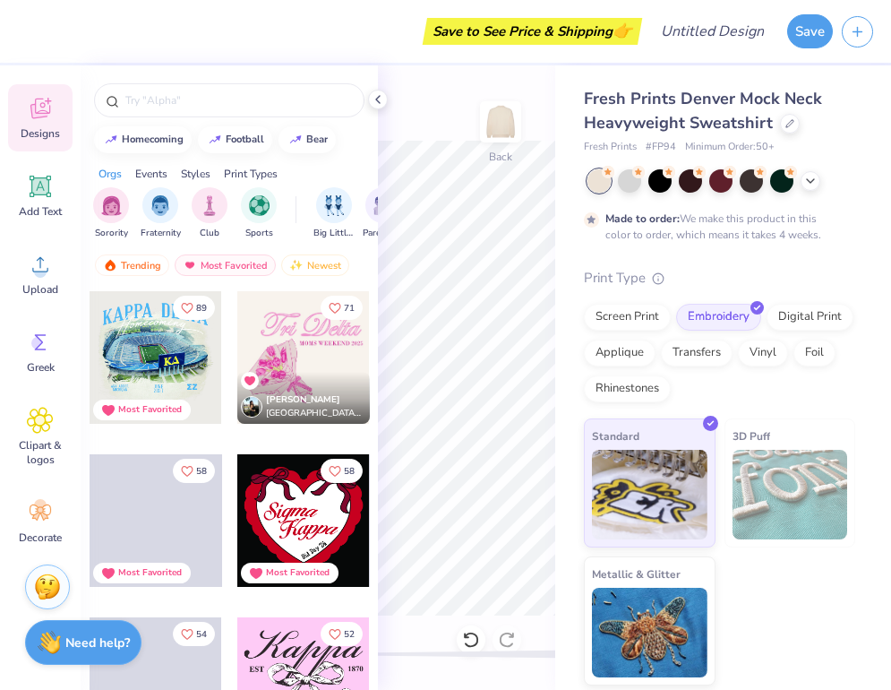
click at [202, 168] on div "Styles" at bounding box center [196, 174] width 30 height 16
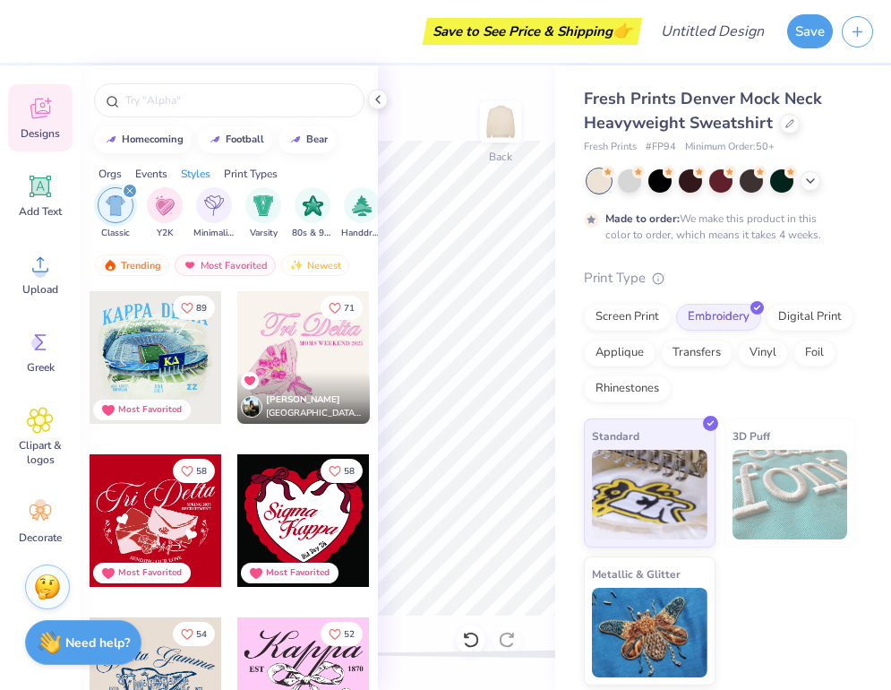
scroll to position [0, 939]
click at [251, 178] on div "Print Types" at bounding box center [251, 174] width 54 height 16
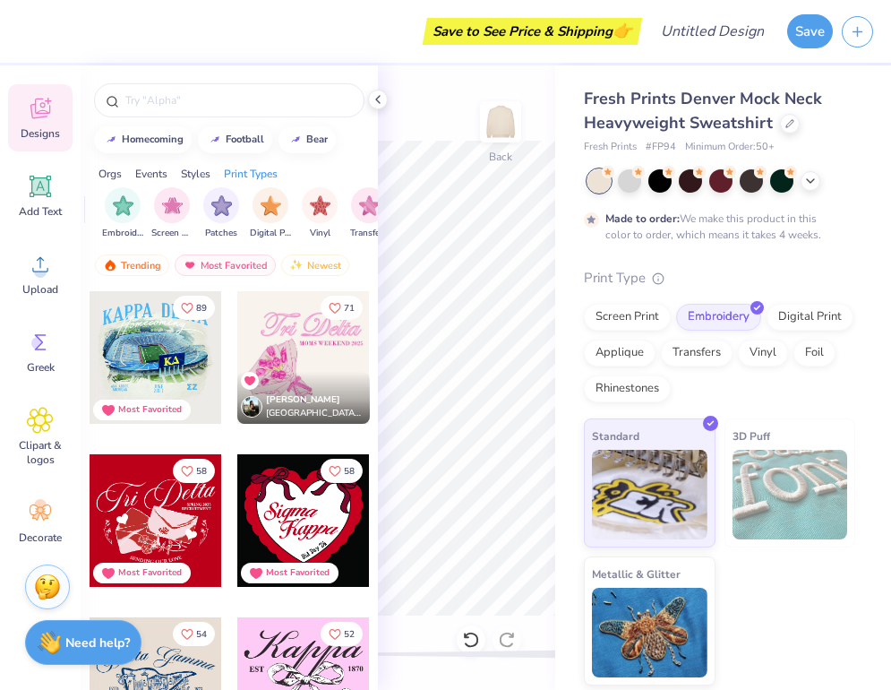
scroll to position [0, 1458]
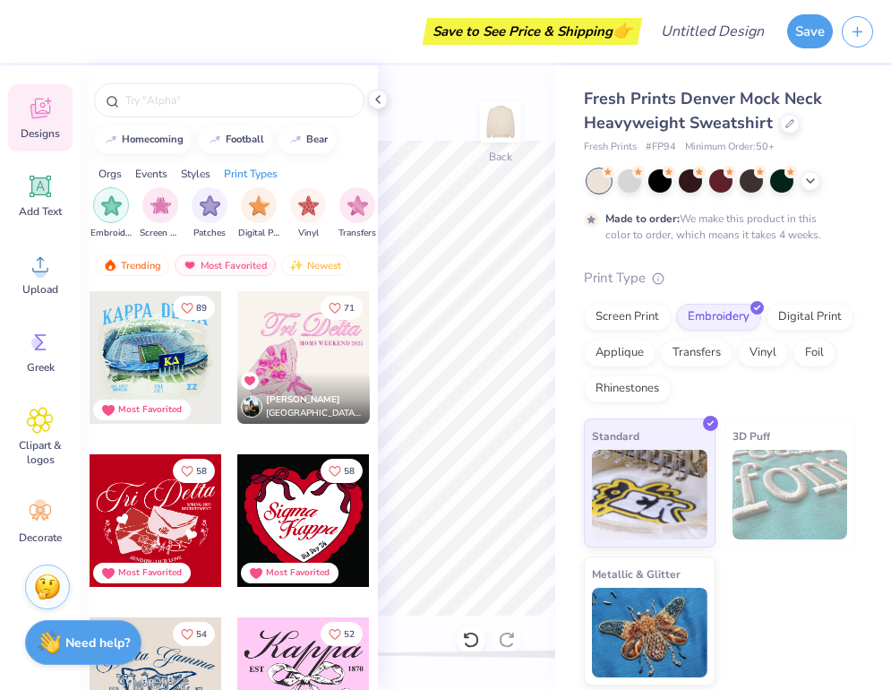
click at [108, 195] on img "filter for Embroidery" at bounding box center [111, 205] width 21 height 21
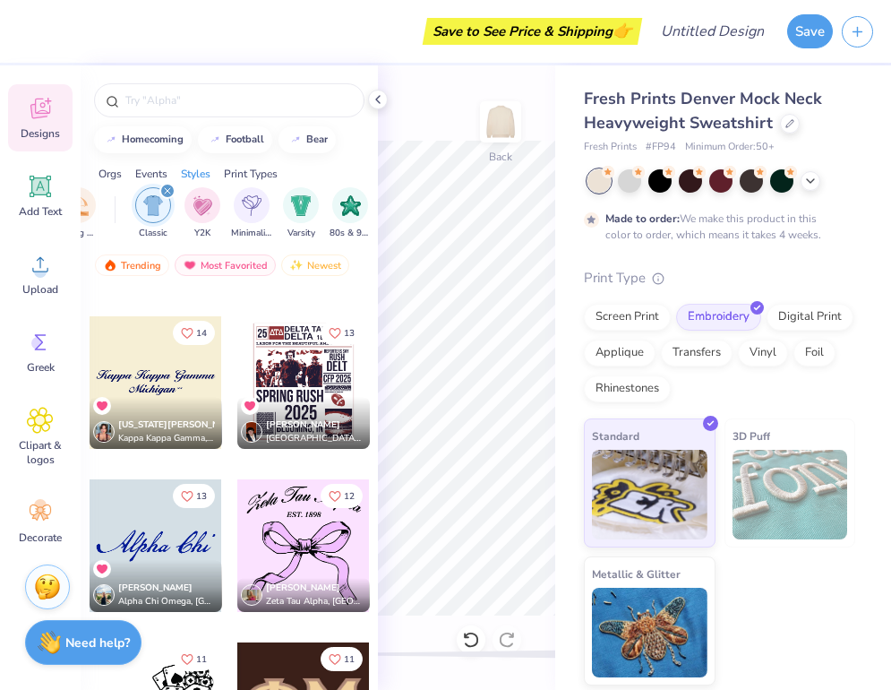
scroll to position [0, 895]
click at [169, 190] on icon "filter for Classic" at bounding box center [169, 190] width 5 height 5
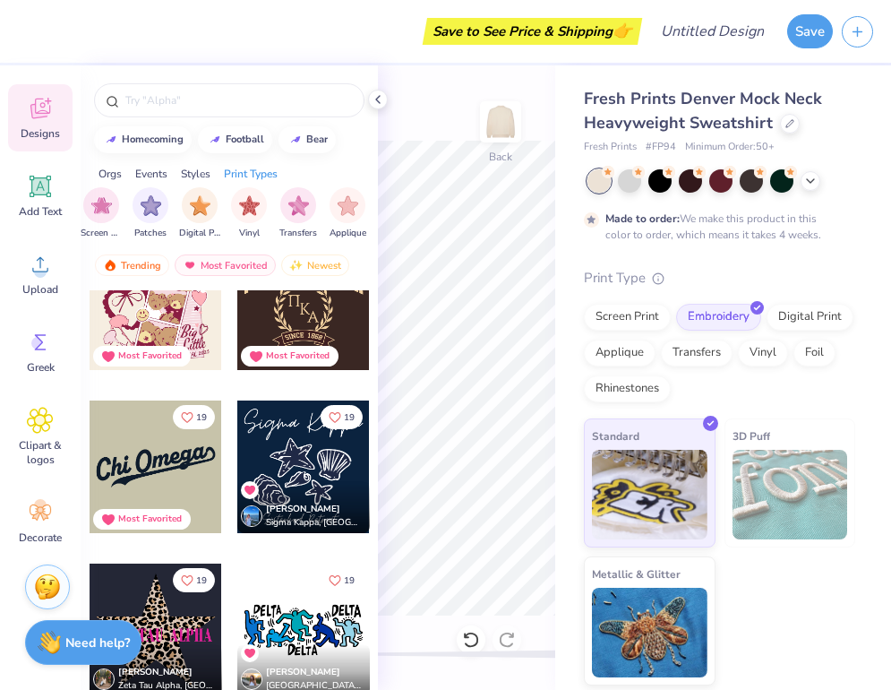
scroll to position [9702, 0]
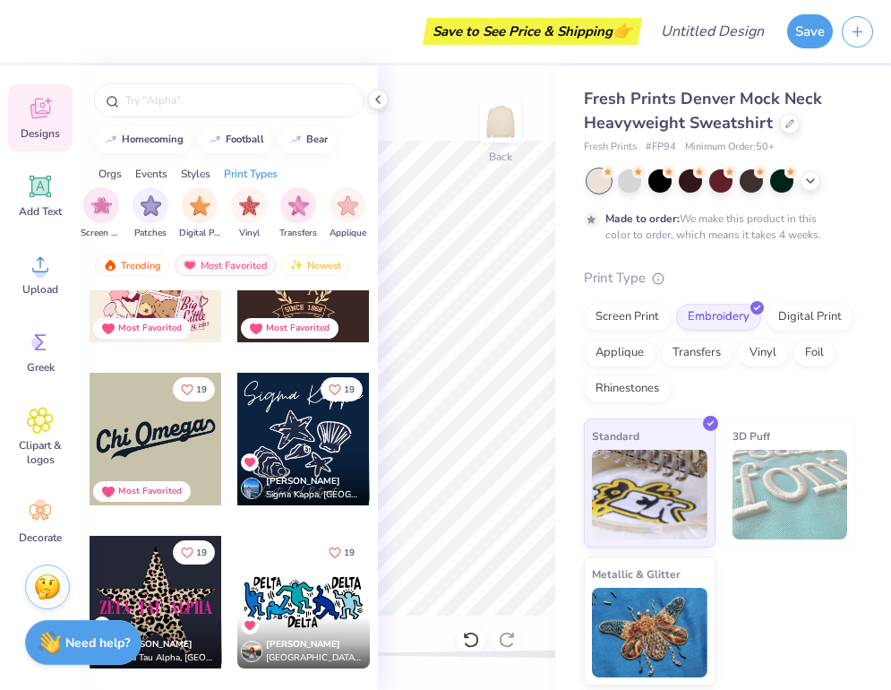
click at [321, 436] on div at bounding box center [303, 439] width 133 height 133
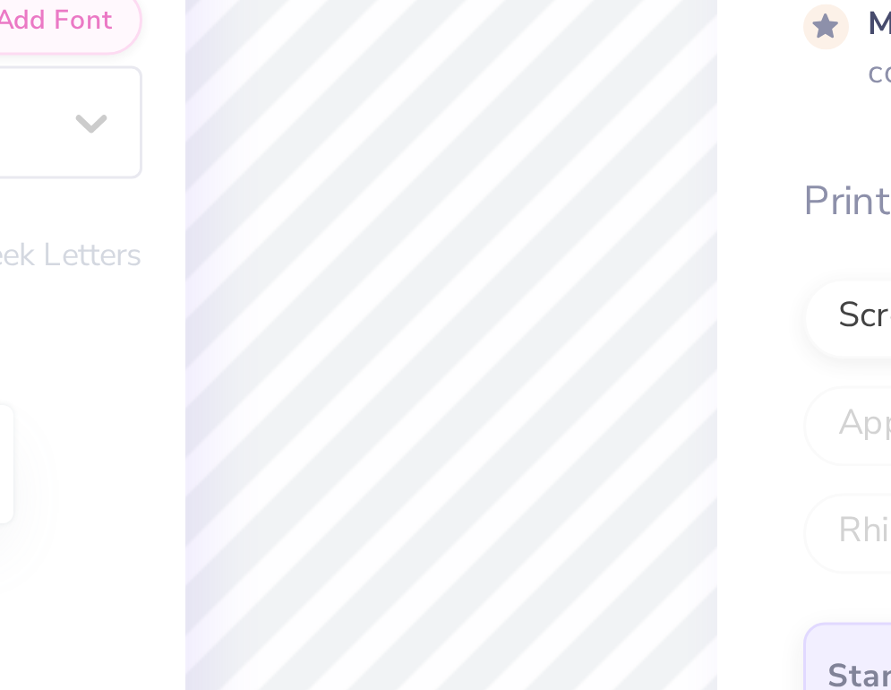
scroll to position [0, 0]
type textarea "[PERSON_NAME] [PERSON_NAME]"
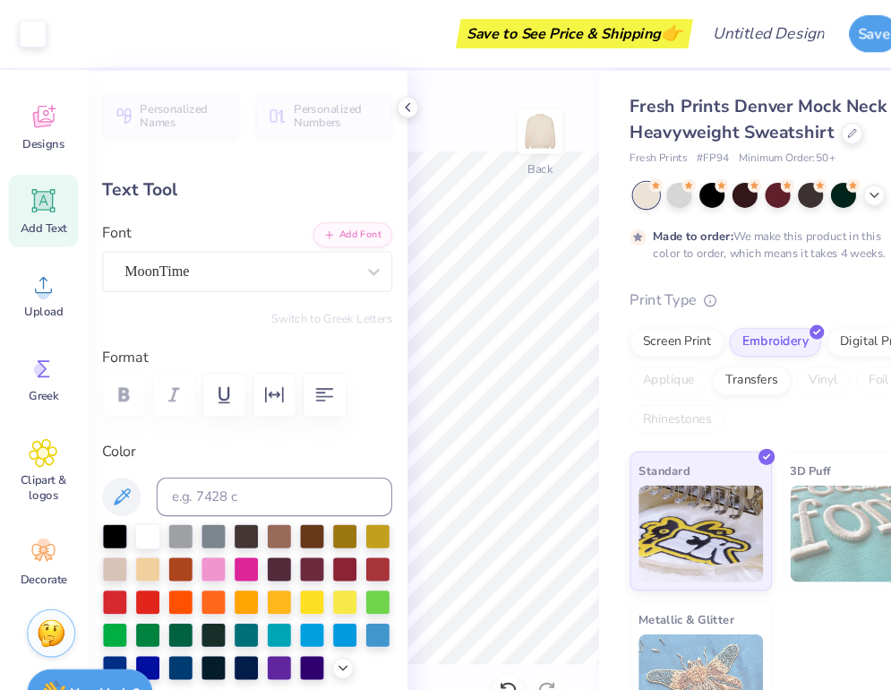
type input "8.64"
type input "1.80"
type input "3.21"
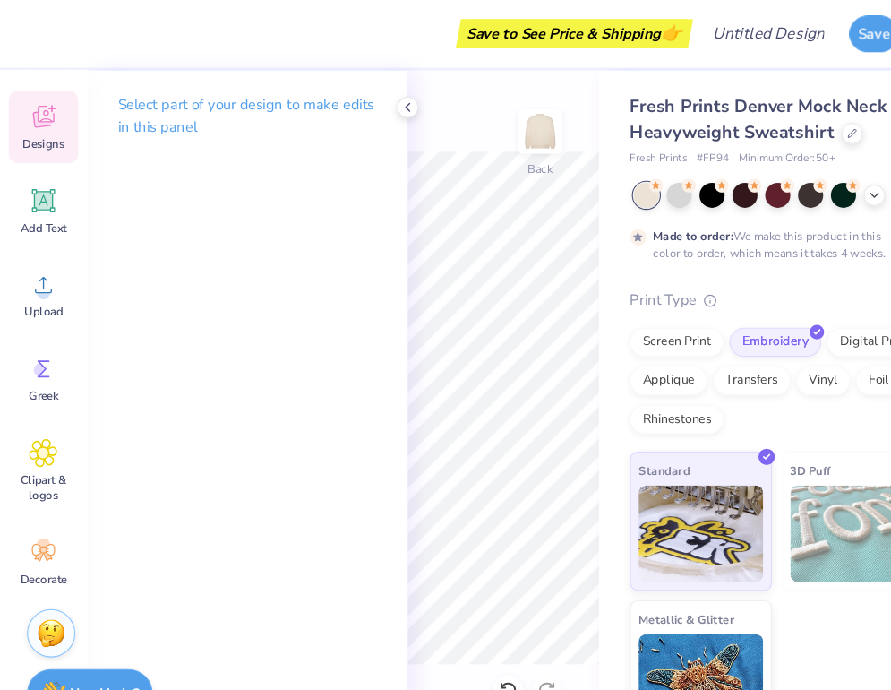
click at [43, 143] on div "Designs" at bounding box center [40, 117] width 65 height 67
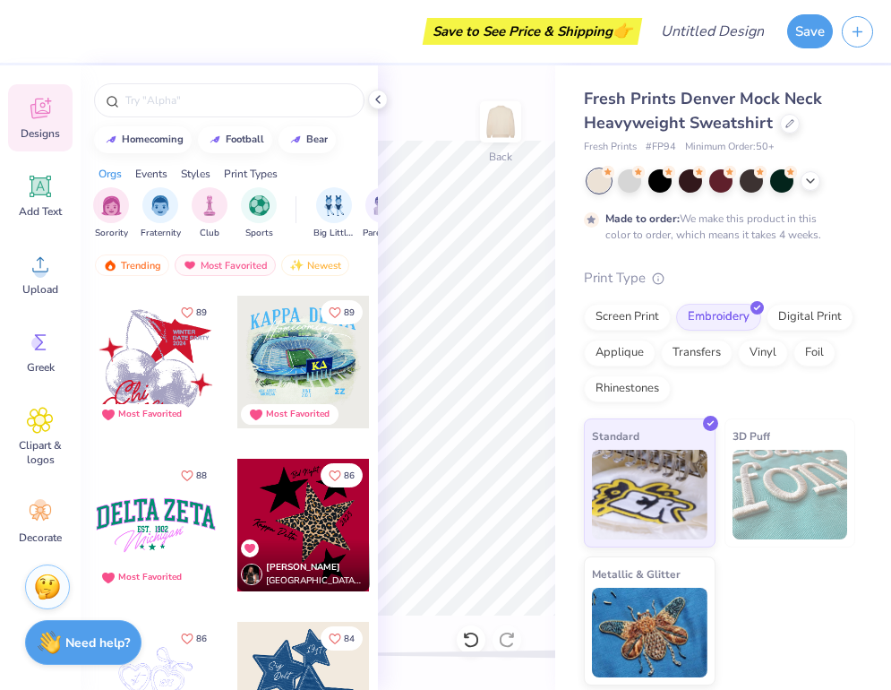
scroll to position [4469, 0]
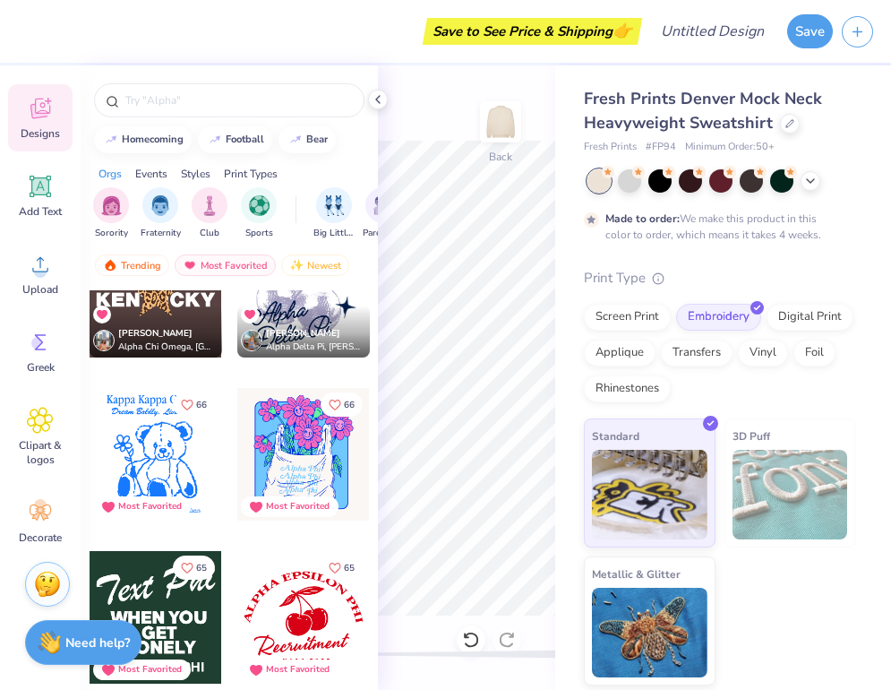
click at [43, 586] on img at bounding box center [47, 584] width 27 height 27
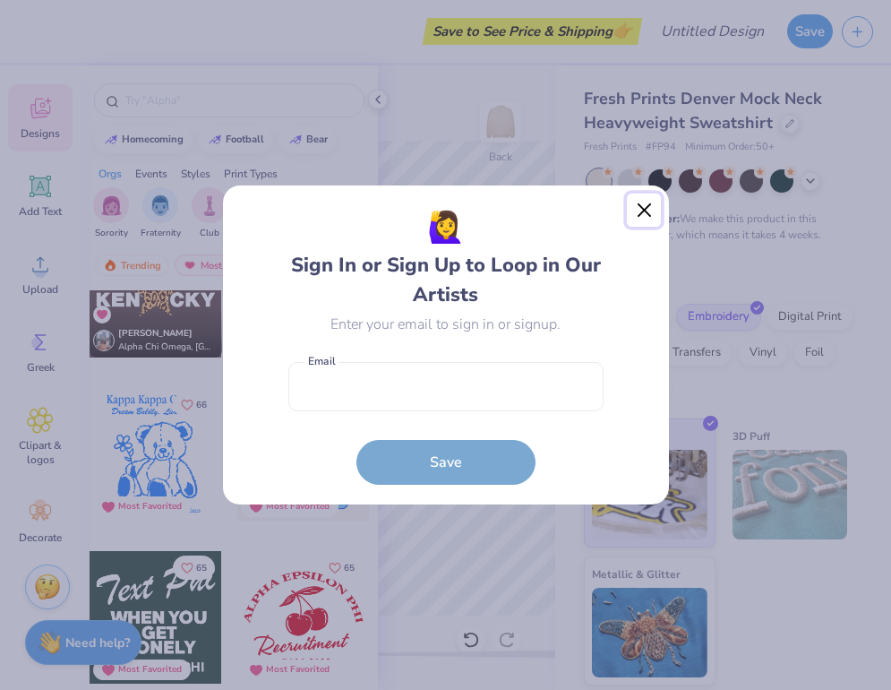
click at [641, 217] on button "Close" at bounding box center [644, 211] width 34 height 34
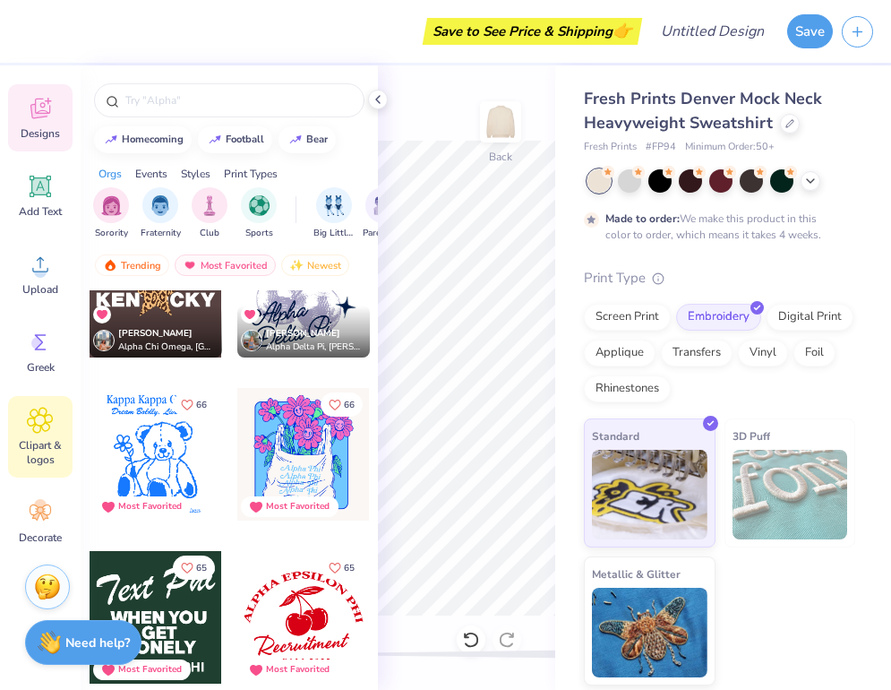
click at [35, 462] on span "Clipart & logos" at bounding box center [40, 452] width 59 height 29
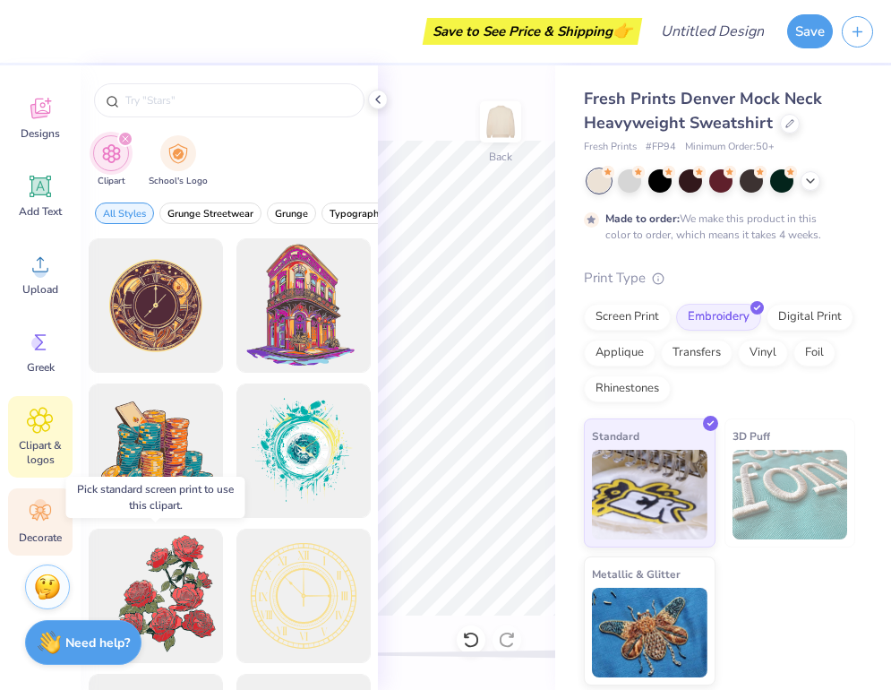
click at [38, 515] on icon at bounding box center [36, 516] width 8 height 8
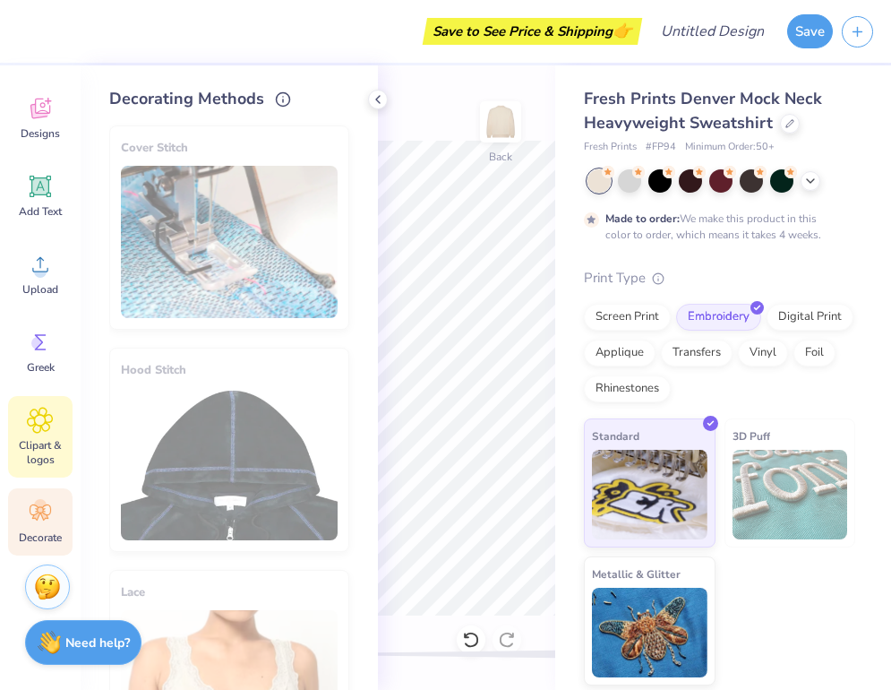
click at [27, 441] on span "Clipart & logos" at bounding box center [40, 452] width 59 height 29
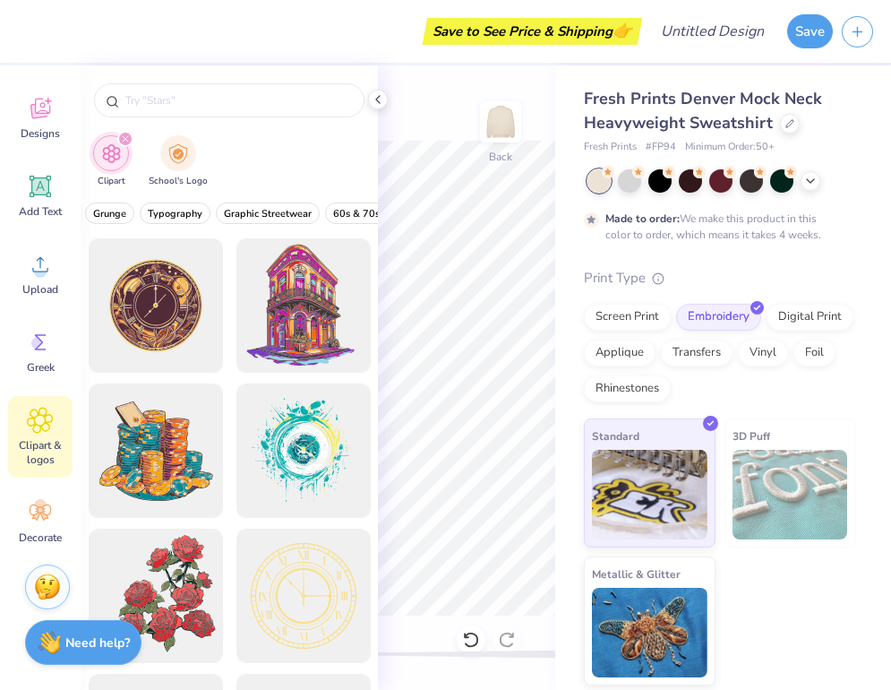
scroll to position [0, 193]
click at [271, 218] on span "Graphic Streetwear" at bounding box center [257, 213] width 88 height 13
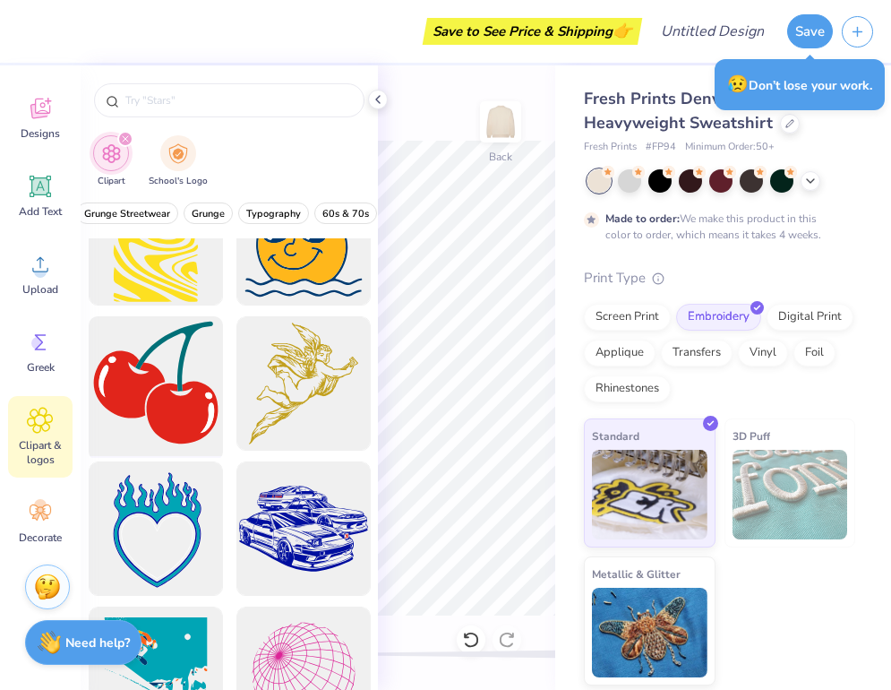
scroll to position [6607, 0]
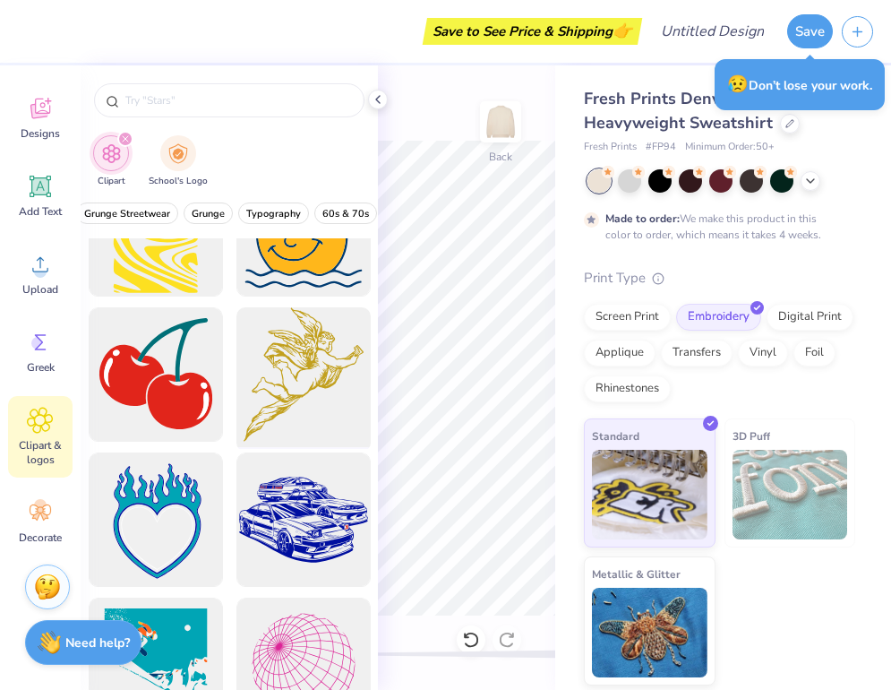
click at [312, 378] on div at bounding box center [303, 375] width 148 height 148
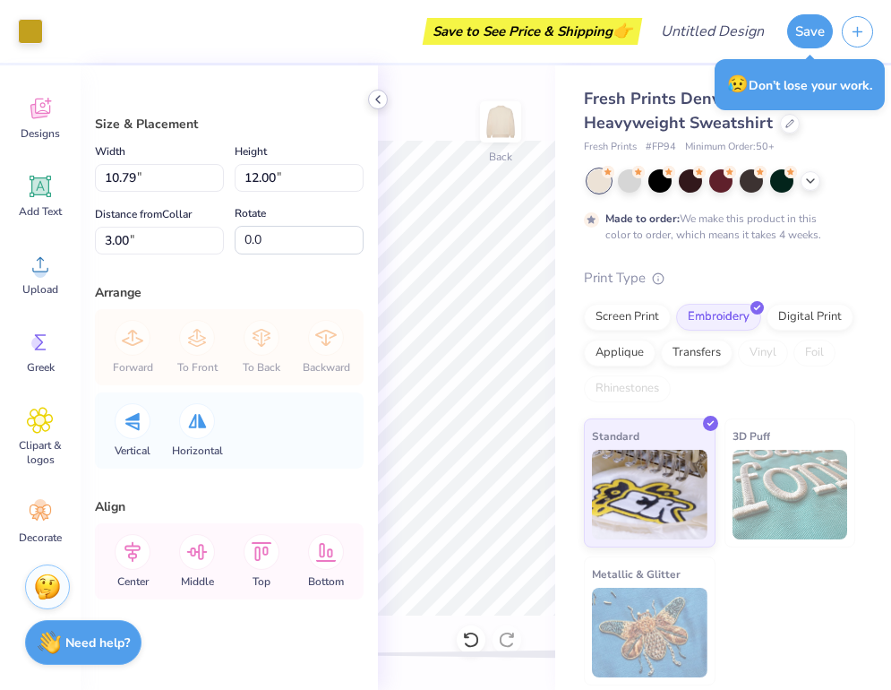
click at [377, 106] on icon at bounding box center [378, 99] width 14 height 14
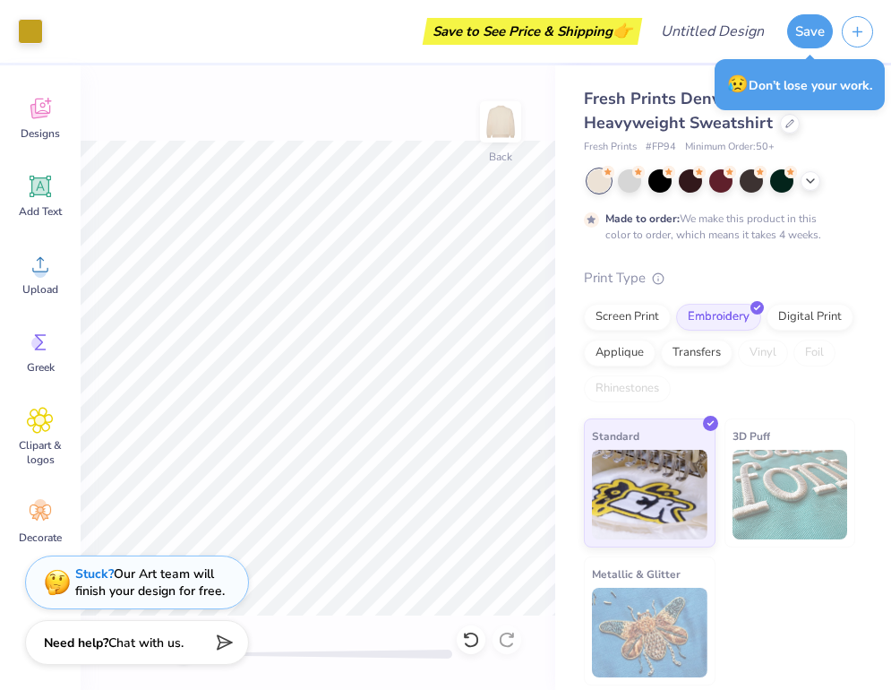
type input "5.31"
type input "5.90"
type input "8.41"
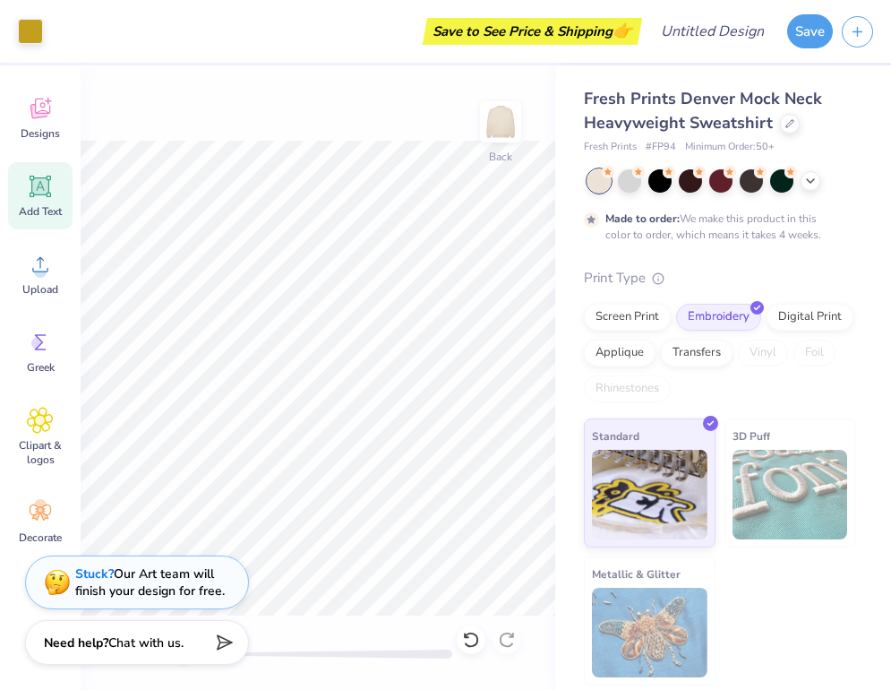
click at [51, 169] on div "Add Text" at bounding box center [40, 195] width 65 height 67
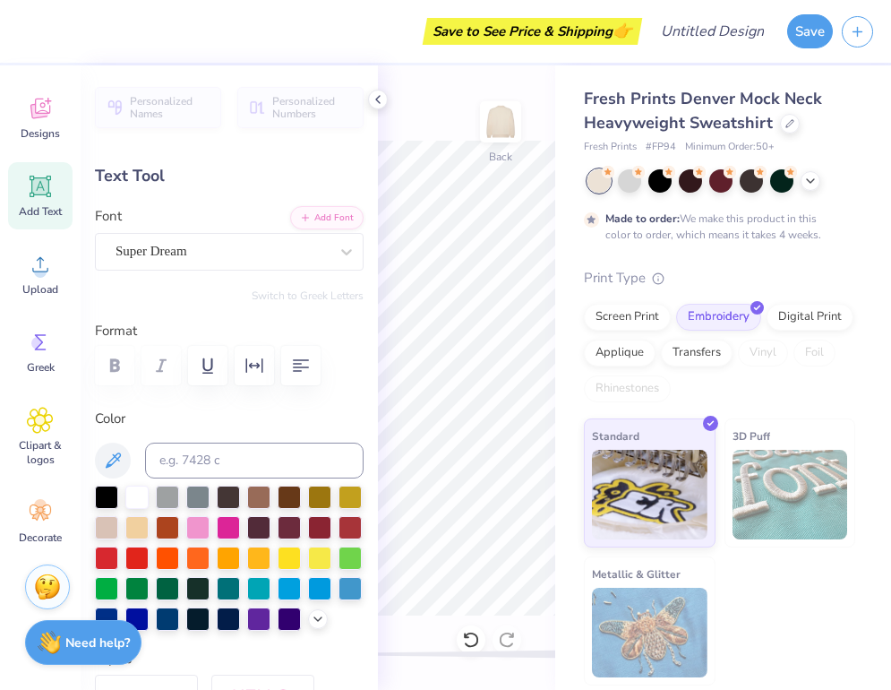
type textarea "L"
type textarea "Grace"
type textarea "l"
type textarea "G"
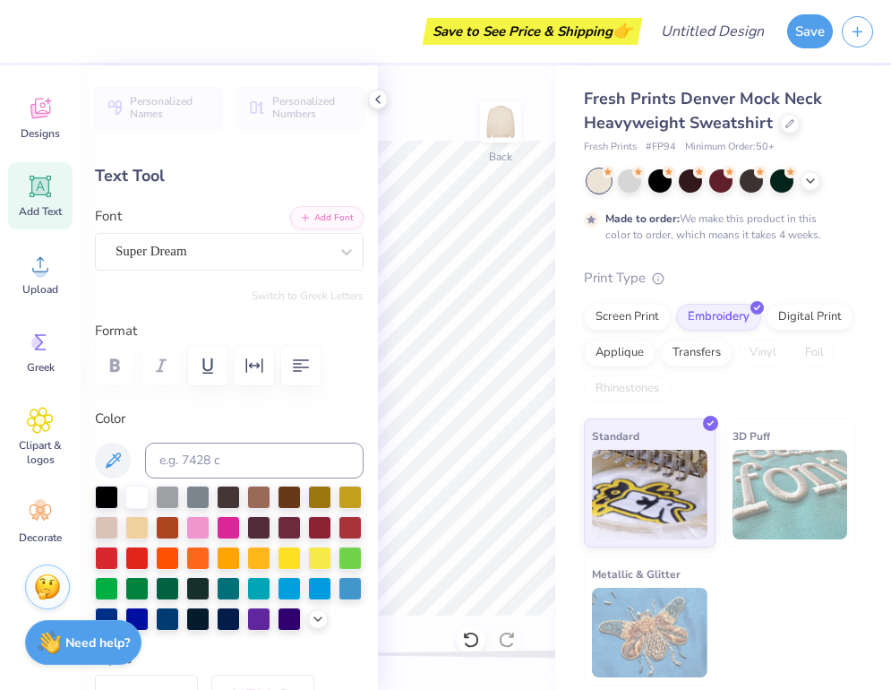
type textarea "l"
type textarea "dead"
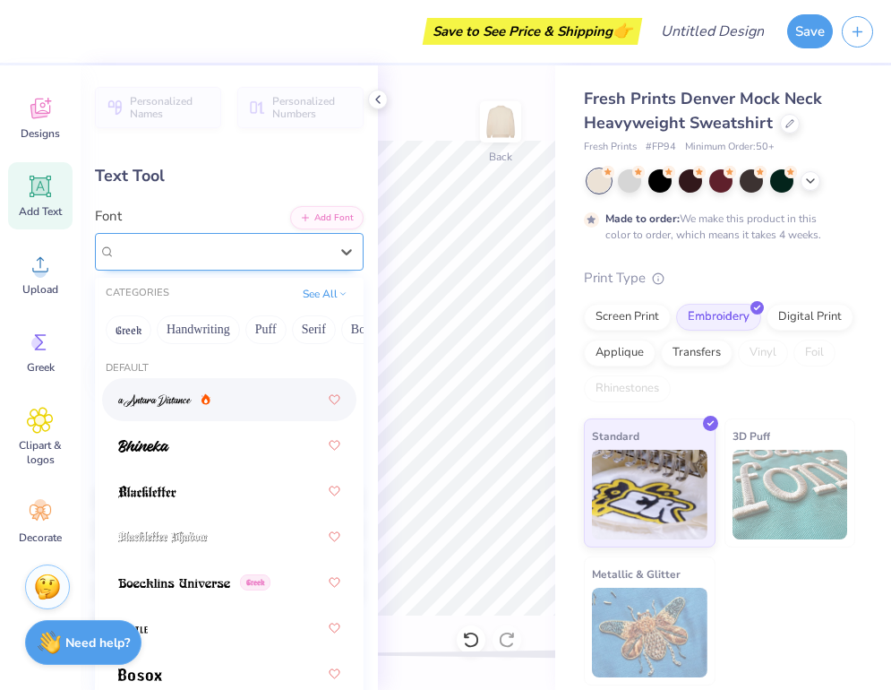
click at [271, 258] on div "Super Dream" at bounding box center [222, 251] width 217 height 28
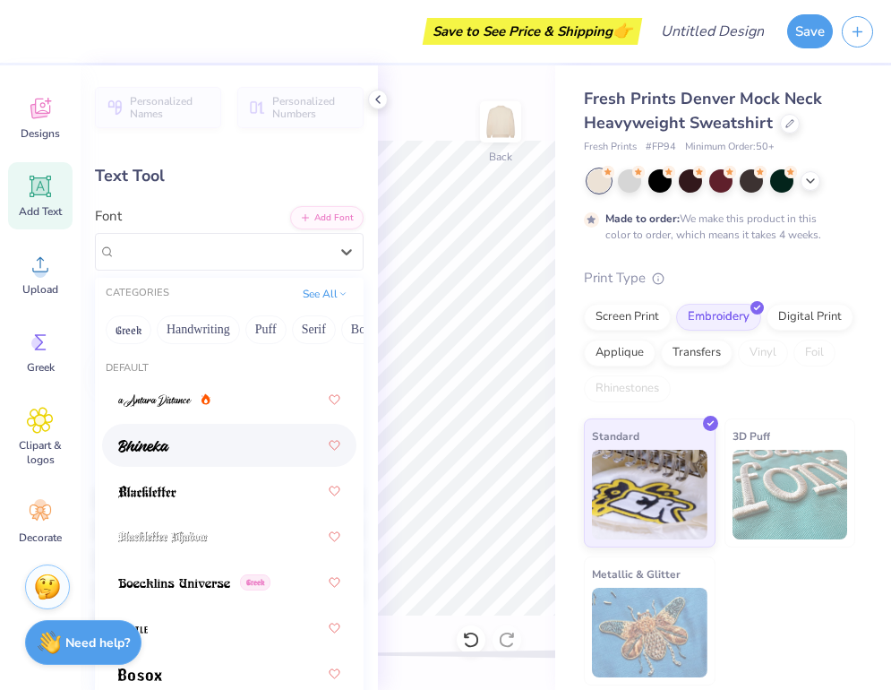
click at [248, 448] on div at bounding box center [229, 445] width 222 height 32
click at [234, 255] on div "Bhineka" at bounding box center [222, 251] width 217 height 28
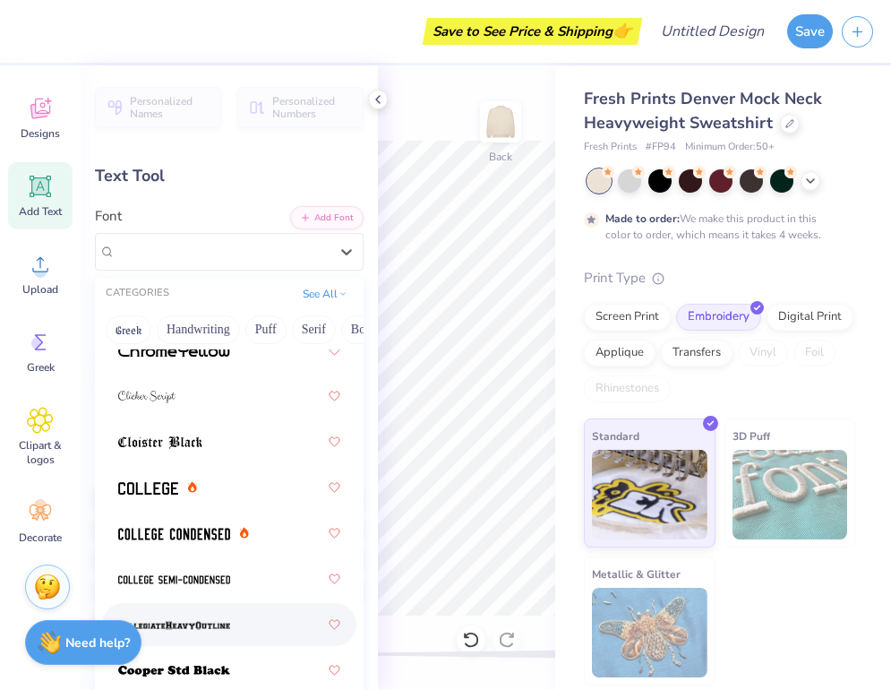
scroll to position [1025, 0]
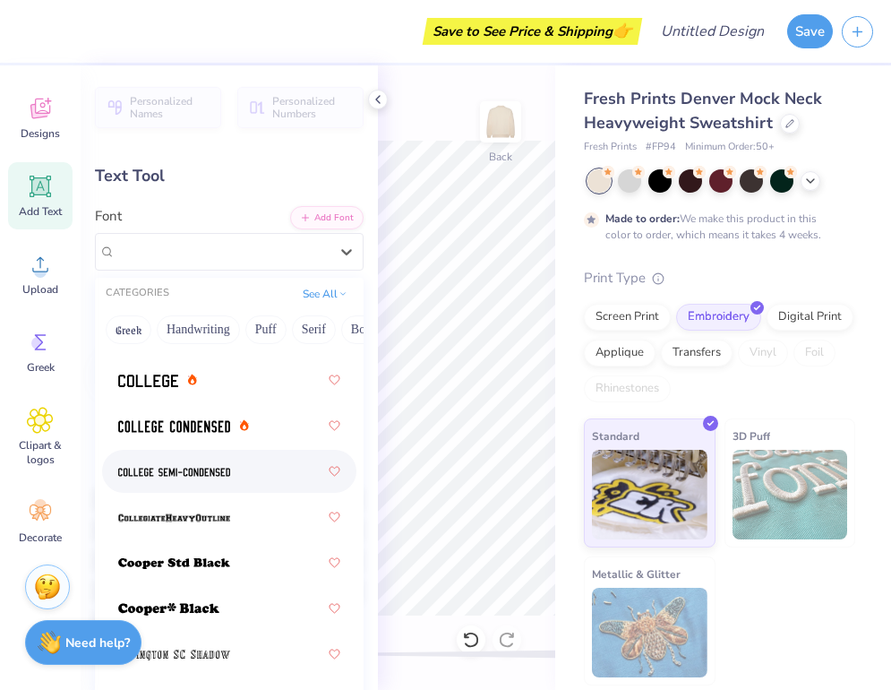
click at [153, 471] on img at bounding box center [174, 472] width 112 height 13
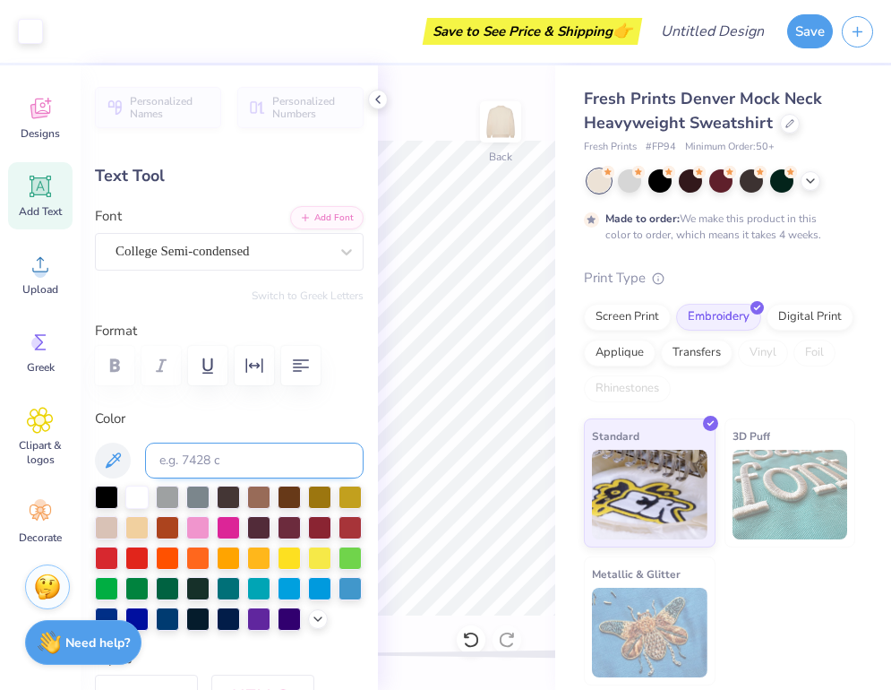
type input "4.13"
type input "1.65"
type input "9.17"
type textarea "TIRED"
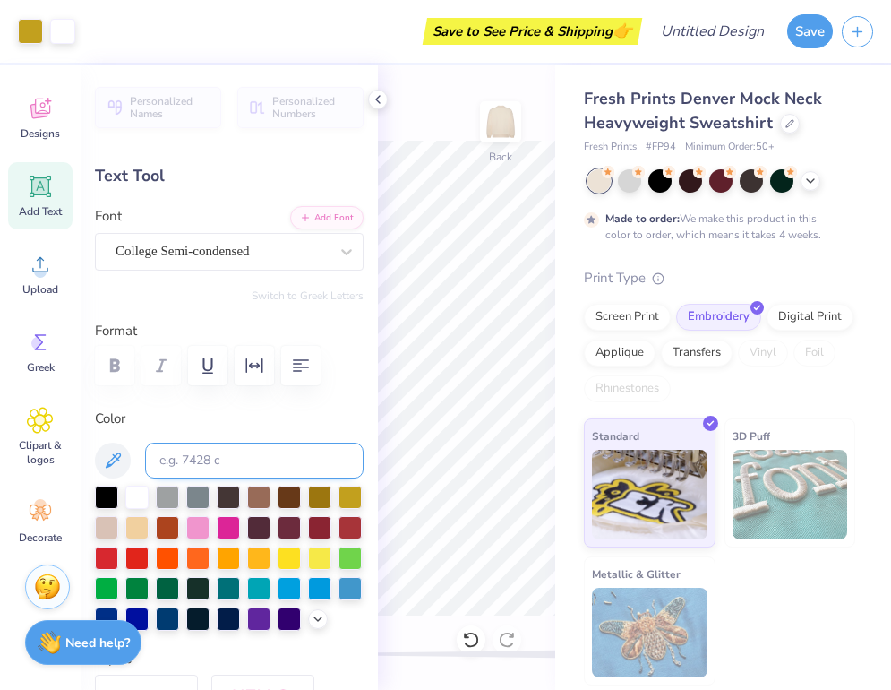
type input "5.42"
type input "7.77"
type textarea "GL"
click at [486, 123] on img at bounding box center [501, 122] width 72 height 72
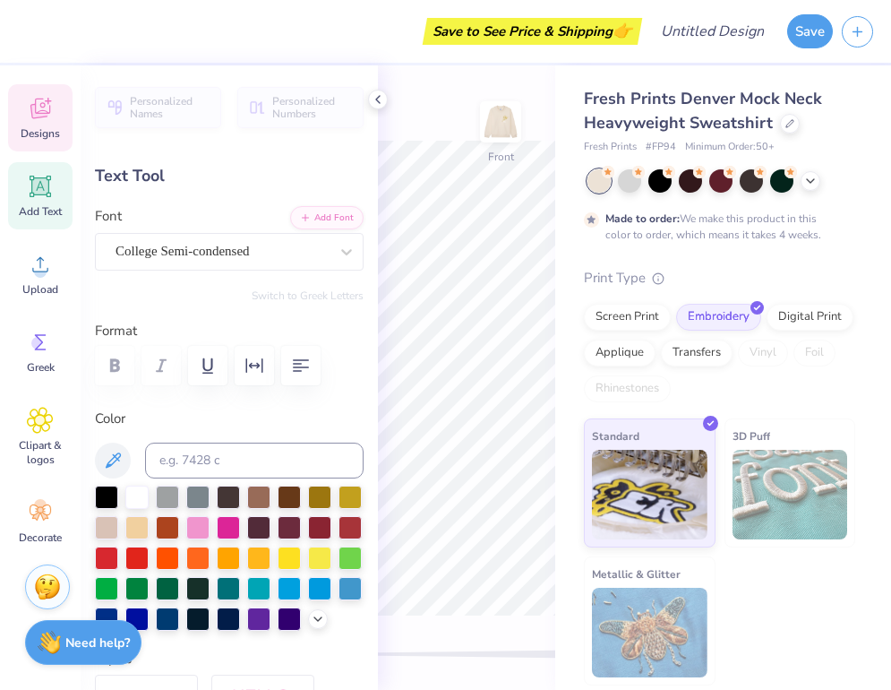
click at [32, 84] on div "Designs" at bounding box center [40, 117] width 65 height 67
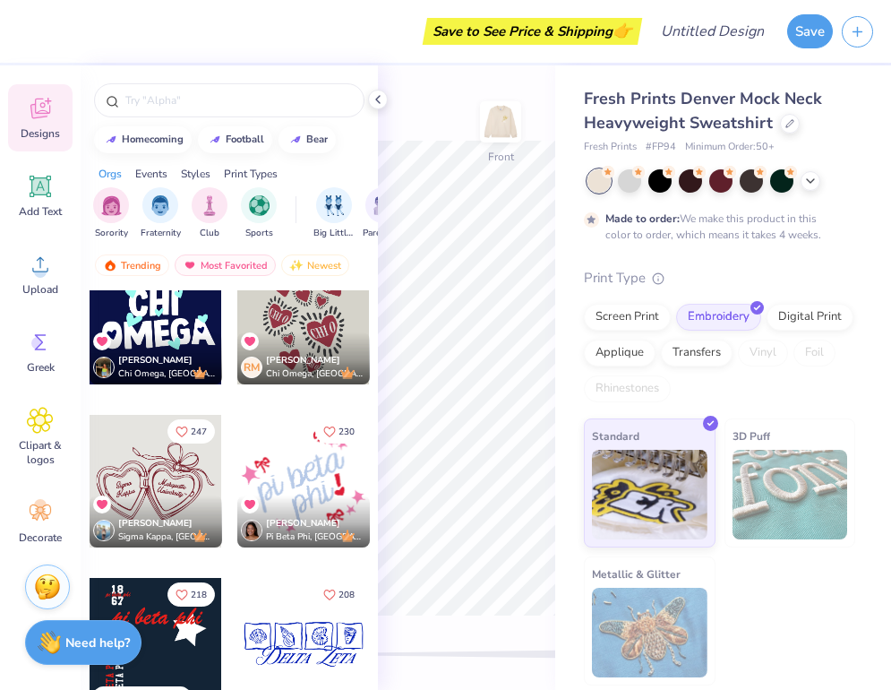
scroll to position [216, 0]
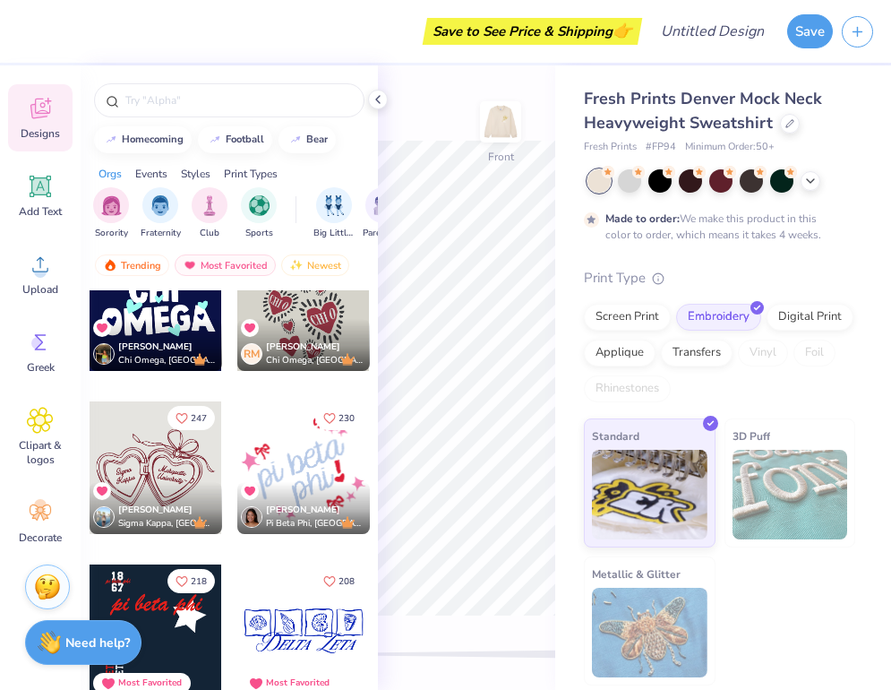
click at [165, 452] on div at bounding box center [156, 467] width 133 height 133
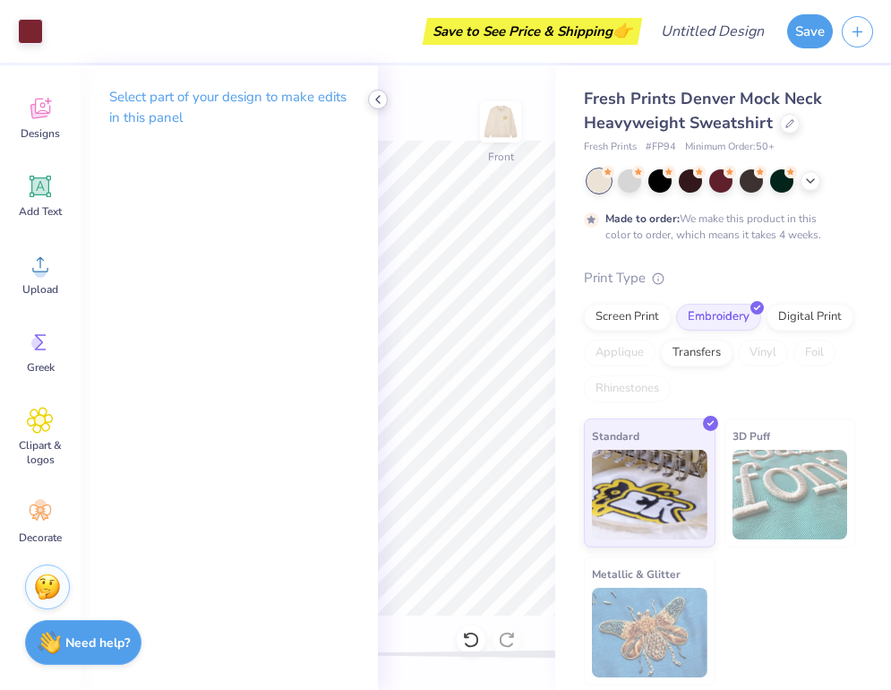
click at [374, 96] on icon at bounding box center [378, 99] width 14 height 14
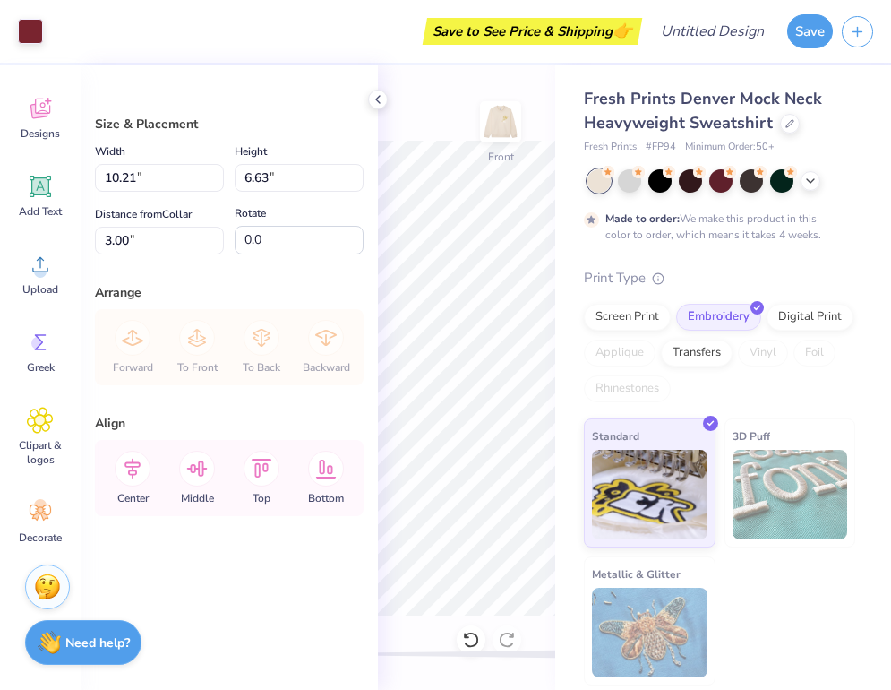
click at [582, 448] on div "Art colors Save to See Price & Shipping 👉 Design Title Save Image AI Designs Ad…" at bounding box center [445, 345] width 891 height 690
click at [376, 84] on div "Size & Placement Width 10.21 10.21 " Height 6.63 6.63 " Distance from Collar 3.…" at bounding box center [229, 377] width 297 height 624
click at [371, 99] on icon at bounding box center [378, 99] width 14 height 14
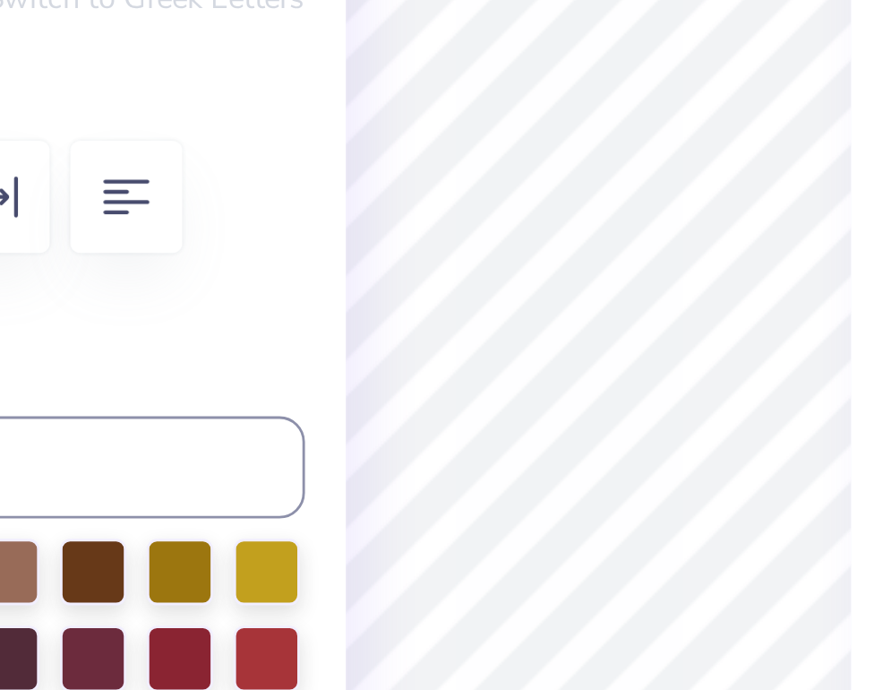
type input "1.34"
type input "0.68"
type input "8.93"
type input "-16.1"
